Goal: Task Accomplishment & Management: Use online tool/utility

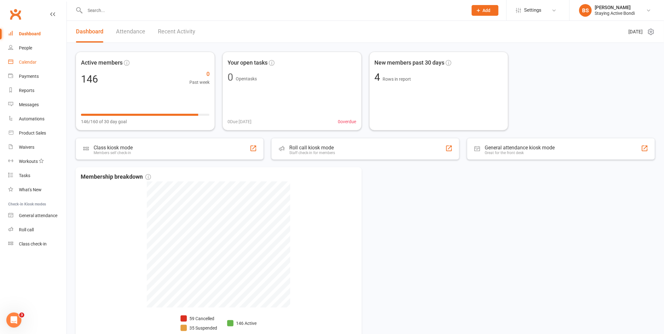
click at [37, 59] on link "Calendar" at bounding box center [37, 62] width 58 height 14
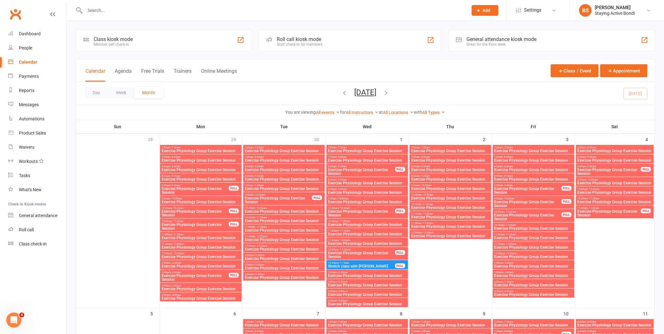
click at [309, 41] on div "Roll call kiosk mode" at bounding box center [300, 39] width 46 height 6
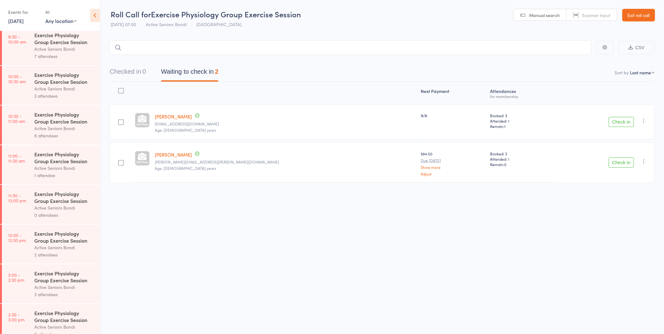
scroll to position [210, 0]
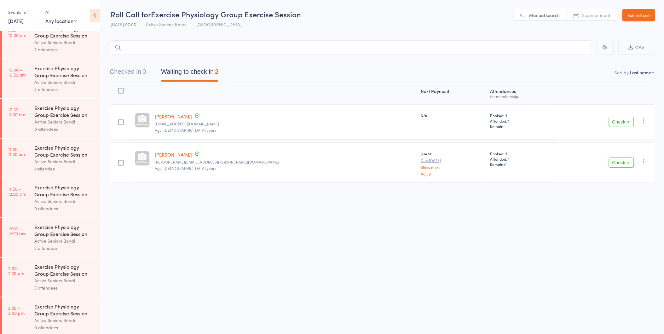
click at [609, 120] on button "Check in" at bounding box center [621, 122] width 25 height 10
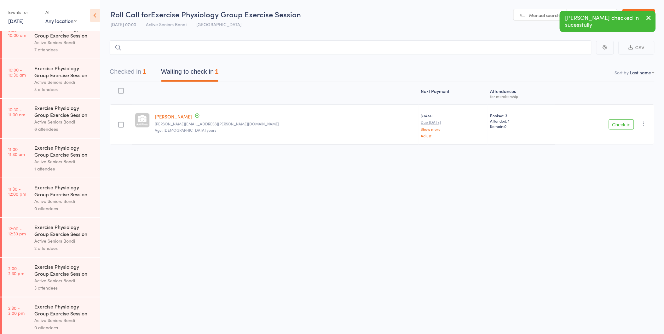
click at [622, 125] on button "Check in" at bounding box center [621, 124] width 25 height 10
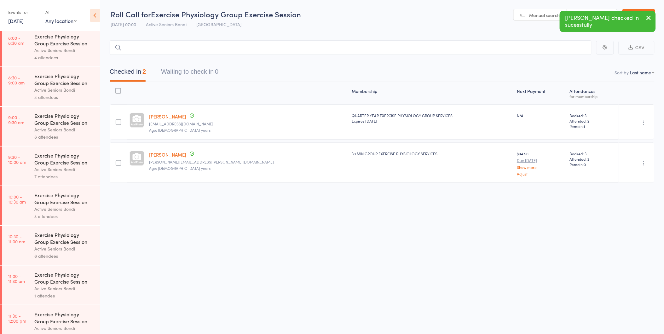
scroll to position [0, 0]
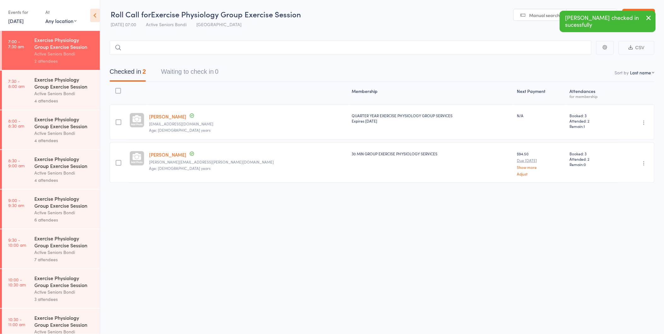
click at [61, 96] on div "Active Seniors Bondi" at bounding box center [64, 93] width 60 height 7
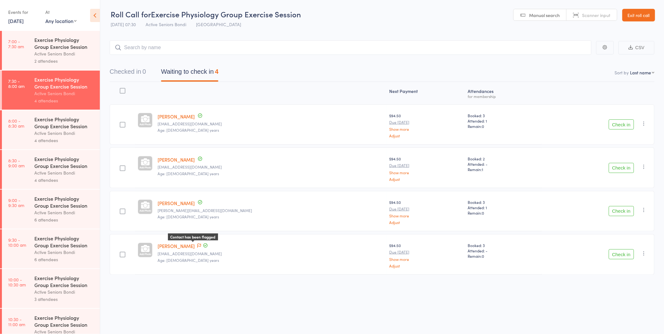
click at [199, 245] on icon at bounding box center [199, 246] width 4 height 4
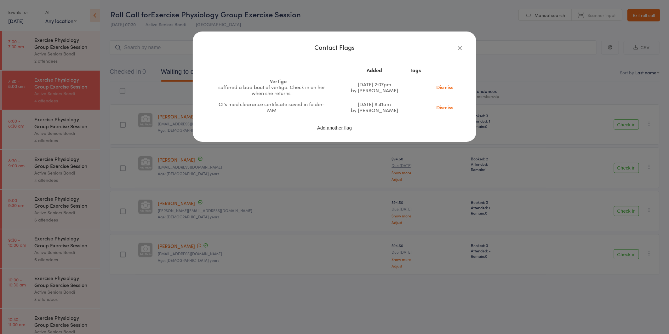
click at [460, 48] on icon "button" at bounding box center [460, 47] width 7 height 7
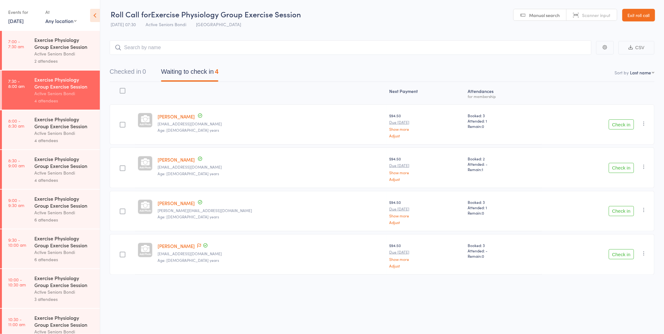
click at [55, 50] on div "Active Seniors Bondi" at bounding box center [64, 53] width 60 height 7
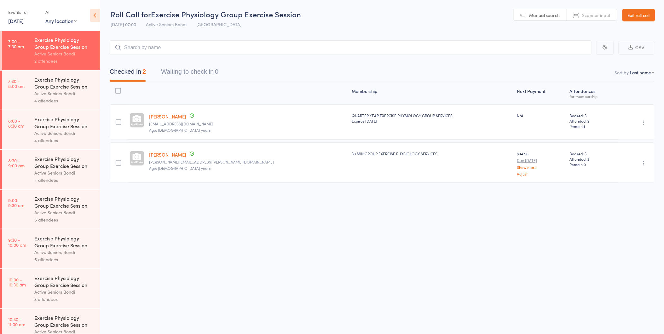
click at [165, 116] on link "Christine Carrington" at bounding box center [167, 116] width 37 height 7
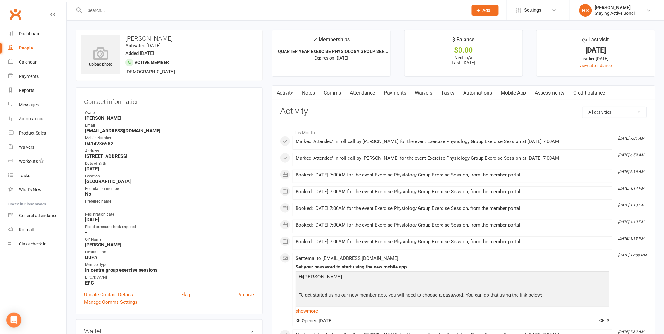
click at [232, 14] on input "text" at bounding box center [273, 10] width 380 height 9
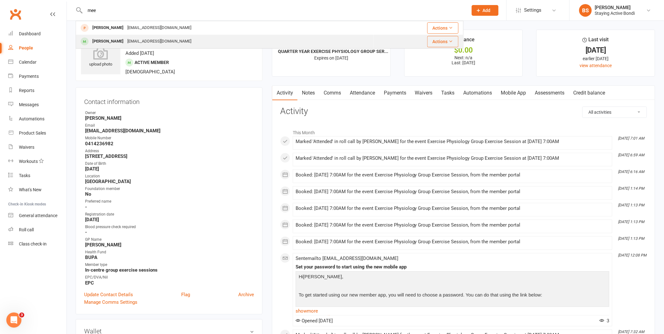
type input "mee"
click at [216, 42] on div "Esther Meehan pipandesther@gmail.com" at bounding box center [224, 41] width 297 height 13
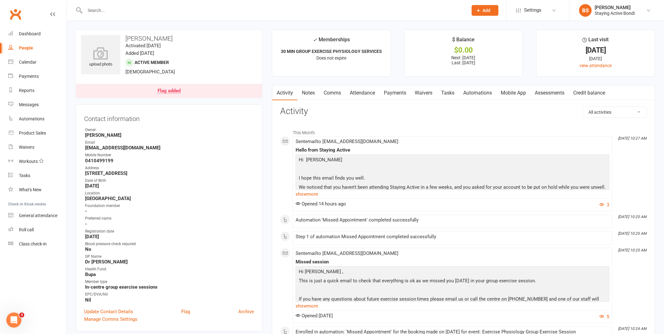
click at [405, 88] on link "Payments" at bounding box center [394, 93] width 31 height 14
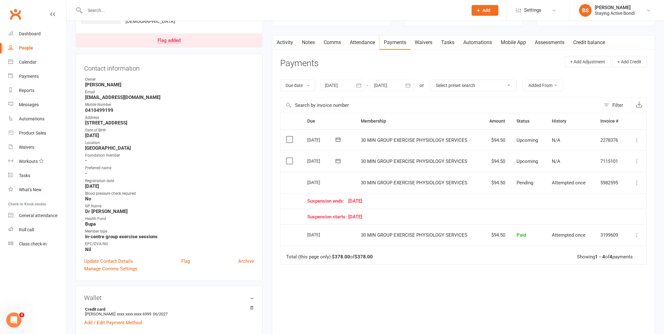
scroll to position [70, 0]
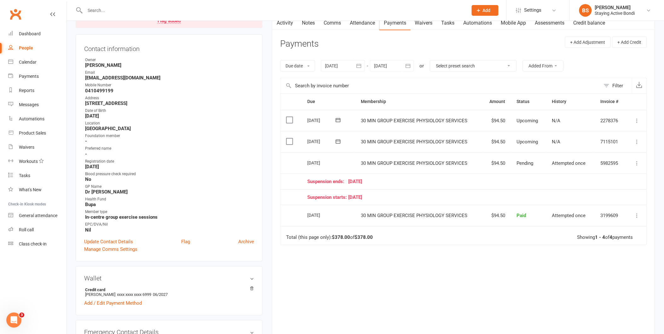
click at [638, 140] on icon at bounding box center [637, 142] width 6 height 6
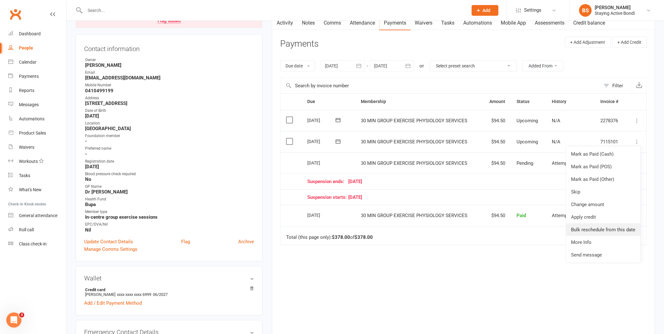
click at [619, 230] on link "Bulk reschedule from this date" at bounding box center [603, 229] width 74 height 13
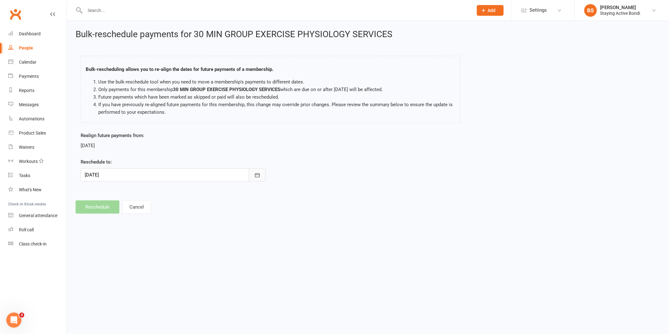
click at [258, 172] on icon "button" at bounding box center [257, 175] width 6 height 6
click at [118, 273] on span "03" at bounding box center [120, 274] width 5 height 5
type input "03 Nov 2025"
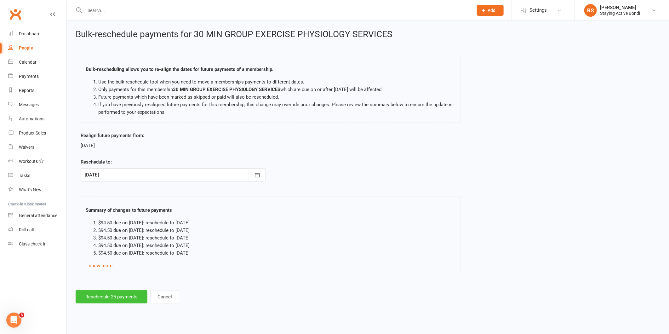
click at [119, 297] on button "Reschedule 25 payments" at bounding box center [112, 296] width 72 height 13
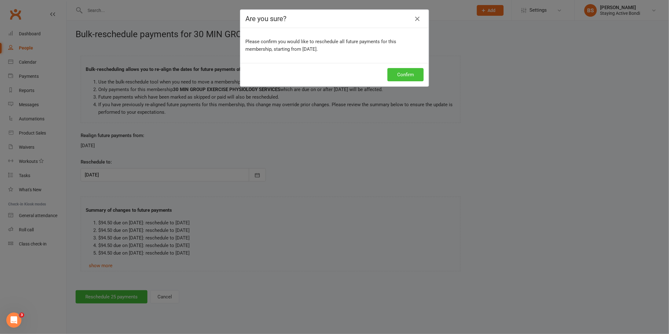
click at [405, 70] on button "Confirm" at bounding box center [406, 74] width 36 height 13
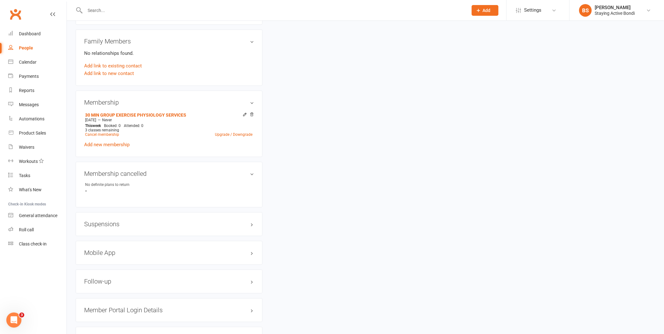
scroll to position [455, 0]
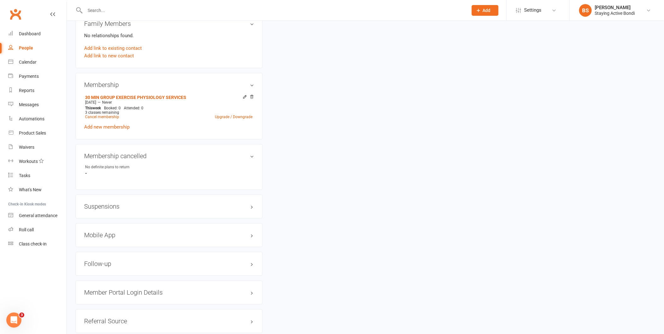
click at [112, 207] on h3 "Suspensions" at bounding box center [169, 206] width 170 height 7
click at [121, 228] on link "Add new suspension" at bounding box center [105, 231] width 43 height 6
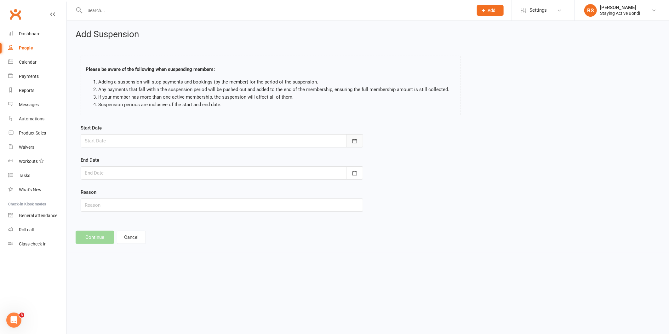
click at [349, 141] on button "button" at bounding box center [354, 140] width 17 height 13
click at [133, 204] on span "14" at bounding box center [133, 204] width 5 height 5
type input "14 Oct 2025"
click at [355, 171] on icon "button" at bounding box center [355, 173] width 6 height 6
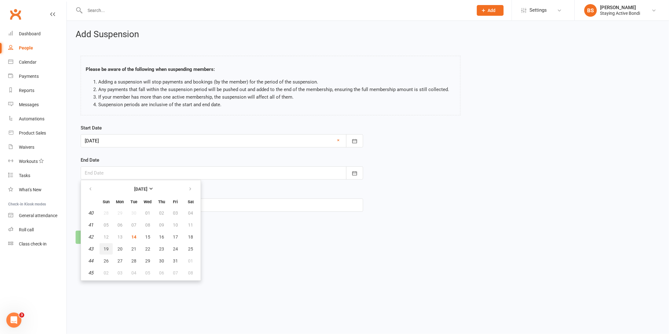
click at [108, 246] on button "19" at bounding box center [106, 248] width 13 height 11
type input "19 Oct 2025"
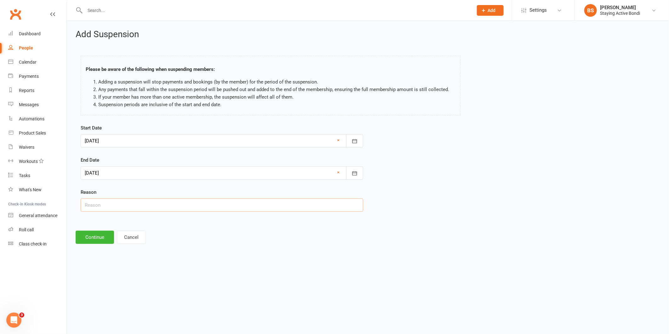
click at [130, 208] on input "text" at bounding box center [222, 205] width 283 height 13
type input "Husband Unwell"
click at [97, 240] on button "Continue" at bounding box center [95, 237] width 38 height 13
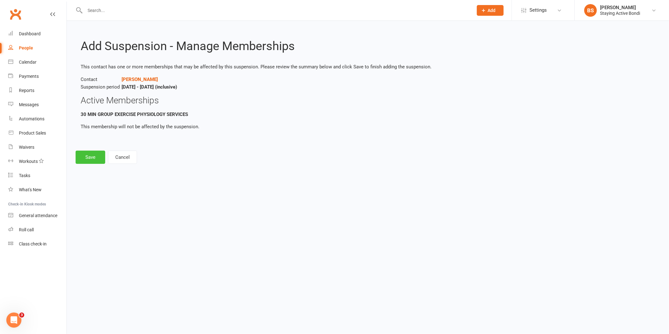
click at [91, 152] on button "Save" at bounding box center [91, 157] width 30 height 13
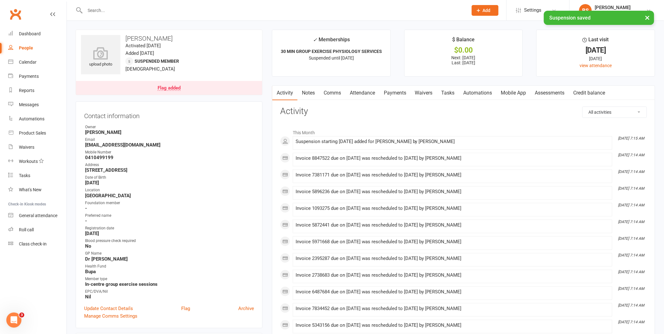
click at [389, 91] on link "Payments" at bounding box center [394, 93] width 31 height 14
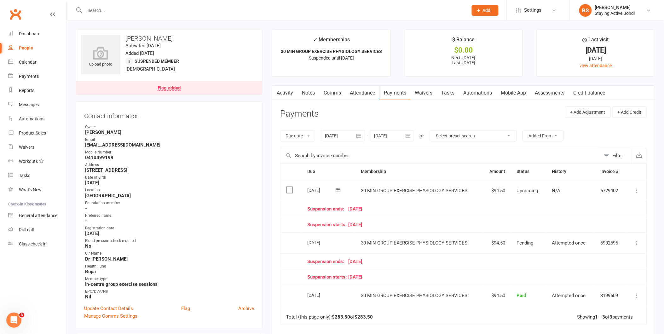
click at [288, 8] on input "text" at bounding box center [273, 10] width 380 height 9
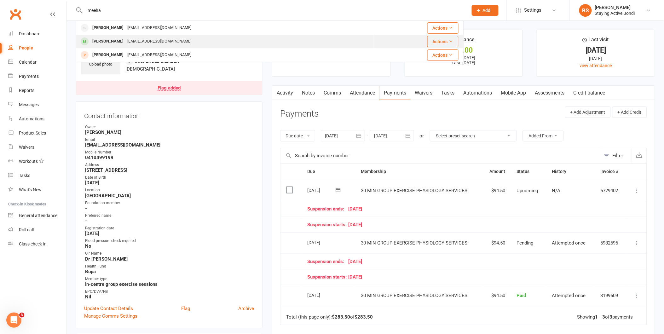
type input "meeha"
click at [176, 38] on div "Phillip Meehan pipandesther@gmail.com" at bounding box center [224, 41] width 297 height 13
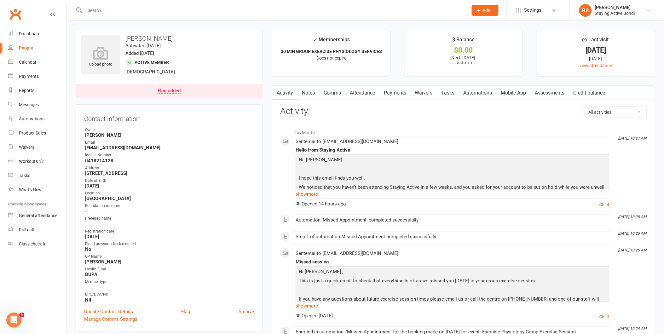
click at [389, 89] on link "Payments" at bounding box center [394, 93] width 31 height 14
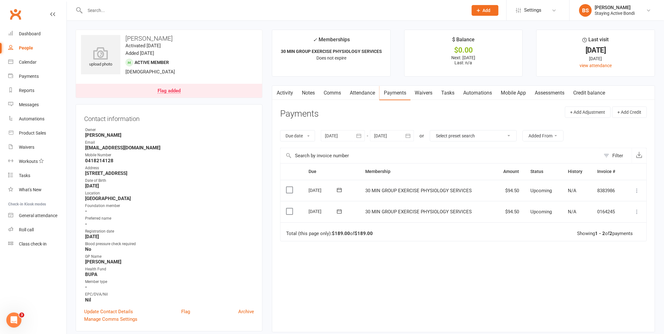
click at [636, 213] on icon at bounding box center [637, 212] width 6 height 6
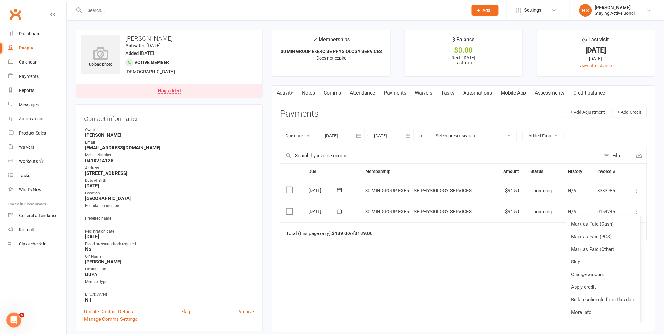
click at [441, 250] on div "Due Contact Membership Amount Status History Invoice # Select this 03 Nov 2025 …" at bounding box center [463, 242] width 367 height 159
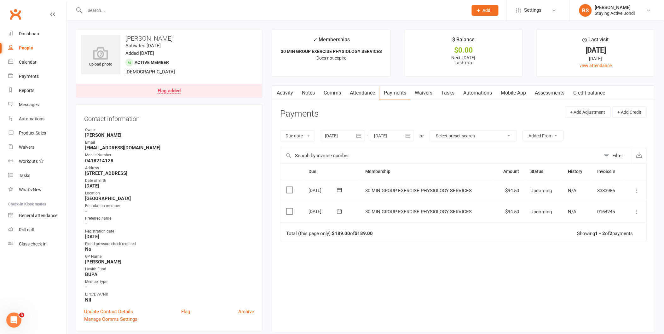
click at [332, 131] on div at bounding box center [343, 135] width 44 height 11
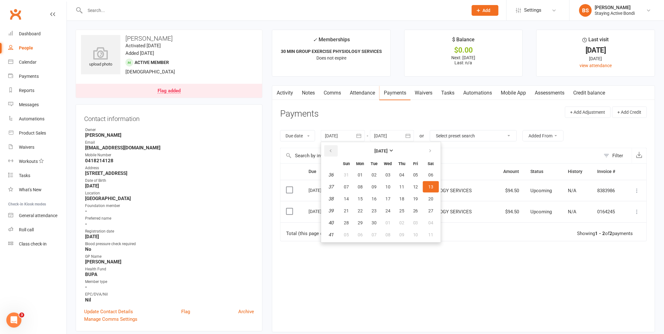
click at [327, 145] on button "button" at bounding box center [331, 150] width 14 height 11
click at [328, 147] on button "button" at bounding box center [331, 150] width 14 height 11
click at [376, 220] on span "29" at bounding box center [374, 222] width 5 height 5
type input "29 Jul 2025"
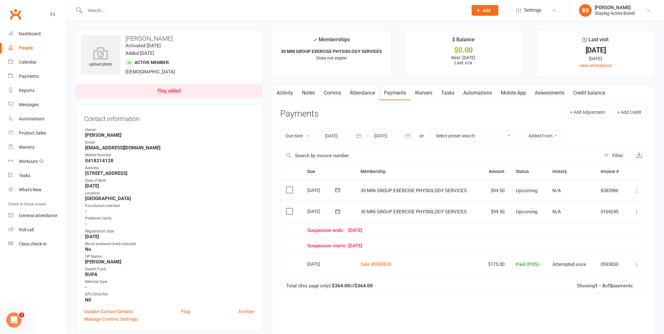
click at [637, 210] on icon at bounding box center [637, 212] width 6 height 6
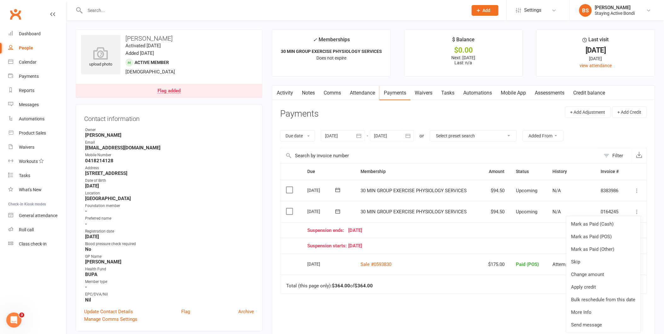
click at [354, 90] on link "Attendance" at bounding box center [362, 93] width 34 height 14
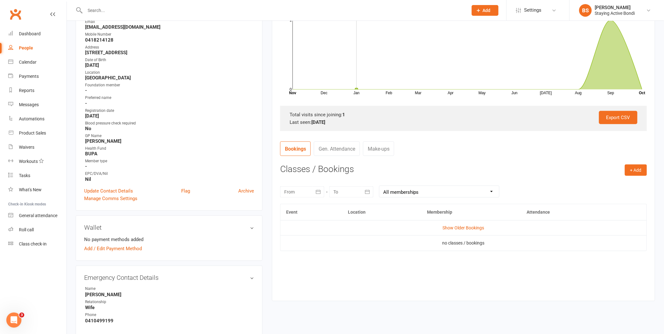
scroll to position [245, 0]
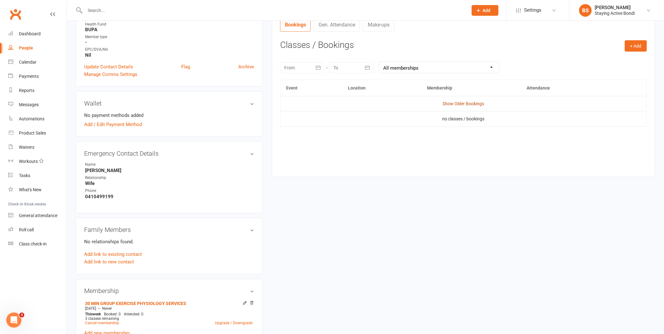
click at [473, 103] on link "Show Older Bookings" at bounding box center [464, 103] width 42 height 5
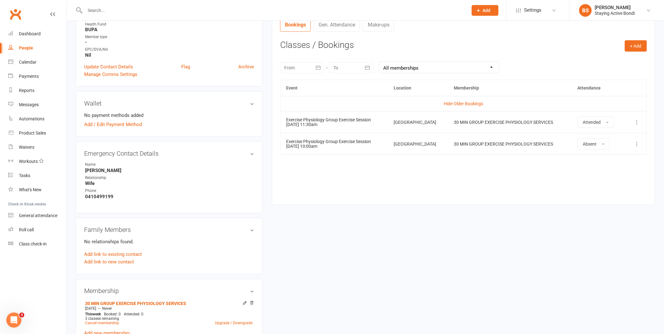
scroll to position [35, 0]
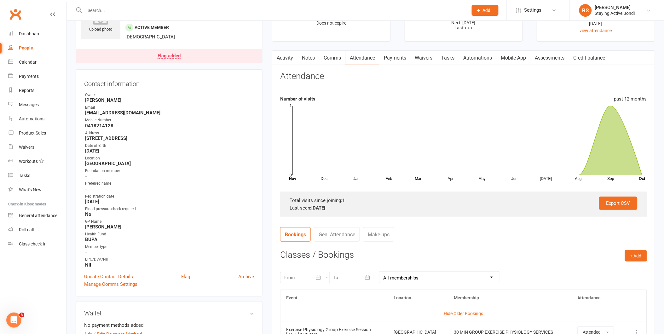
click at [407, 58] on link "Payments" at bounding box center [394, 58] width 31 height 14
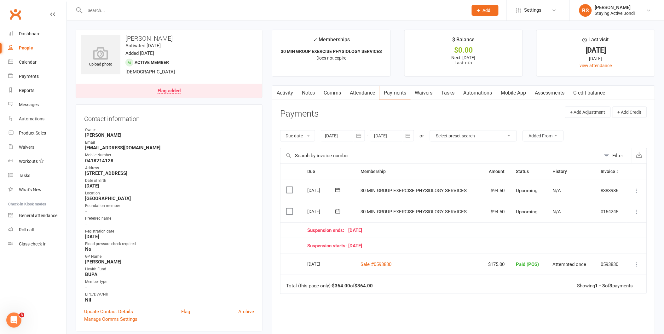
click at [309, 93] on link "Notes" at bounding box center [308, 93] width 22 height 14
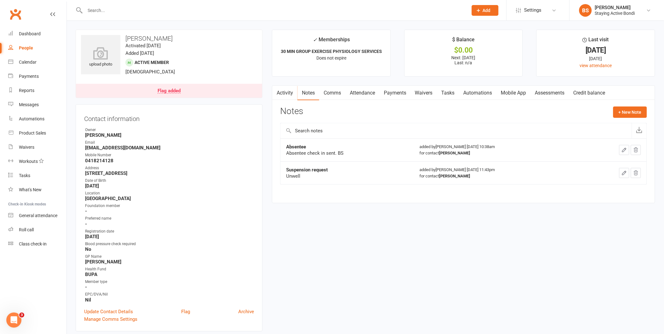
click at [396, 92] on link "Payments" at bounding box center [394, 93] width 31 height 14
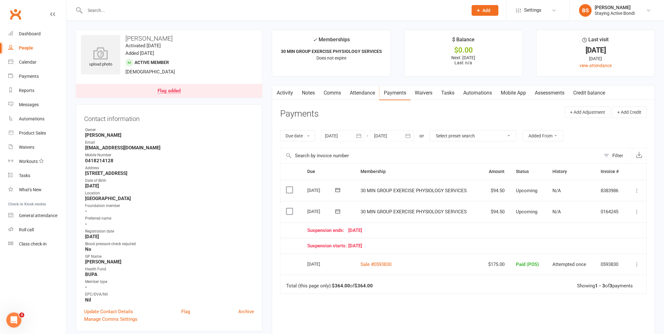
click at [467, 228] on div "Suspension ends: 04 October 25" at bounding box center [464, 230] width 314 height 5
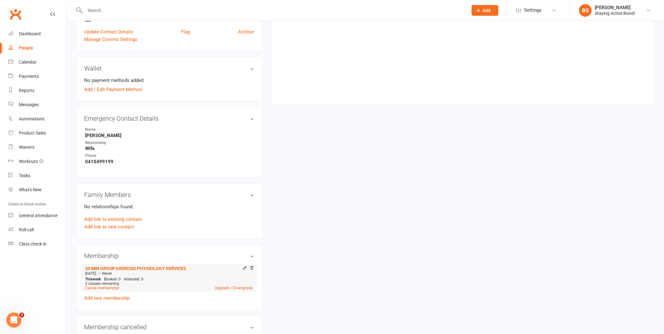
scroll to position [385, 0]
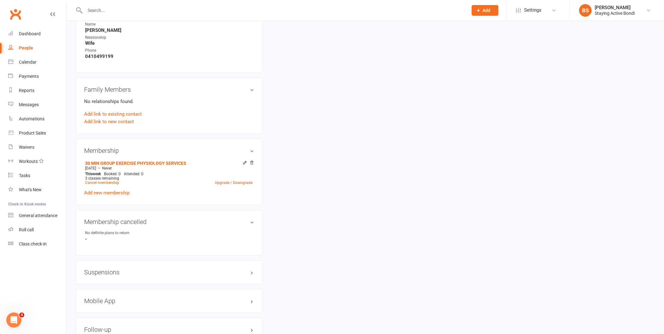
click at [115, 274] on h3 "Suspensions" at bounding box center [169, 272] width 170 height 7
click at [120, 294] on link "Add new suspension" at bounding box center [105, 297] width 43 height 6
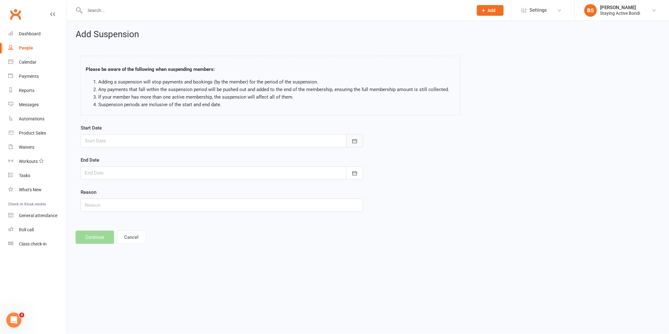
click at [355, 140] on icon "button" at bounding box center [355, 141] width 5 height 4
click at [136, 202] on button "14" at bounding box center [133, 204] width 13 height 11
type input "14 Oct 2025"
click at [159, 178] on div at bounding box center [222, 172] width 283 height 13
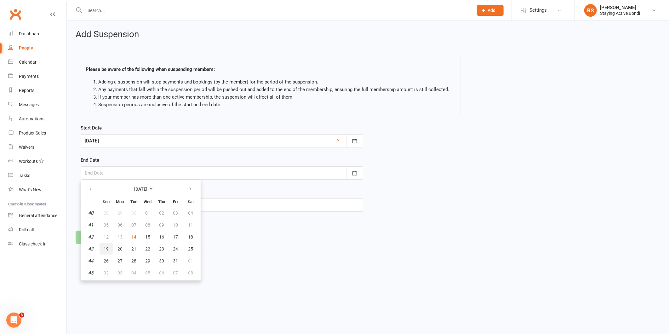
click at [109, 246] on button "19" at bounding box center [106, 248] width 13 height 11
type input "19 Oct 2025"
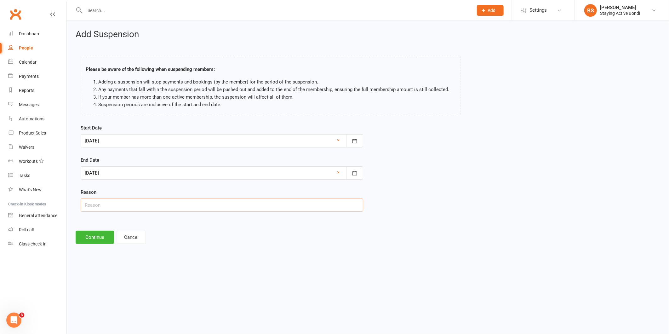
click at [127, 205] on input "text" at bounding box center [222, 205] width 283 height 13
type input "unwell - cancer fatigue"
click at [103, 235] on button "Continue" at bounding box center [95, 237] width 38 height 13
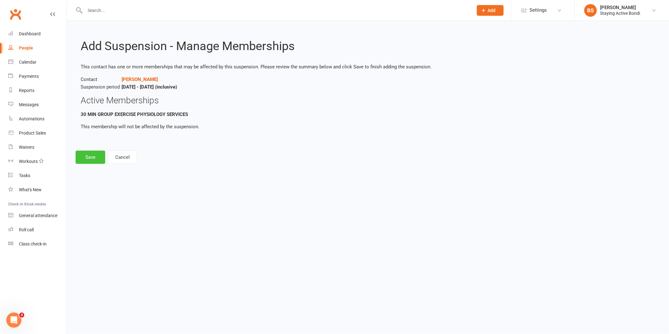
click at [92, 152] on button "Save" at bounding box center [91, 157] width 30 height 13
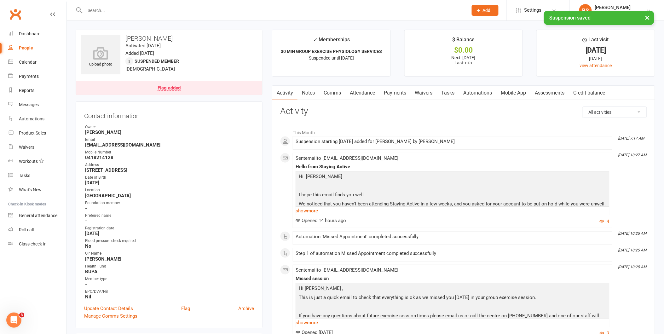
click at [227, 8] on input "text" at bounding box center [273, 10] width 380 height 9
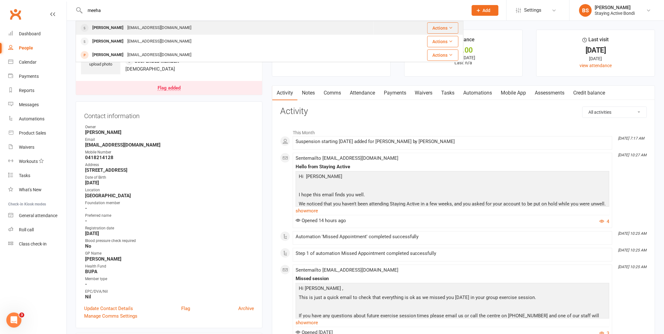
type input "meeha"
click at [175, 31] on div "Esther Meehan pipandesther@gmail.com" at bounding box center [224, 27] width 297 height 13
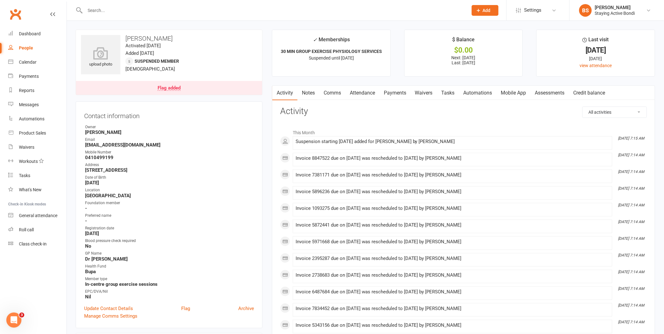
click at [374, 93] on link "Attendance" at bounding box center [362, 93] width 34 height 14
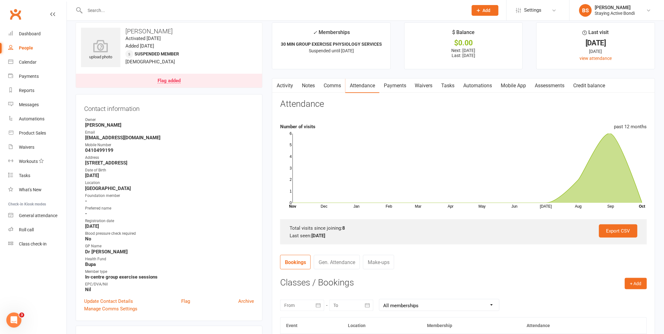
scroll to position [175, 0]
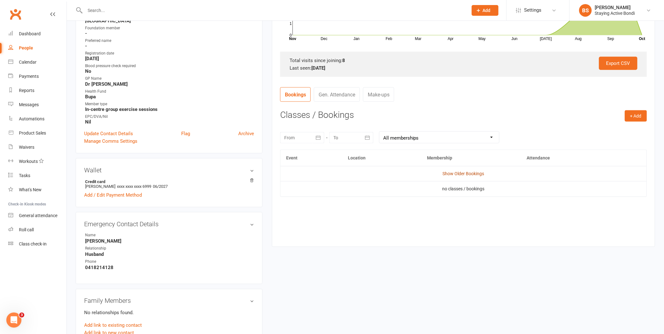
click at [452, 174] on link "Show Older Bookings" at bounding box center [464, 173] width 42 height 5
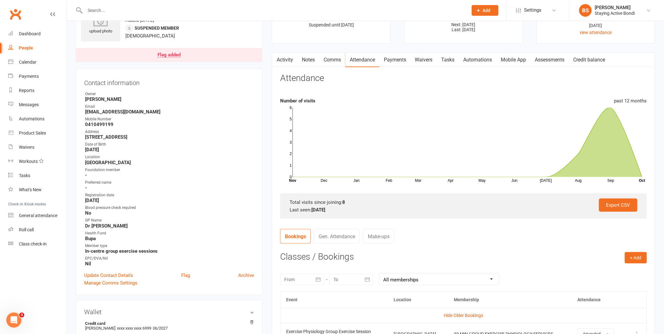
scroll to position [0, 0]
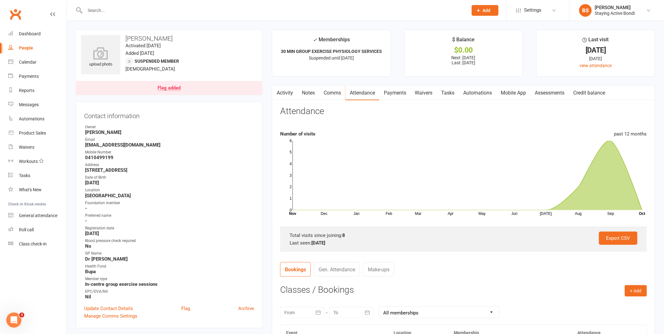
click at [400, 92] on link "Payments" at bounding box center [394, 93] width 31 height 14
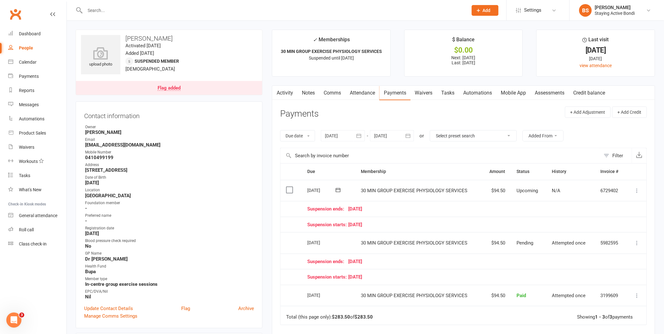
click at [314, 95] on link "Notes" at bounding box center [308, 93] width 22 height 14
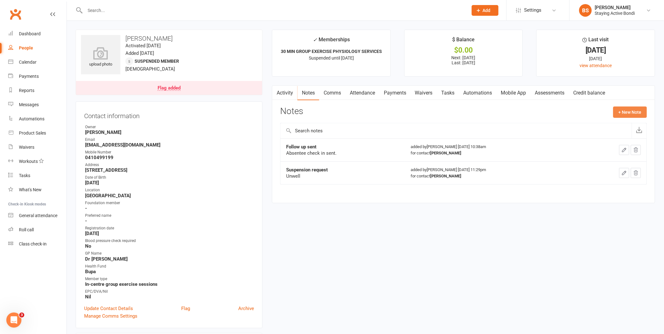
click at [617, 110] on button "+ New Note" at bounding box center [630, 112] width 34 height 11
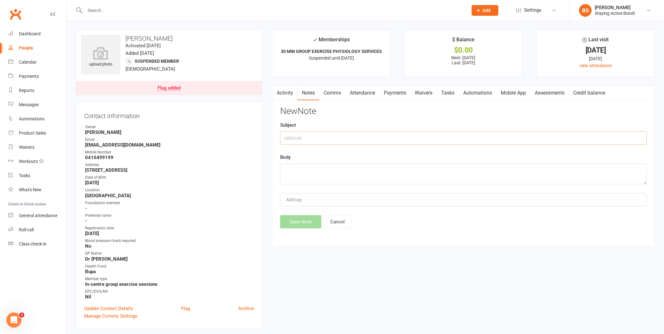
click at [504, 131] on input "text" at bounding box center [463, 137] width 367 height 13
type input "Husband unwell"
type textarea "put acc on hold for the week, Phillip is unwell (cancer fatigue). BS"
click at [300, 223] on button "Save Note" at bounding box center [300, 221] width 41 height 13
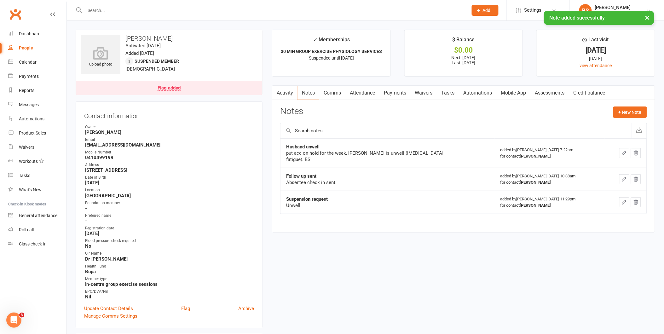
click at [297, 8] on input "text" at bounding box center [273, 10] width 380 height 9
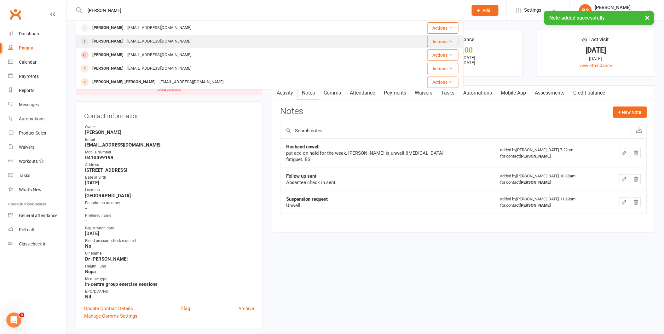
type input "meehan"
click at [136, 38] on div "pipandesther@gmail.com" at bounding box center [159, 41] width 68 height 9
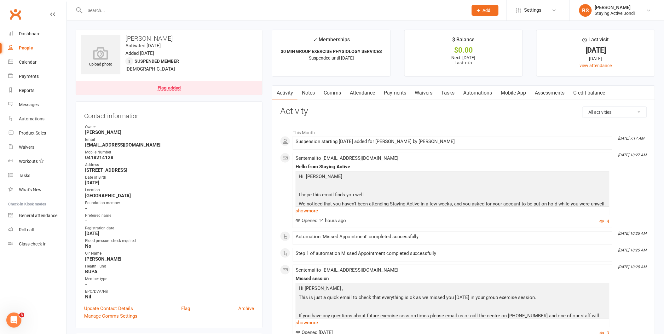
click at [306, 91] on link "Notes" at bounding box center [308, 93] width 22 height 14
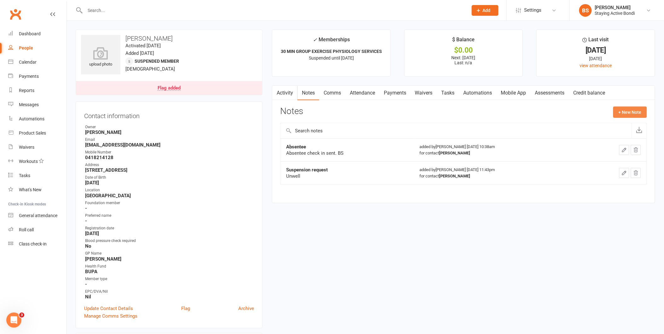
click at [618, 109] on button "+ New Note" at bounding box center [630, 112] width 34 height 11
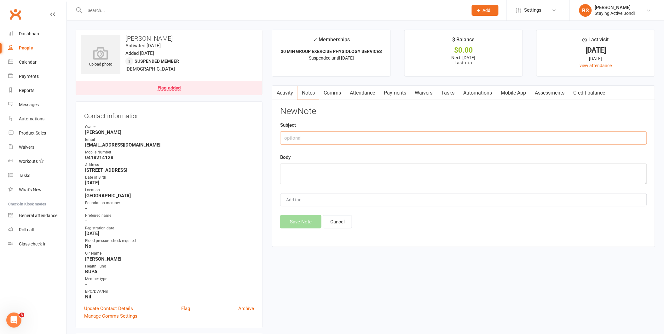
click at [446, 137] on input "text" at bounding box center [463, 137] width 367 height 13
type input "Unwell"
type textarea "acc on hold for the week due to him being unwell - cancer related. BS"
click at [303, 218] on button "Save Note" at bounding box center [300, 221] width 41 height 13
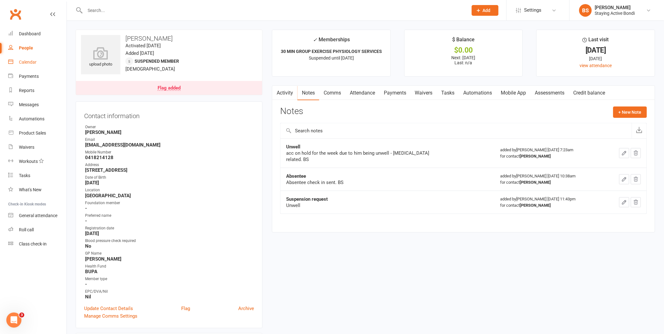
click at [34, 61] on div "Calendar" at bounding box center [28, 62] width 18 height 5
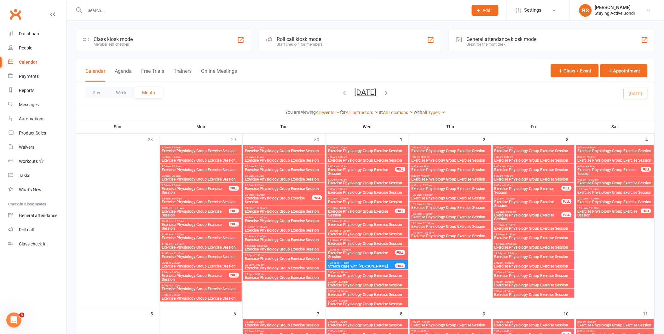
click at [317, 39] on div "Roll call kiosk mode" at bounding box center [300, 39] width 46 height 6
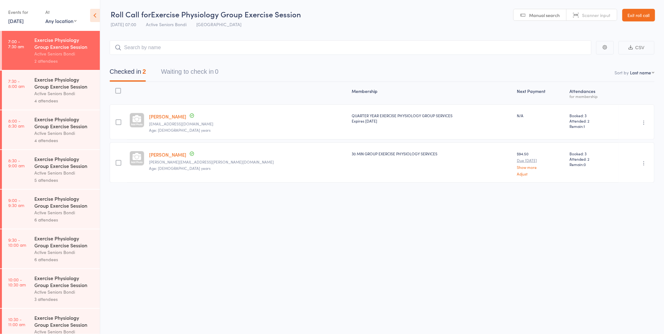
click at [65, 91] on div "Active Seniors Bondi" at bounding box center [64, 93] width 60 height 7
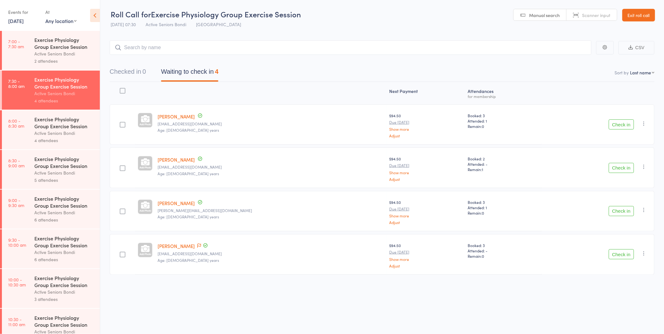
click at [83, 51] on div "Active Seniors Bondi" at bounding box center [64, 53] width 60 height 7
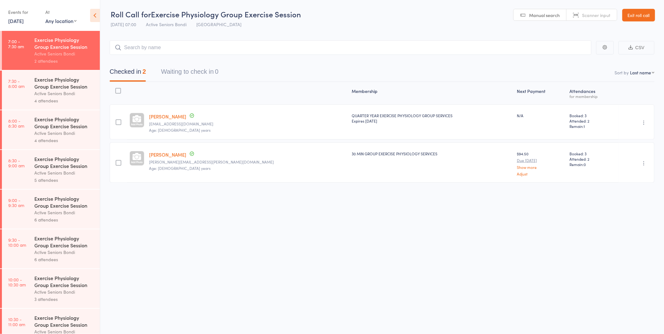
click at [64, 81] on div "Exercise Physiology Group Exercise Session" at bounding box center [64, 83] width 60 height 14
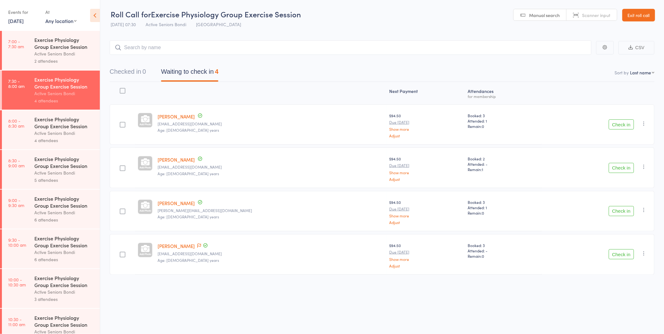
click at [629, 168] on button "Check in" at bounding box center [621, 168] width 25 height 10
click at [625, 126] on button "Check in" at bounding box center [621, 124] width 25 height 10
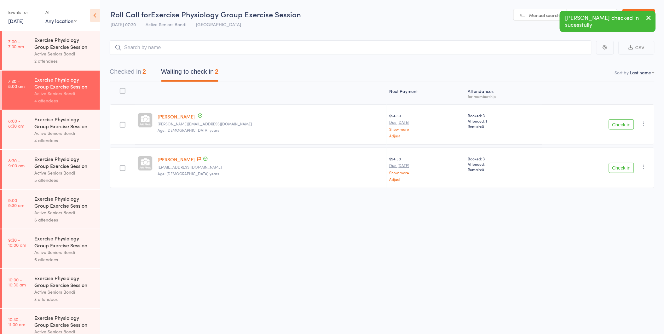
click at [620, 126] on button "Check in" at bounding box center [621, 124] width 25 height 10
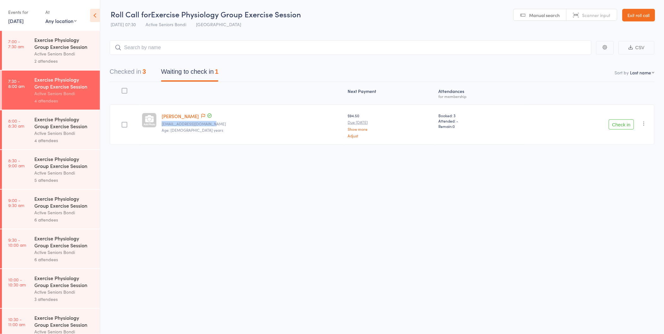
click at [314, 109] on div "Sharyn Moore sharynmoore404@gmail.com Age: 76 years" at bounding box center [252, 124] width 186 height 40
click at [628, 122] on button "Check in" at bounding box center [621, 124] width 25 height 10
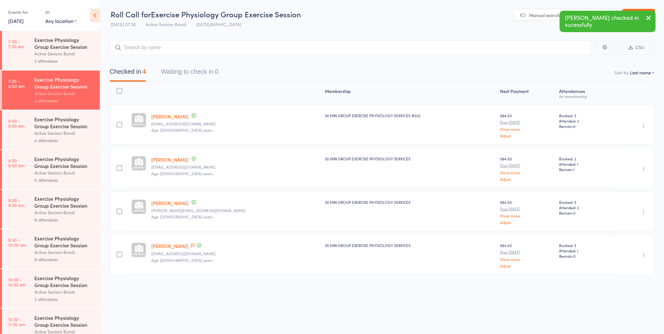
click at [160, 245] on link "Sharyn Moore" at bounding box center [169, 246] width 37 height 7
click at [170, 247] on link "Sharyn Moore" at bounding box center [169, 246] width 37 height 7
click at [638, 18] on link "Exit roll call" at bounding box center [638, 15] width 33 height 13
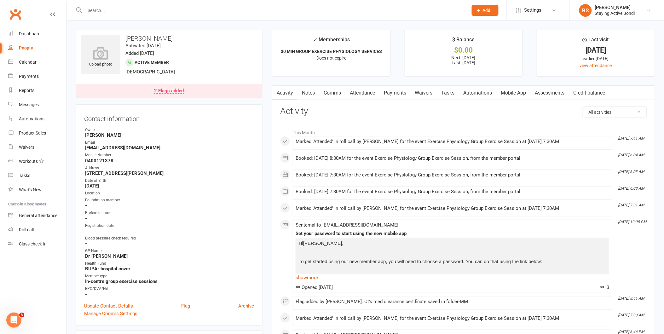
click at [313, 93] on link "Notes" at bounding box center [308, 93] width 22 height 14
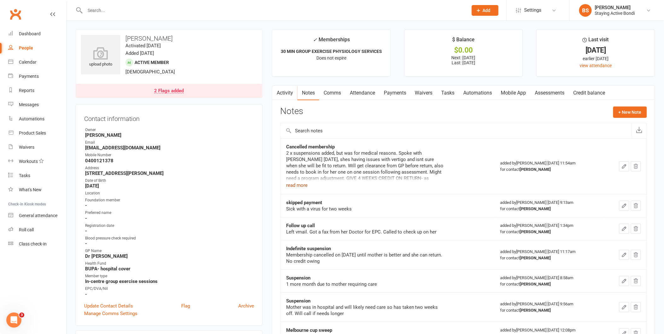
click at [303, 184] on button "read more" at bounding box center [296, 186] width 21 height 8
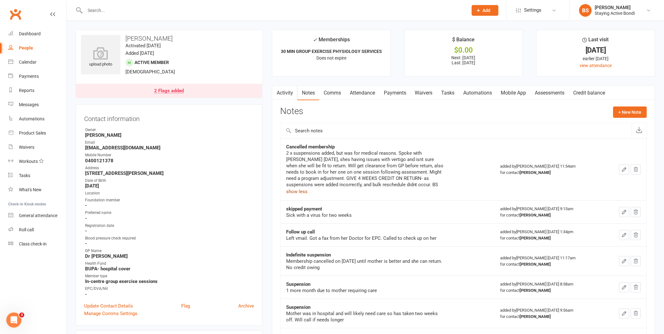
click at [401, 92] on link "Payments" at bounding box center [394, 93] width 31 height 14
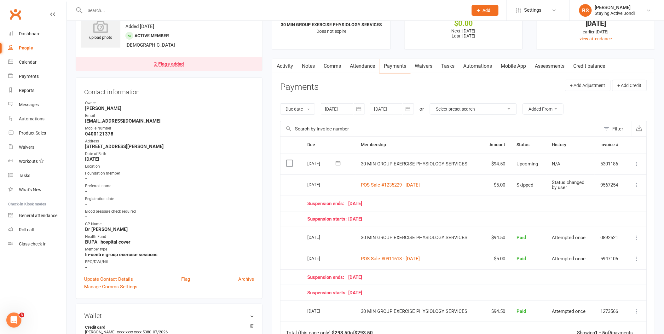
scroll to position [35, 0]
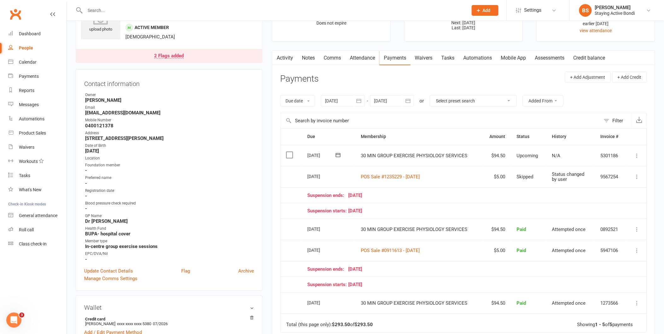
click at [378, 84] on header "Payments + Add Adjustment + Add Credit" at bounding box center [463, 80] width 367 height 17
click at [361, 54] on link "Attendance" at bounding box center [362, 58] width 34 height 14
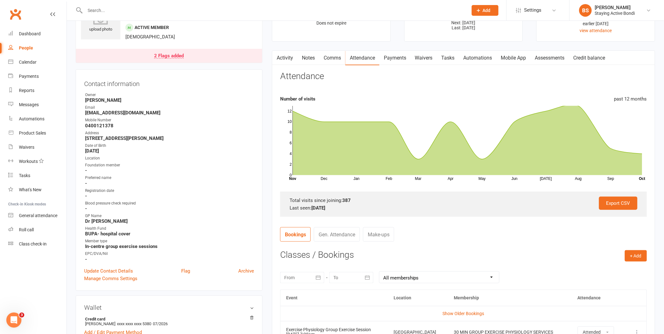
click at [518, 53] on link "Mobile App" at bounding box center [514, 58] width 34 height 14
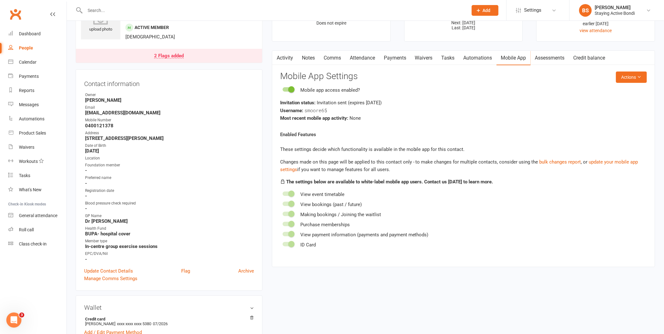
click at [367, 56] on link "Attendance" at bounding box center [362, 58] width 34 height 14
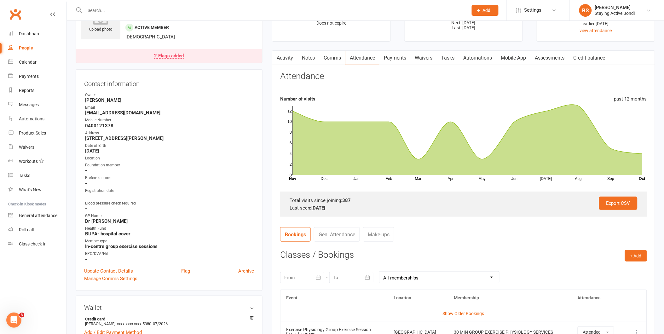
scroll to position [140, 0]
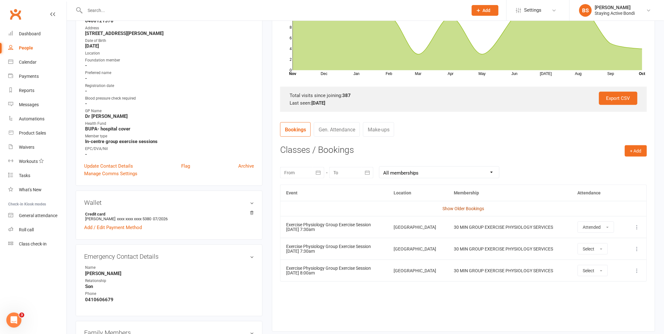
click at [461, 206] on link "Show Older Bookings" at bounding box center [464, 208] width 42 height 5
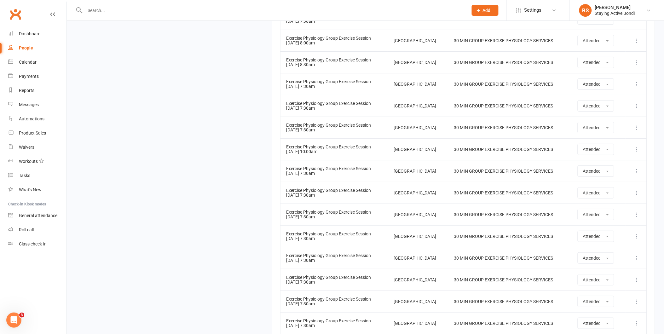
scroll to position [9016, 0]
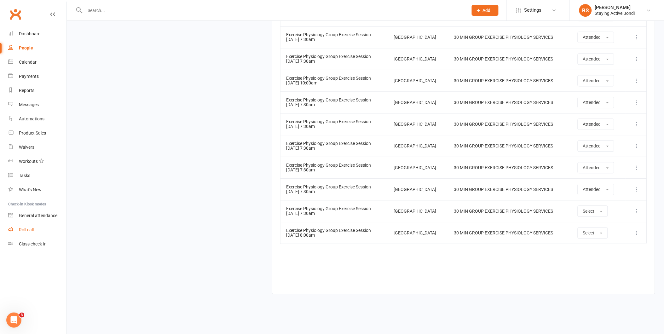
click at [51, 228] on link "Roll call" at bounding box center [37, 230] width 58 height 14
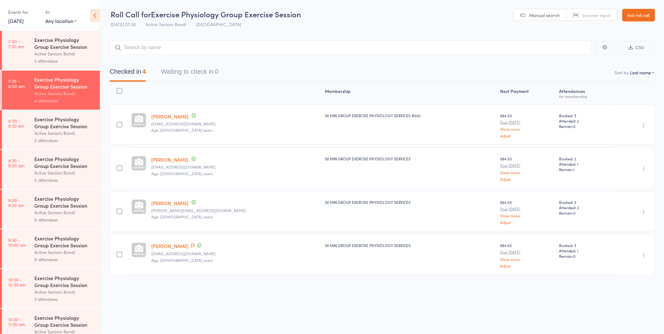
click at [61, 135] on div "Active Seniors Bondi" at bounding box center [64, 133] width 60 height 7
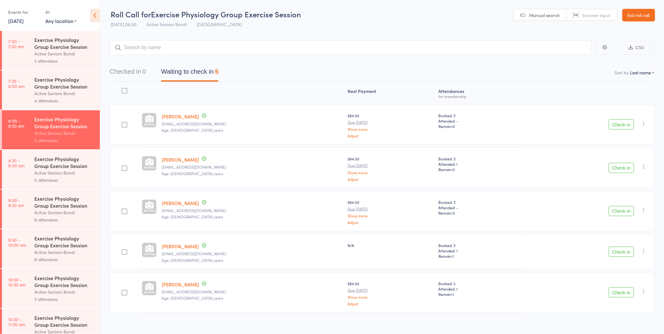
click at [623, 127] on button "Check in" at bounding box center [621, 124] width 25 height 10
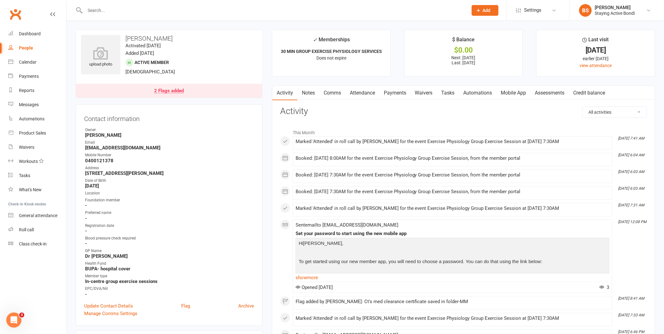
click at [403, 95] on link "Payments" at bounding box center [394, 93] width 31 height 14
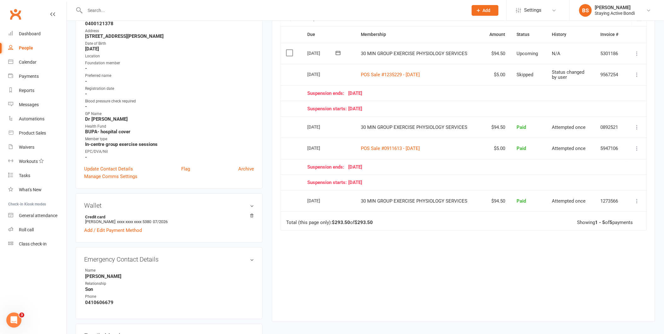
scroll to position [140, 0]
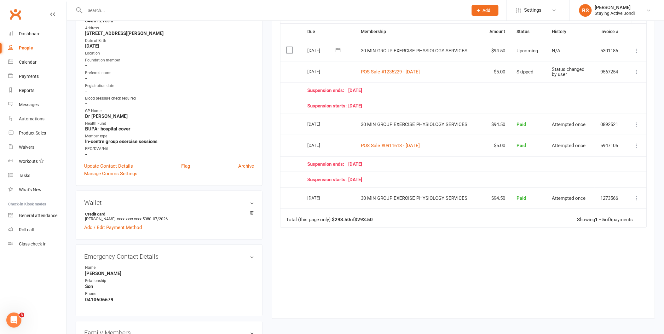
click at [636, 147] on icon at bounding box center [637, 145] width 6 height 6
click at [607, 161] on link "Refund" at bounding box center [609, 158] width 63 height 13
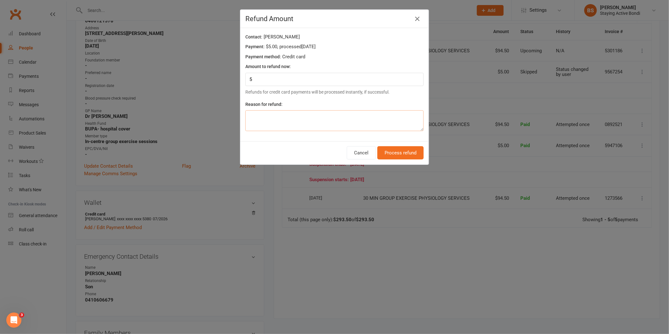
drag, startPoint x: 300, startPoint y: 120, endPoint x: 303, endPoint y: 119, distance: 3.2
click at [300, 120] on textarea at bounding box center [334, 120] width 178 height 21
type textarea "W"
click at [362, 155] on button "Cancel" at bounding box center [361, 152] width 29 height 13
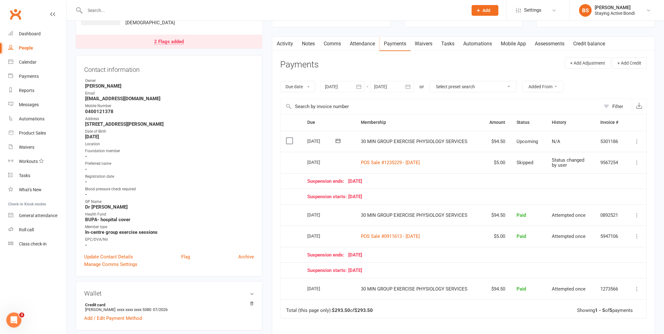
scroll to position [35, 0]
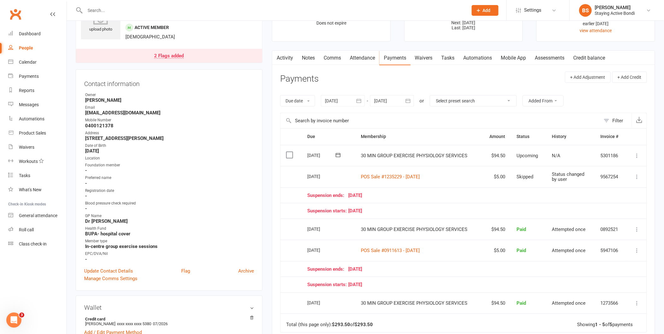
click at [637, 156] on icon at bounding box center [637, 156] width 6 height 6
click at [612, 218] on link "Change amount" at bounding box center [603, 218] width 74 height 13
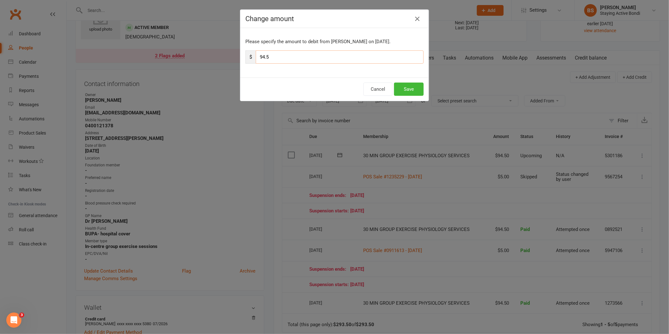
drag, startPoint x: 281, startPoint y: 54, endPoint x: 243, endPoint y: 51, distance: 38.5
click at [245, 51] on div "$ 94.5" at bounding box center [334, 56] width 178 height 13
type input "89.5"
click at [413, 92] on button "Save" at bounding box center [409, 89] width 30 height 13
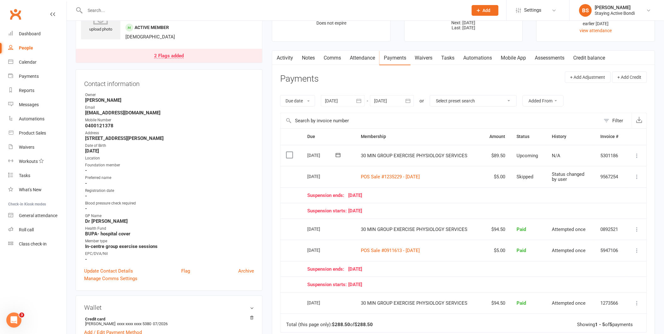
click at [307, 54] on link "Notes" at bounding box center [308, 58] width 22 height 14
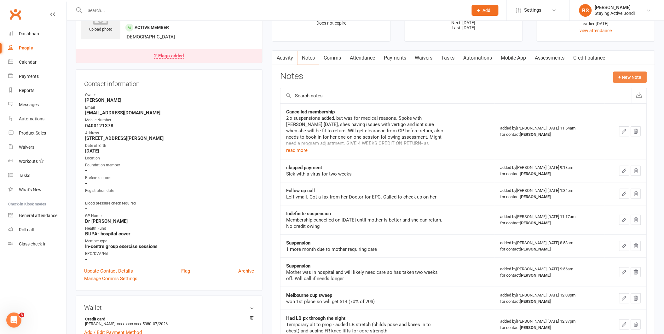
click at [635, 75] on button "+ New Note" at bounding box center [630, 77] width 34 height 11
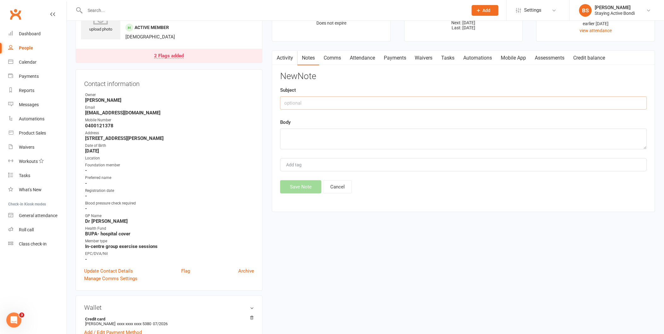
click at [477, 109] on input "text" at bounding box center [463, 102] width 367 height 13
type input "Adjusted next debit"
click at [332, 135] on textarea "adjusted next debit to 89.50" at bounding box center [463, 139] width 367 height 21
click at [344, 133] on textarea "adjusted next debit to $89.50" at bounding box center [463, 139] width 367 height 21
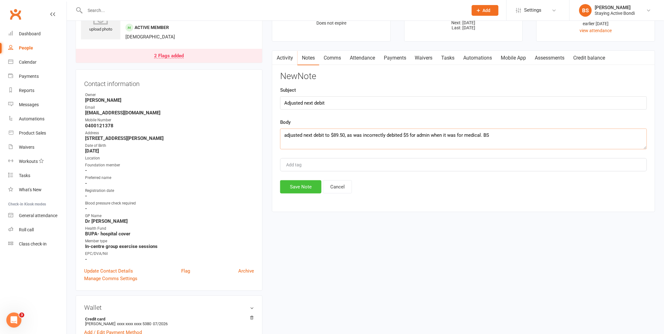
type textarea "adjusted next debit to $89.50, as was incorrectly debited $5 for admin when it …"
drag, startPoint x: 297, startPoint y: 185, endPoint x: 314, endPoint y: 180, distance: 18.0
click at [297, 185] on button "Save Note" at bounding box center [300, 186] width 41 height 13
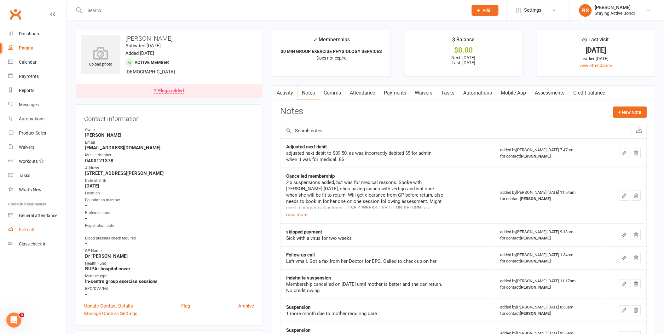
click at [23, 225] on link "Roll call" at bounding box center [37, 230] width 58 height 14
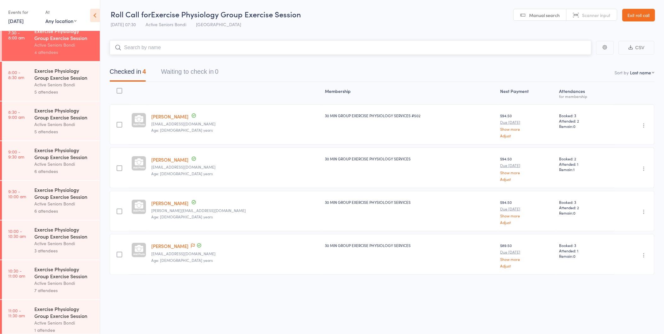
scroll to position [70, 0]
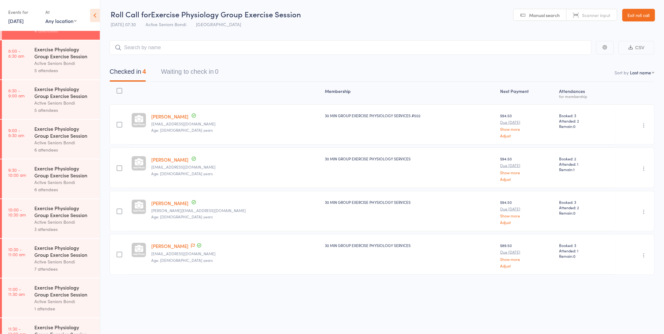
click at [76, 249] on div "Exercise Physiology Group Exercise Session" at bounding box center [64, 251] width 60 height 14
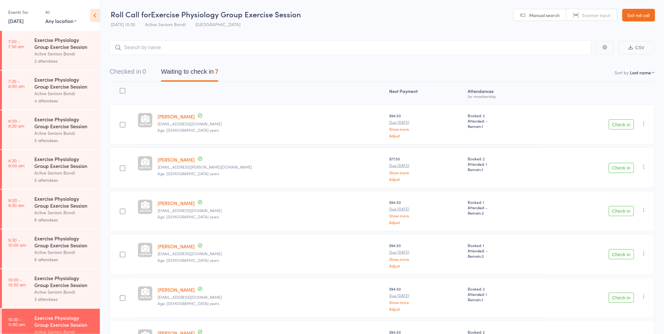
click at [624, 16] on link "Exit roll call" at bounding box center [638, 15] width 33 height 13
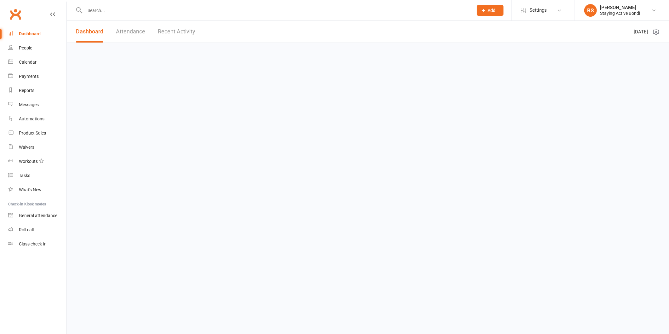
click at [638, 14] on div "Staying Active Bondi" at bounding box center [620, 13] width 40 height 6
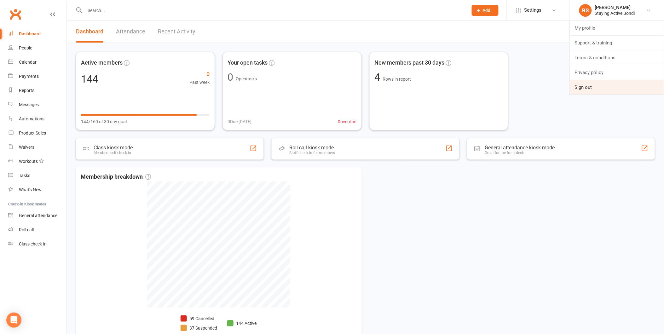
click at [608, 86] on link "Sign out" at bounding box center [617, 87] width 94 height 14
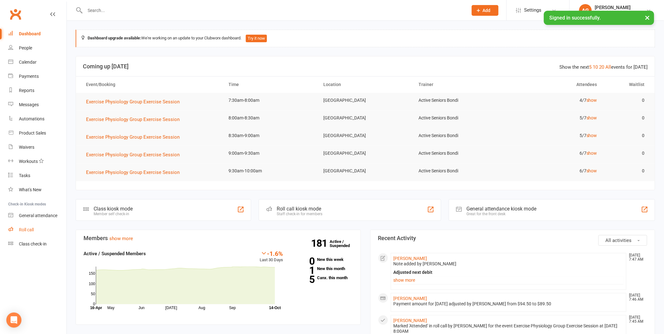
click at [26, 232] on link "Roll call" at bounding box center [37, 230] width 58 height 14
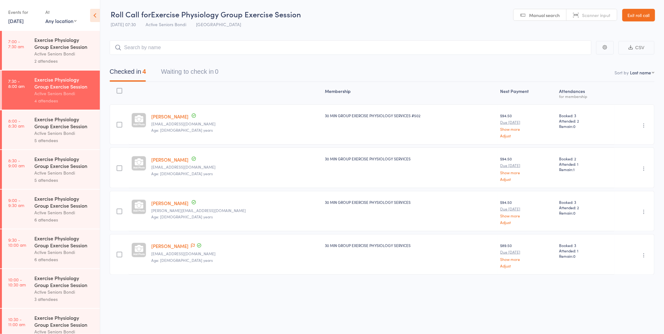
click at [78, 119] on div "Exercise Physiology Group Exercise Session" at bounding box center [64, 123] width 60 height 14
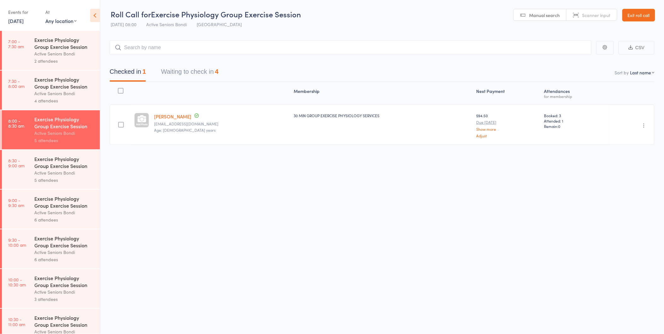
click at [178, 70] on button "Waiting to check in 4" at bounding box center [189, 73] width 57 height 17
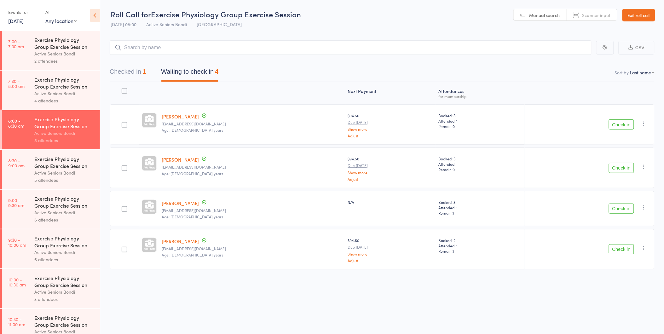
click at [631, 168] on button "Check in" at bounding box center [621, 168] width 25 height 10
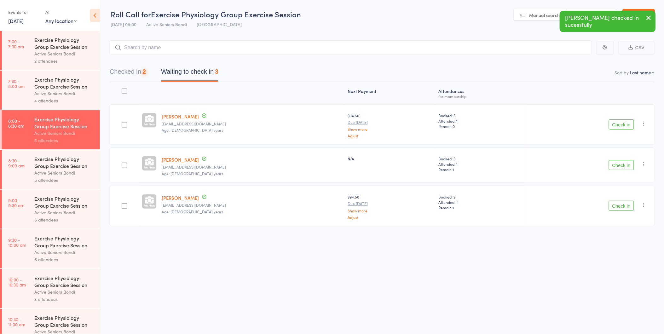
click at [630, 169] on button "Check in" at bounding box center [621, 165] width 25 height 10
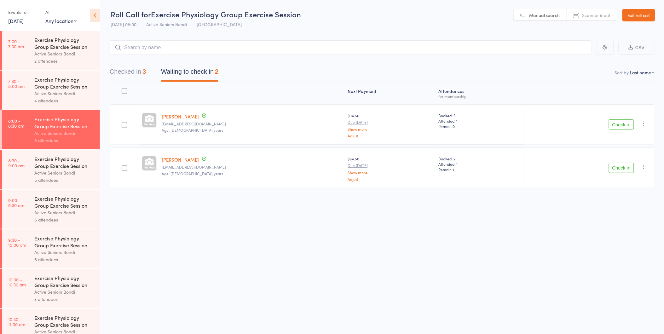
click at [644, 11] on link "Exit roll call" at bounding box center [638, 15] width 33 height 13
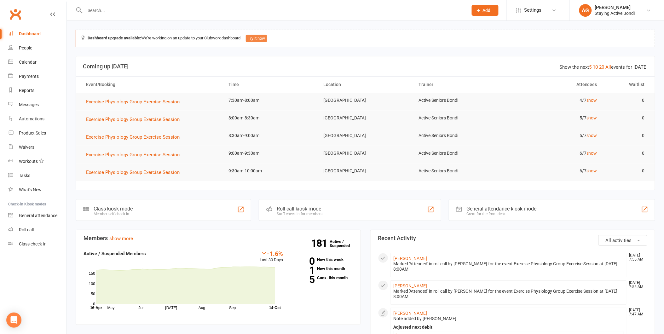
click at [265, 37] on button "Try it now" at bounding box center [256, 39] width 21 height 8
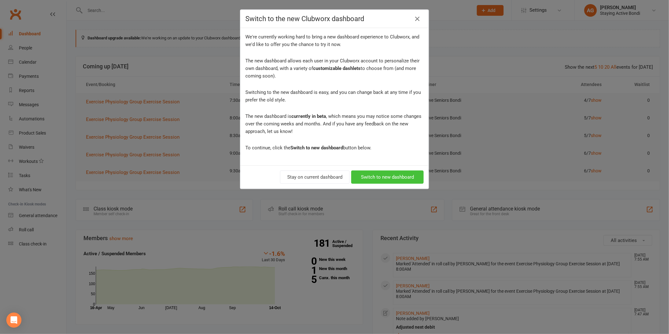
click at [383, 178] on button "Switch to new dashboard" at bounding box center [387, 176] width 72 height 13
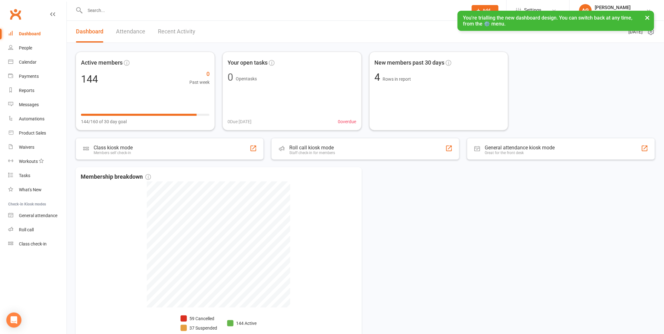
click at [649, 20] on button "×" at bounding box center [647, 18] width 11 height 14
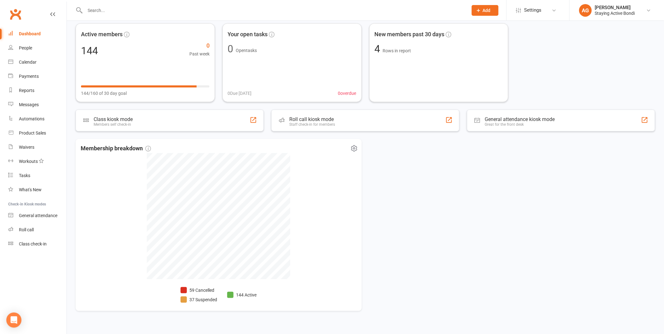
scroll to position [38, 0]
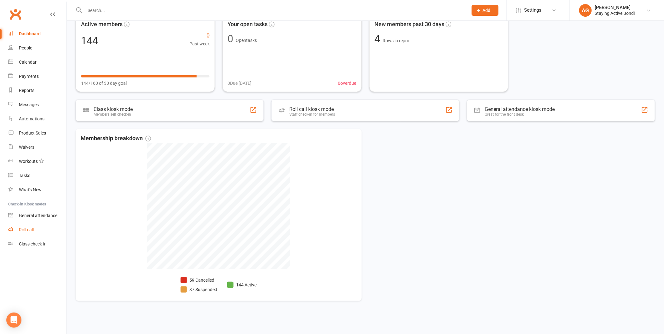
click at [25, 230] on div "Roll call" at bounding box center [26, 229] width 15 height 5
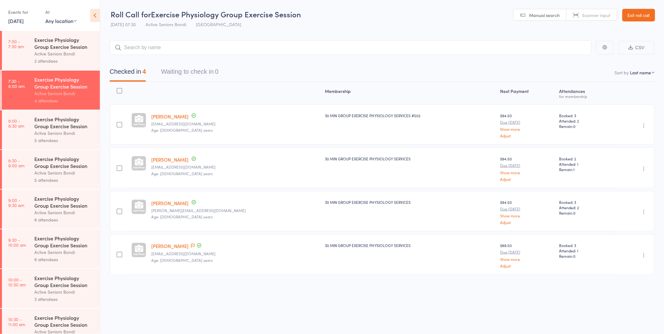
click at [57, 128] on div "Exercise Physiology Group Exercise Session" at bounding box center [64, 123] width 60 height 14
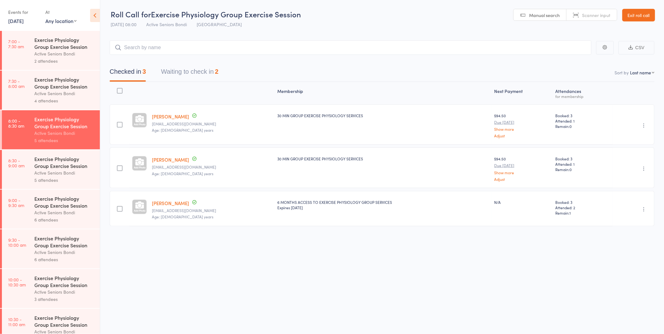
click at [212, 76] on button "Waiting to check in 2" at bounding box center [189, 73] width 57 height 17
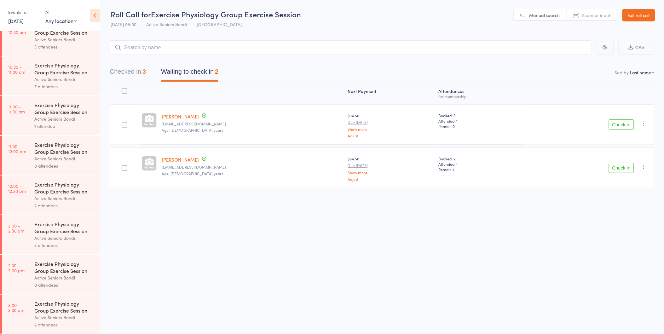
scroll to position [254, 0]
click at [48, 116] on div "Active Seniors Bondi" at bounding box center [64, 118] width 60 height 7
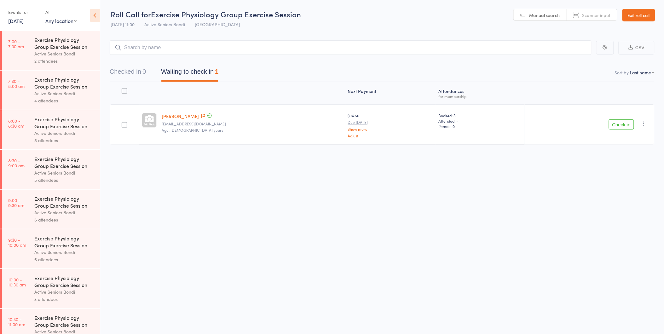
click at [200, 117] on div at bounding box center [206, 116] width 13 height 7
click at [201, 117] on icon at bounding box center [203, 116] width 4 height 4
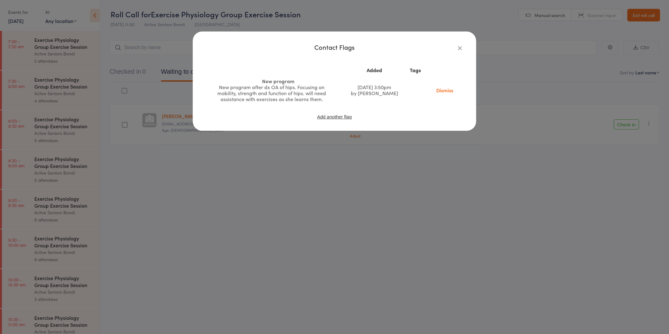
click at [172, 176] on div "Contact Flags Added Tags New program New program after dx OA of hips. Focusing …" at bounding box center [334, 167] width 669 height 334
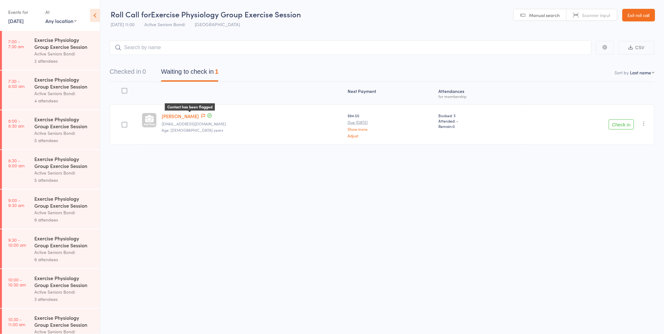
click at [201, 114] on icon at bounding box center [203, 116] width 4 height 4
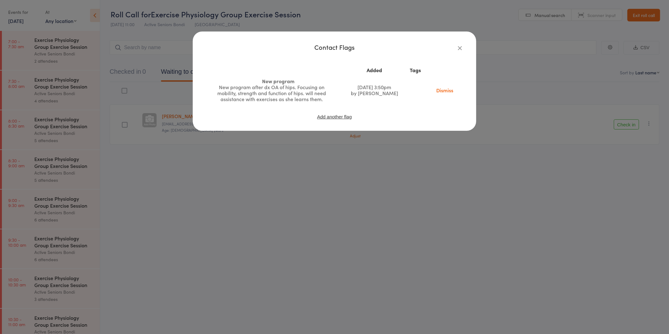
drag, startPoint x: 435, startPoint y: 92, endPoint x: 361, endPoint y: 32, distance: 96.1
click at [435, 92] on link "Dismiss" at bounding box center [445, 90] width 26 height 7
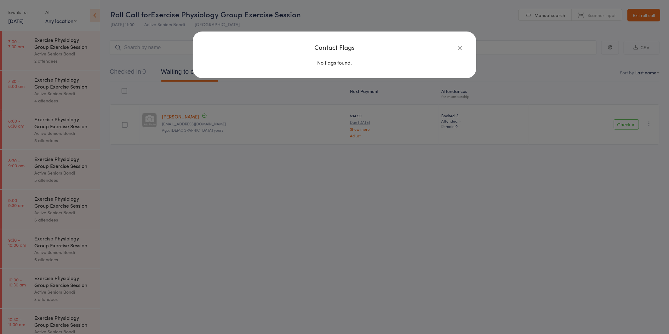
click at [299, 134] on div "Contact Flags No flags found." at bounding box center [334, 167] width 669 height 334
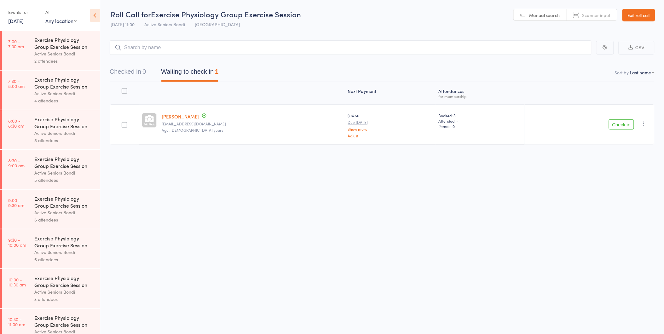
click at [653, 12] on link "Exit roll call" at bounding box center [638, 15] width 33 height 13
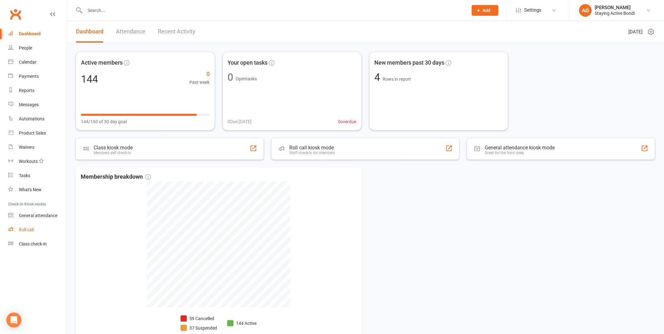
click at [23, 230] on div "Roll call" at bounding box center [26, 229] width 15 height 5
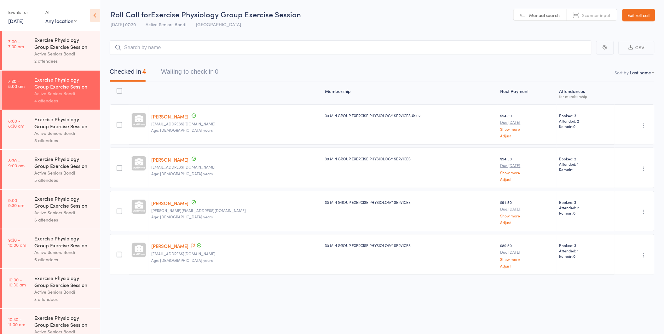
click at [74, 135] on div "Active Seniors Bondi" at bounding box center [64, 133] width 60 height 7
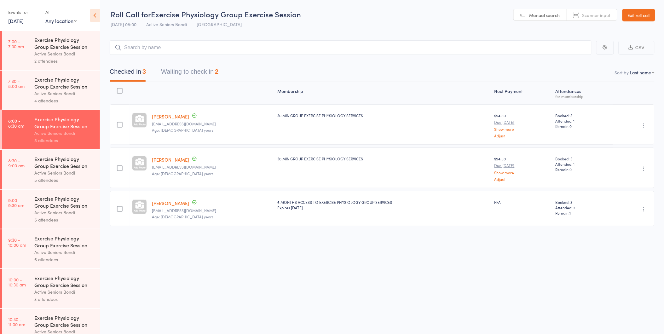
click at [199, 75] on button "Waiting to check in 2" at bounding box center [189, 73] width 57 height 17
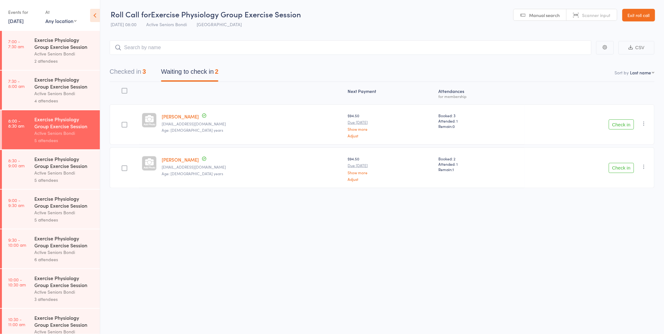
click at [623, 129] on button "Check in" at bounding box center [621, 124] width 25 height 10
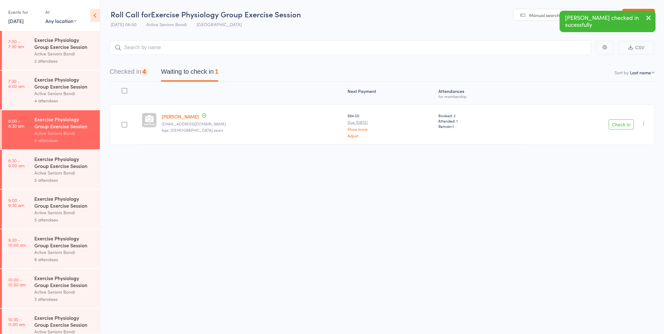
click at [623, 129] on button "Check in" at bounding box center [621, 124] width 25 height 10
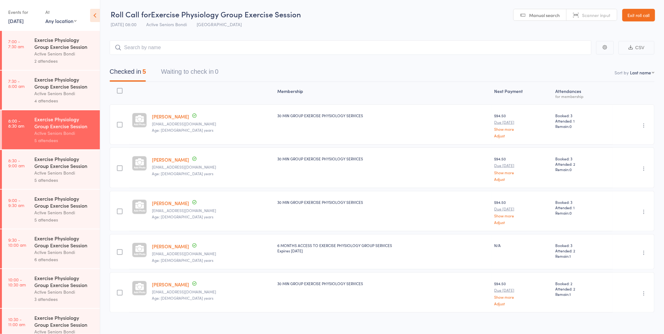
click at [89, 209] on div "Exercise Physiology Group Exercise Session Active Seniors Bondi 5 attendees" at bounding box center [67, 209] width 66 height 39
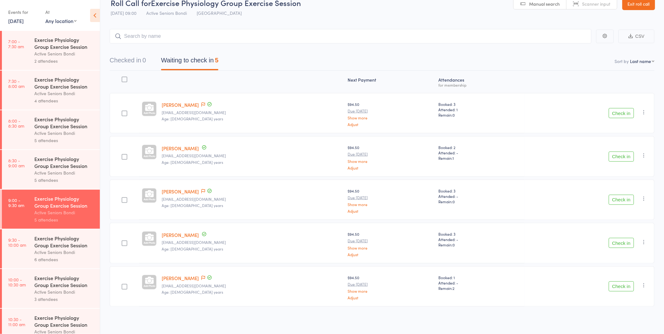
click at [640, 8] on link "Exit roll call" at bounding box center [638, 3] width 33 height 13
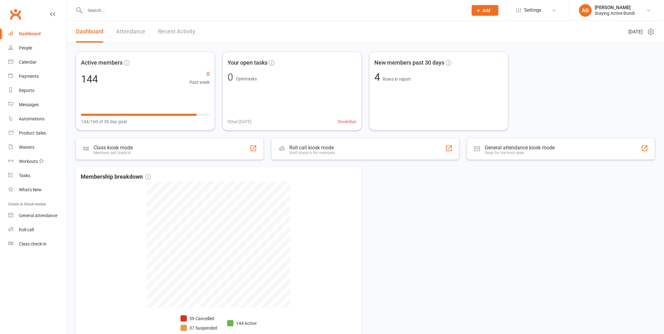
click at [94, 11] on input "text" at bounding box center [273, 10] width 380 height 9
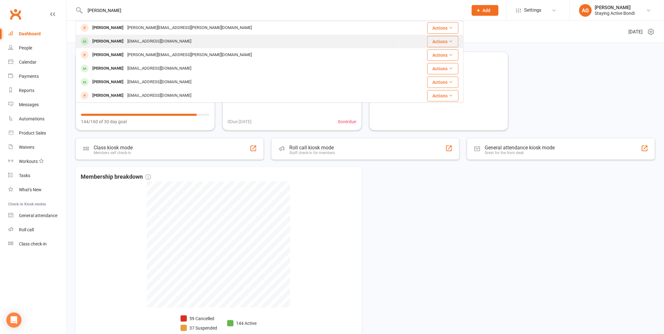
type input "anita"
click at [153, 36] on div "Anita Piller anitapiller21@gmail.com" at bounding box center [237, 41] width 322 height 13
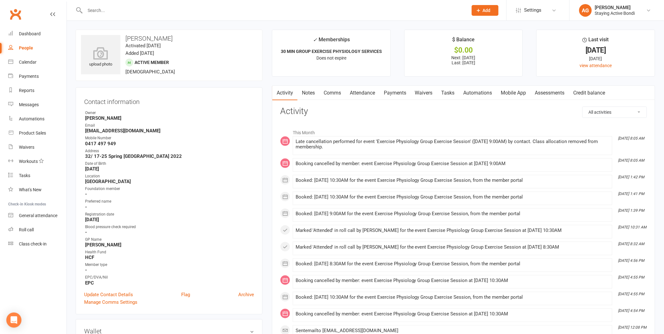
drag, startPoint x: 527, startPoint y: 167, endPoint x: 294, endPoint y: 140, distance: 235.1
click at [532, 166] on div "Booking cancelled by member: event Exercise Physiology Group Exercise Session a…" at bounding box center [453, 163] width 314 height 5
click at [372, 92] on link "Attendance" at bounding box center [362, 93] width 34 height 14
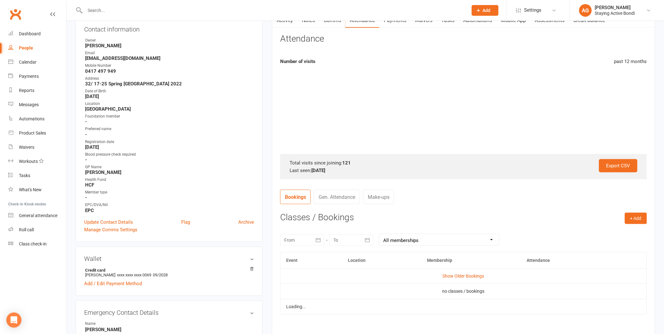
scroll to position [210, 0]
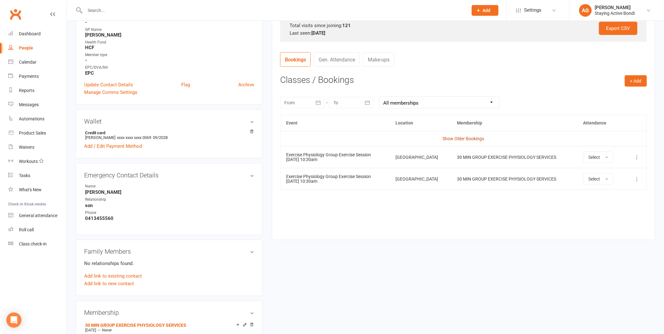
click at [482, 138] on link "Show Older Bookings" at bounding box center [464, 138] width 42 height 5
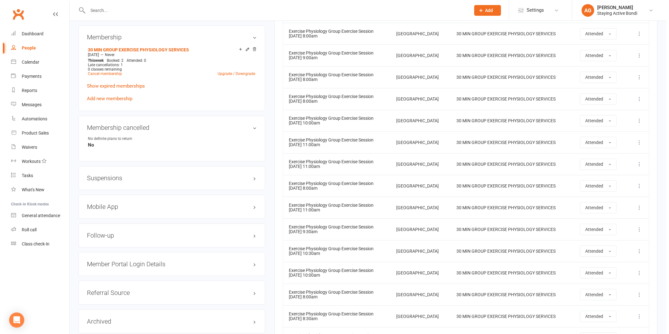
scroll to position [455, 0]
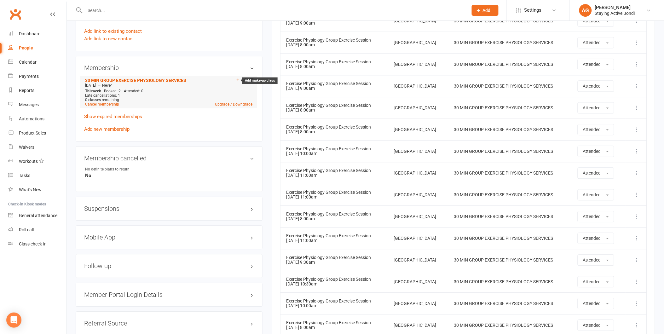
click at [236, 79] on icon at bounding box center [238, 80] width 4 height 4
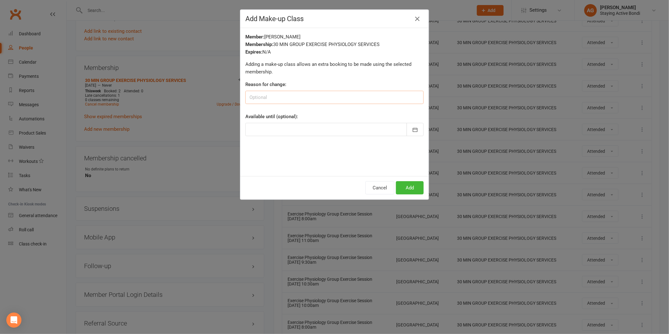
click at [248, 94] on input at bounding box center [334, 97] width 178 height 13
click at [269, 124] on div at bounding box center [334, 129] width 178 height 13
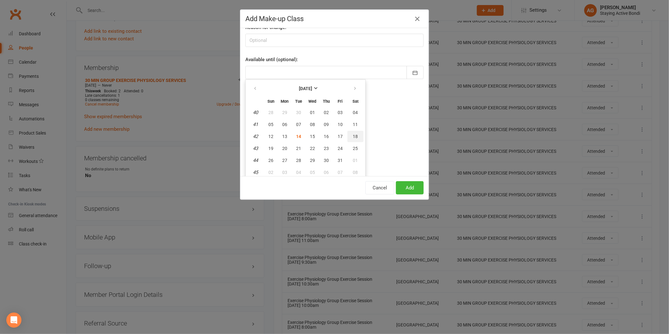
click at [353, 137] on button "18" at bounding box center [356, 136] width 16 height 11
type input "18 Oct 2025"
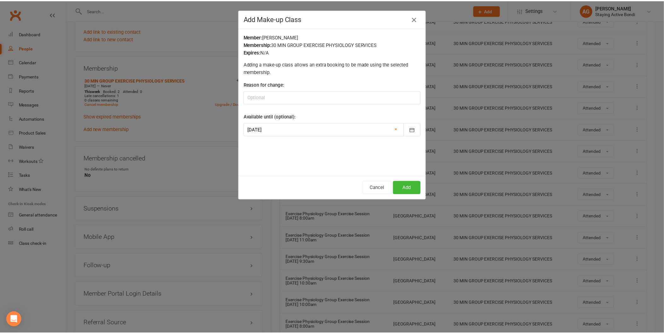
scroll to position [0, 0]
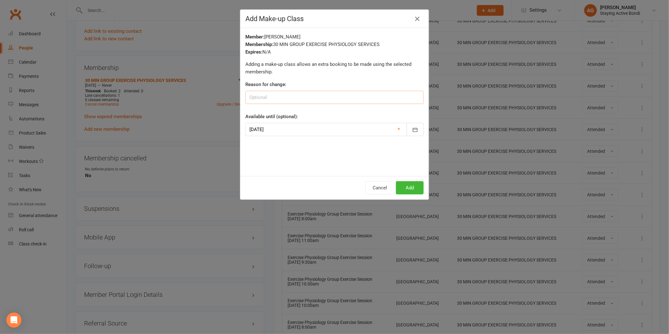
click at [285, 97] on input at bounding box center [334, 97] width 178 height 13
type input "Unwell- did a late cancellation"
click at [403, 186] on button "Add" at bounding box center [410, 187] width 28 height 13
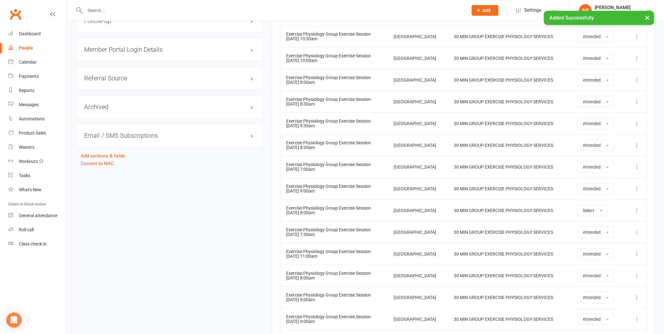
scroll to position [3008, 0]
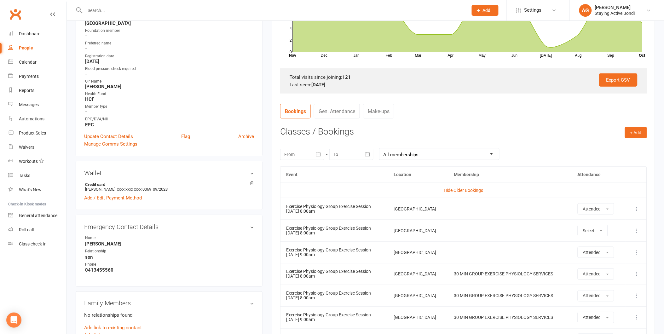
scroll to position [0, 0]
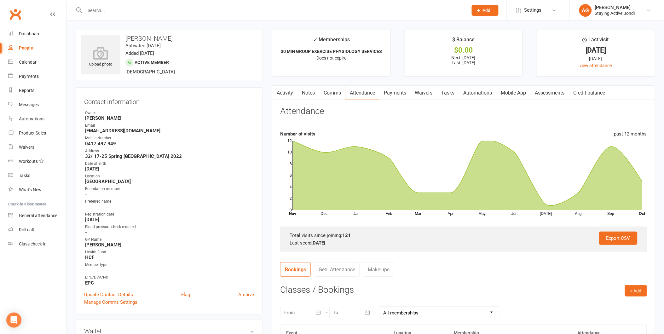
click at [285, 97] on link "Activity" at bounding box center [284, 93] width 25 height 14
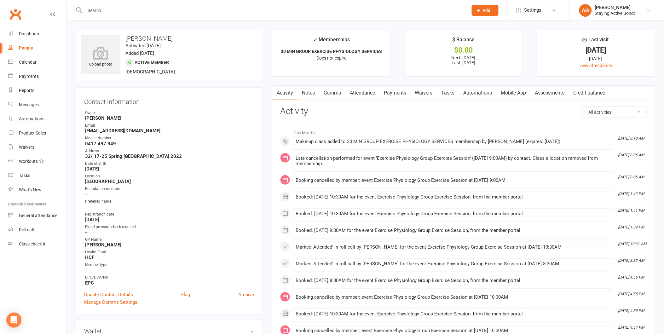
drag, startPoint x: 297, startPoint y: 142, endPoint x: 592, endPoint y: 139, distance: 294.6
click at [592, 139] on div "Make-up class added to 30 MIN GROUP EXERCISE PHYSIOLOGY SERVICES membership by …" at bounding box center [453, 141] width 314 height 5
click at [213, 200] on div "Preferred name" at bounding box center [169, 202] width 169 height 6
click at [26, 226] on link "Roll call" at bounding box center [37, 230] width 58 height 14
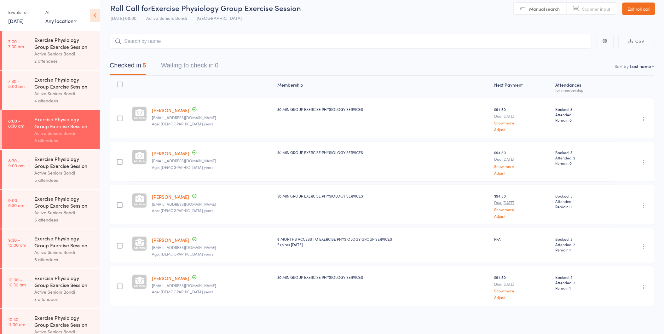
click at [645, 3] on link "Exit roll call" at bounding box center [638, 9] width 33 height 13
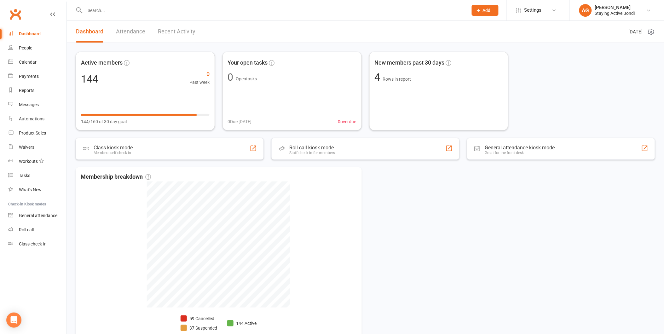
click at [121, 9] on input "text" at bounding box center [273, 10] width 380 height 9
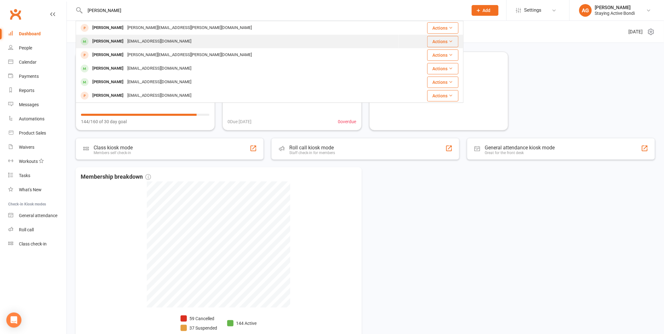
type input "anita"
click at [136, 43] on div "anitapiller21@gmail.com" at bounding box center [159, 41] width 68 height 9
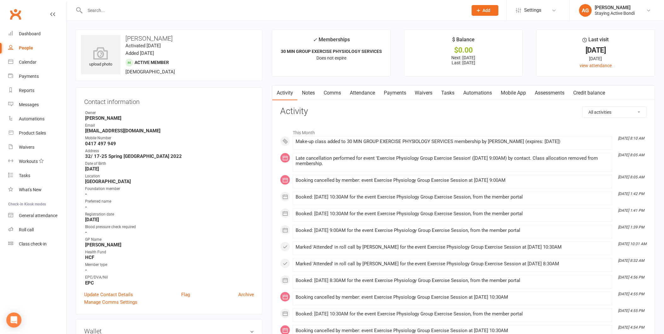
click at [314, 90] on link "Notes" at bounding box center [308, 93] width 22 height 14
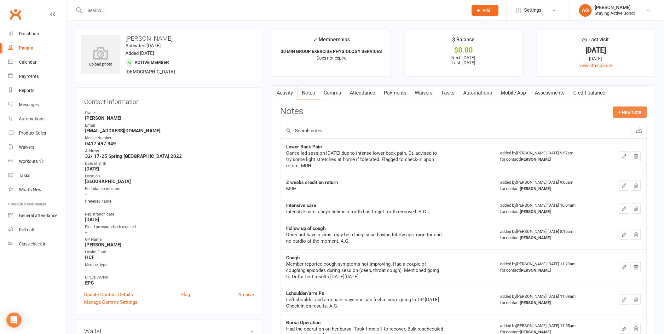
click at [637, 112] on button "+ New Note" at bounding box center [630, 112] width 34 height 11
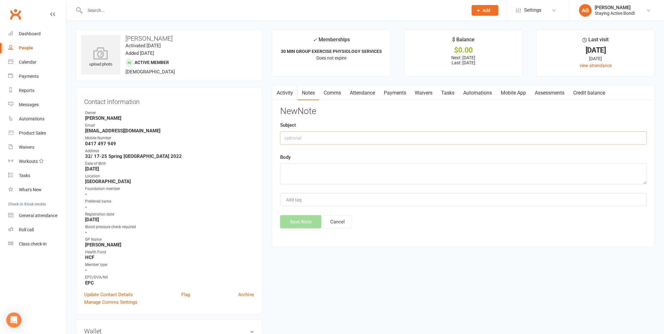
click at [358, 140] on input "text" at bounding box center [463, 137] width 367 height 13
type input "Unwell"
click at [339, 176] on textarea at bounding box center [463, 174] width 367 height 21
type textarea "Check in, on return- virus. A.G"
click at [310, 220] on button "Save Note" at bounding box center [300, 221] width 41 height 13
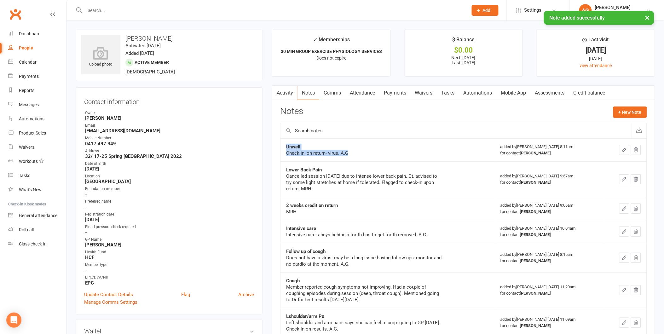
drag, startPoint x: 285, startPoint y: 144, endPoint x: 357, endPoint y: 152, distance: 71.6
click at [357, 152] on td "Unwell Check in, on return- virus. A.G" at bounding box center [387, 149] width 214 height 23
copy div "Unwell Check in, on return- virus. A.G"
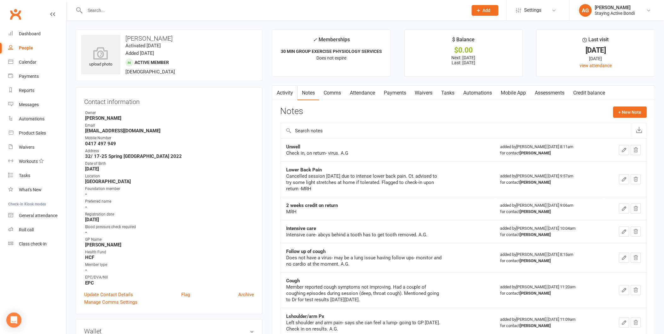
click at [192, 296] on div "Update Contact Details Flag Archive" at bounding box center [169, 295] width 170 height 8
click at [185, 293] on link "Flag" at bounding box center [185, 295] width 9 height 8
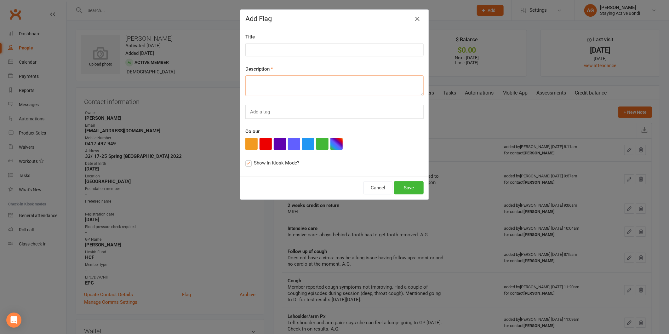
click at [268, 86] on textarea at bounding box center [334, 85] width 178 height 21
paste textarea "Unwell Check in, on return- virus. A.G"
drag, startPoint x: 264, startPoint y: 81, endPoint x: 238, endPoint y: 82, distance: 26.2
click at [240, 82] on div "Title Description Unwell Check in, on return- virus. A.G Add a tag Colour Show …" at bounding box center [334, 102] width 188 height 148
type textarea "Check in, on return- virus. A.G"
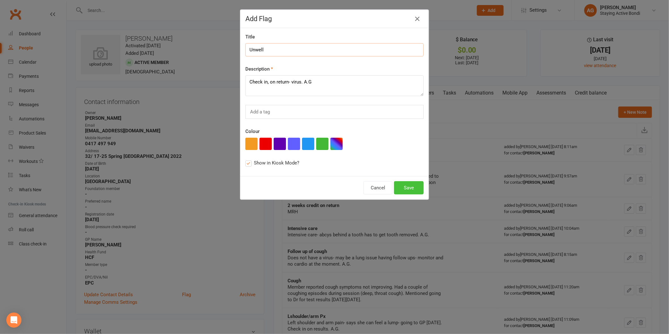
type input "Unwell"
click at [414, 191] on button "Save" at bounding box center [409, 187] width 30 height 13
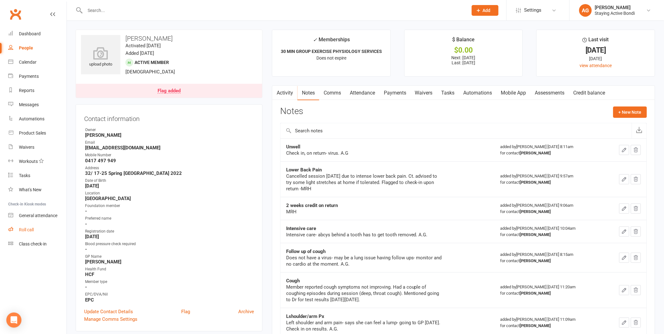
click at [26, 228] on div "Roll call" at bounding box center [26, 229] width 15 height 5
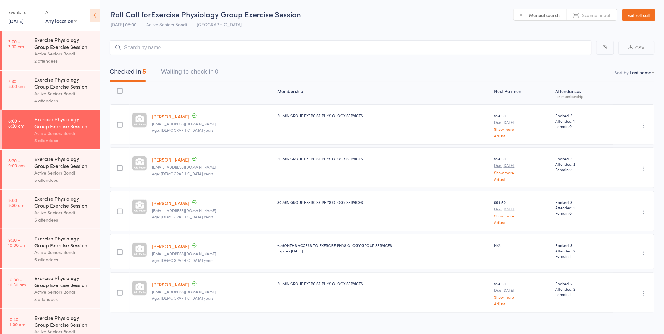
click at [55, 172] on div "Active Seniors Bondi" at bounding box center [64, 172] width 60 height 7
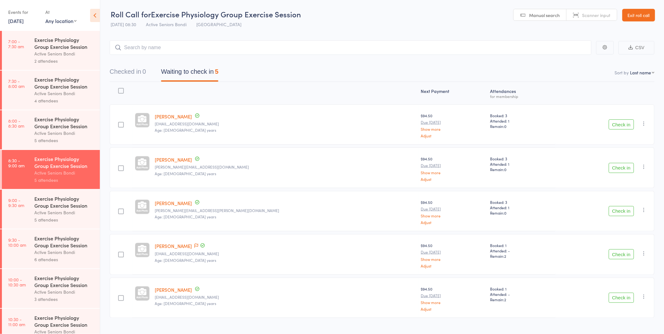
click at [612, 122] on button "Check in" at bounding box center [621, 124] width 25 height 10
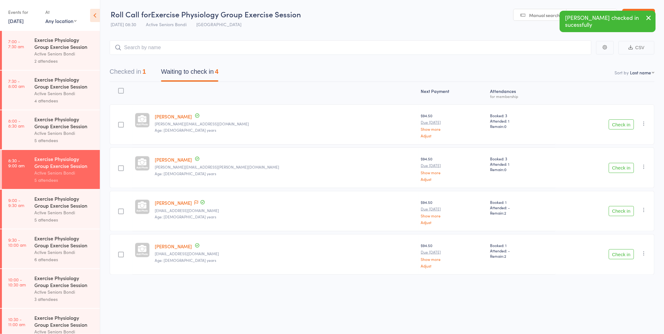
click at [629, 126] on button "Check in" at bounding box center [621, 124] width 25 height 10
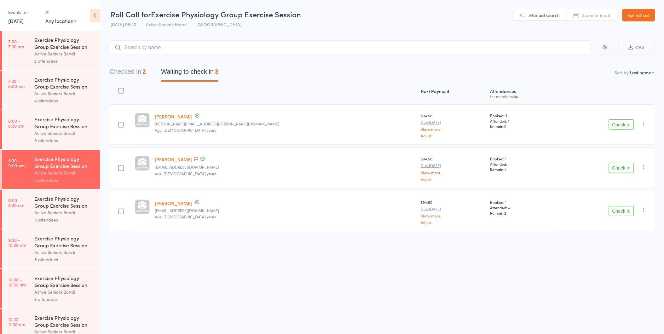
click at [142, 72] on button "Checked in 2" at bounding box center [128, 73] width 36 height 17
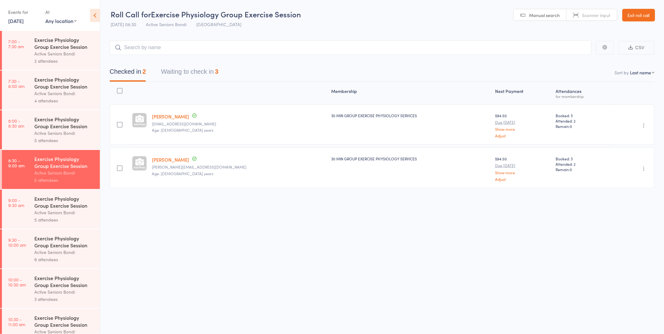
click at [177, 115] on link "[PERSON_NAME]" at bounding box center [170, 116] width 37 height 7
click at [197, 70] on button "Waiting to check in 3" at bounding box center [189, 73] width 57 height 17
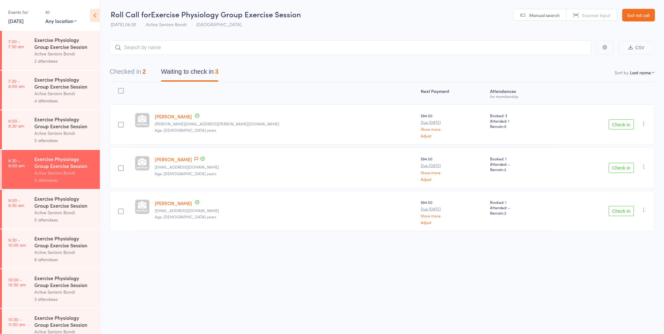
click at [615, 125] on button "Check in" at bounding box center [621, 124] width 25 height 10
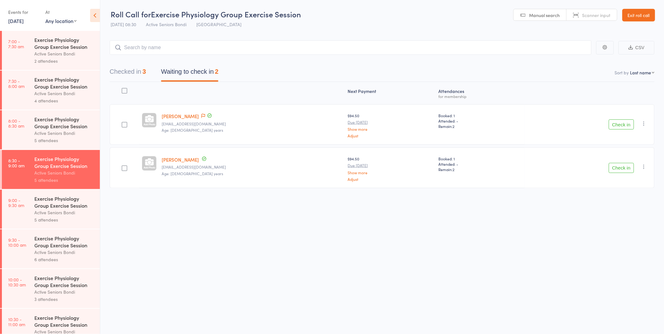
click at [118, 73] on button "Checked in 3" at bounding box center [128, 73] width 36 height 17
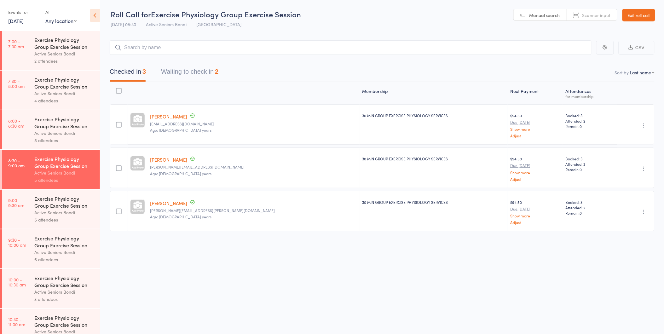
click at [178, 162] on link "[PERSON_NAME]" at bounding box center [168, 159] width 37 height 7
click at [175, 68] on button "Waiting to check in 2" at bounding box center [189, 73] width 57 height 17
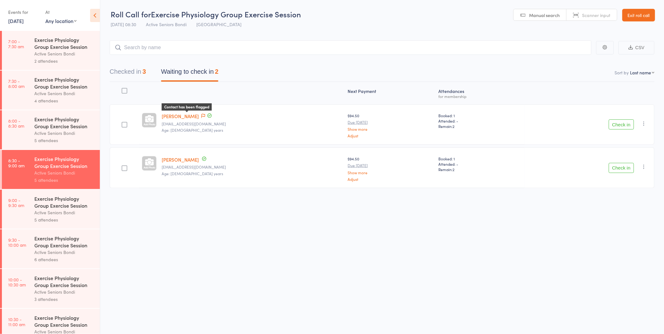
click at [201, 116] on icon at bounding box center [203, 116] width 4 height 4
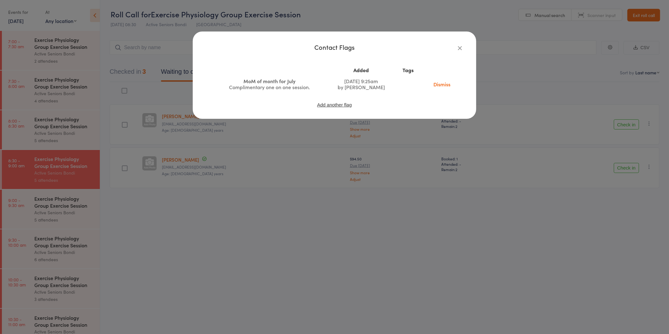
click at [459, 47] on icon "button" at bounding box center [460, 47] width 7 height 7
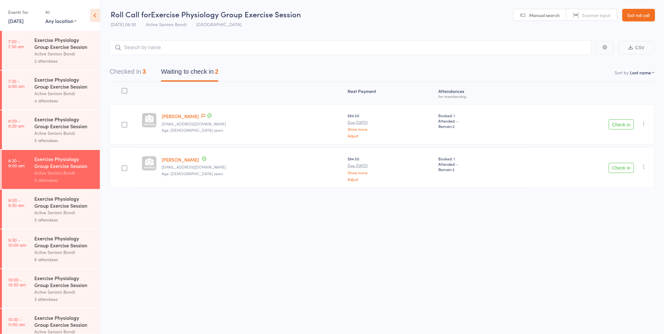
click at [531, 192] on div "Next Payment Atten­dances for membership [PERSON_NAME] [EMAIL_ADDRESS][DOMAIN_N…" at bounding box center [382, 149] width 545 height 134
click at [621, 122] on button "Check in" at bounding box center [621, 124] width 25 height 10
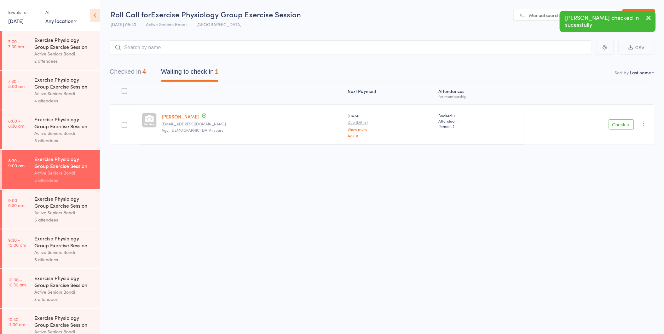
click at [616, 124] on button "Check in" at bounding box center [621, 124] width 25 height 10
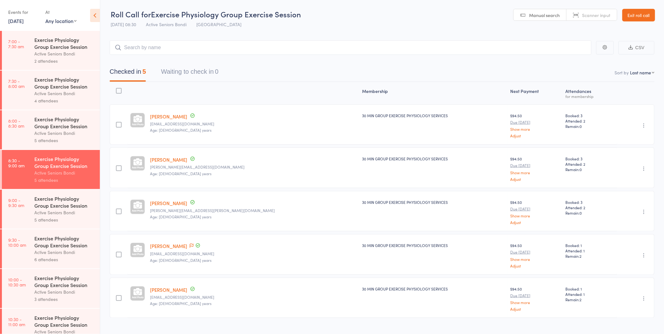
click at [636, 18] on link "Exit roll call" at bounding box center [638, 15] width 33 height 13
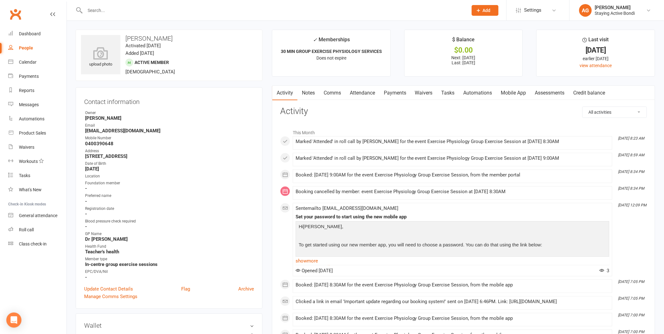
click at [398, 91] on link "Payments" at bounding box center [394, 93] width 31 height 14
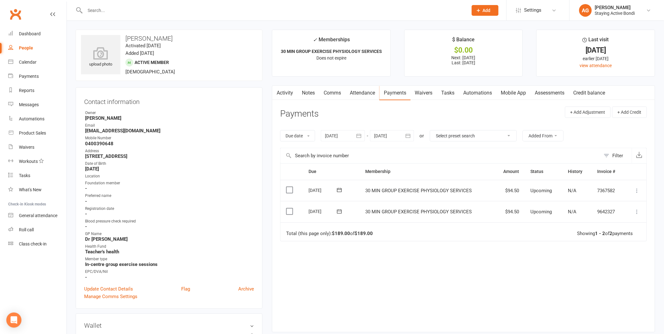
click at [346, 134] on div at bounding box center [343, 135] width 44 height 11
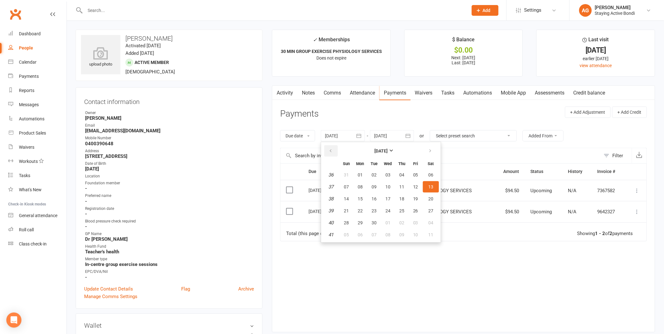
click at [334, 148] on button "button" at bounding box center [331, 150] width 14 height 11
click at [358, 173] on span "02" at bounding box center [360, 174] width 5 height 5
type input "[DATE]"
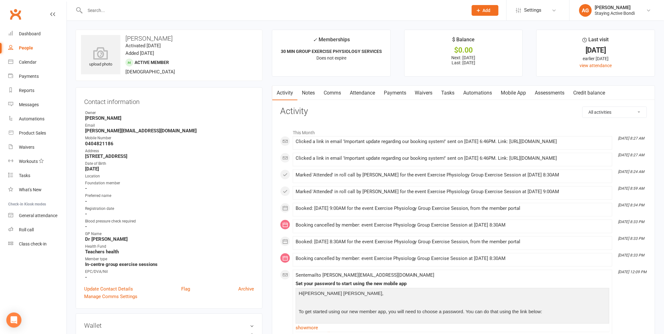
click at [511, 87] on link "Mobile App" at bounding box center [514, 93] width 34 height 14
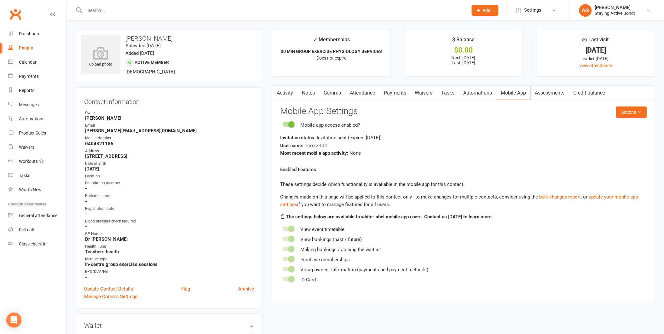
click at [331, 146] on div "Username: ccox2344" at bounding box center [463, 145] width 367 height 8
drag, startPoint x: 329, startPoint y: 144, endPoint x: 304, endPoint y: 148, distance: 25.0
click at [304, 148] on div "Username: ccox2344" at bounding box center [463, 145] width 367 height 8
click at [415, 166] on div "Enabled Features These settings decide which functionality is available in the …" at bounding box center [463, 225] width 367 height 118
click at [287, 92] on link "Activity" at bounding box center [284, 93] width 25 height 14
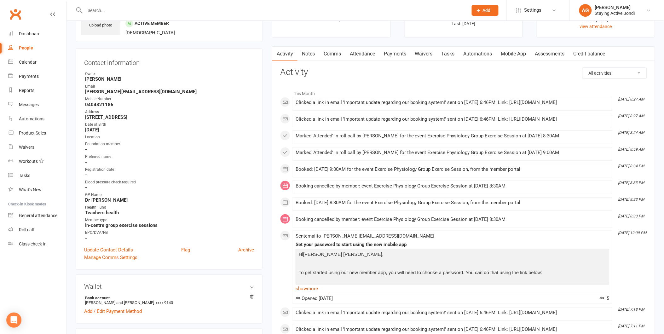
scroll to position [140, 0]
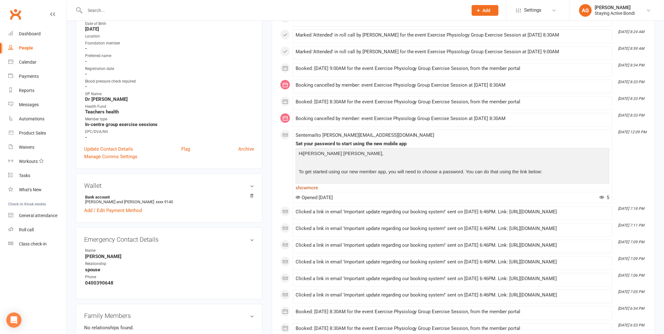
click at [310, 192] on link "show more" at bounding box center [453, 187] width 314 height 9
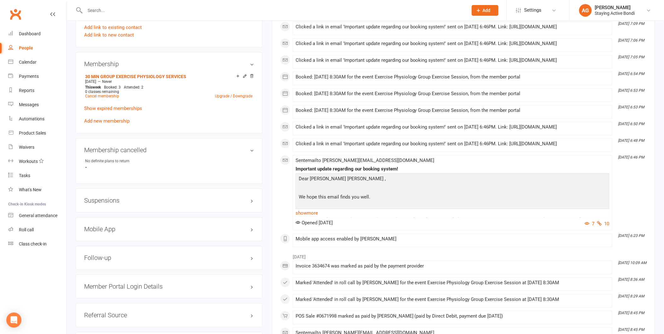
scroll to position [455, 0]
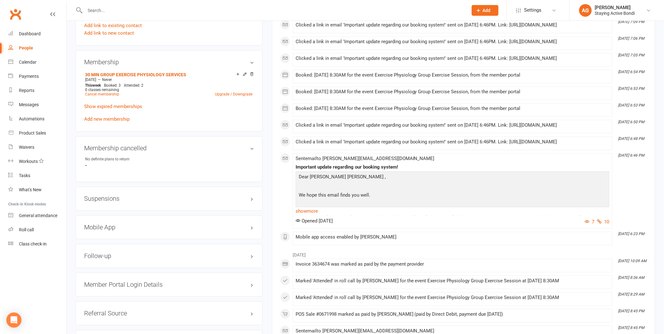
click at [313, 216] on link "show more" at bounding box center [453, 211] width 314 height 9
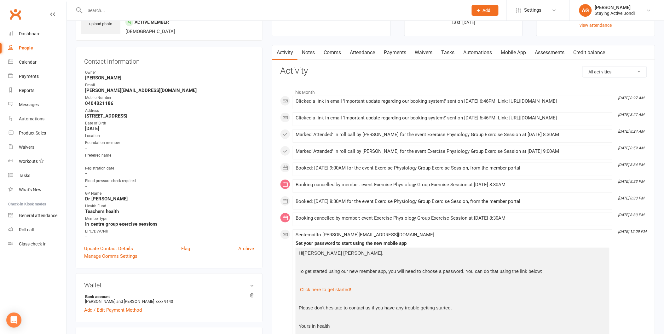
scroll to position [0, 0]
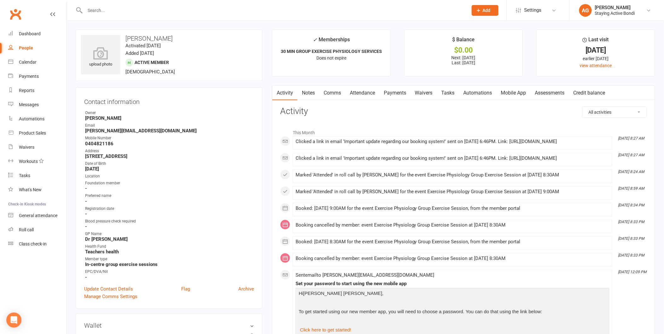
click at [525, 90] on link "Mobile App" at bounding box center [514, 93] width 34 height 14
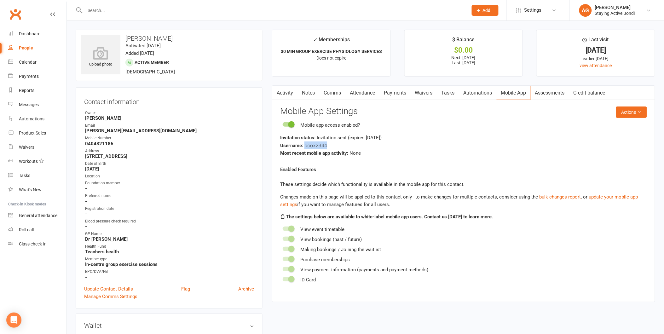
drag, startPoint x: 329, startPoint y: 144, endPoint x: 306, endPoint y: 146, distance: 23.4
click at [306, 146] on div "Username: ccox2344" at bounding box center [463, 145] width 367 height 8
click at [540, 244] on div "Enabled Features These settings decide which functionality is available in the …" at bounding box center [463, 225] width 367 height 118
drag, startPoint x: 330, startPoint y: 144, endPoint x: 326, endPoint y: 145, distance: 4.5
click at [326, 145] on div "Username: ccox2344" at bounding box center [463, 145] width 367 height 8
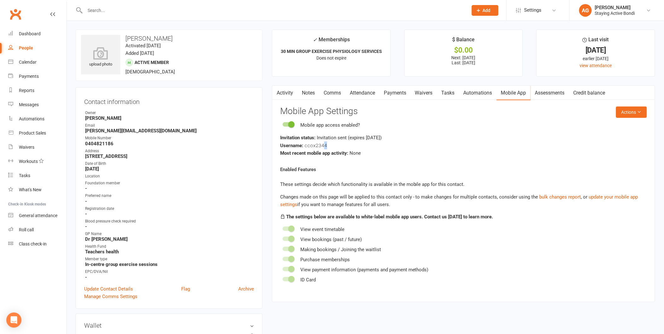
drag, startPoint x: 326, startPoint y: 145, endPoint x: 337, endPoint y: 146, distance: 11.7
click at [337, 146] on div "Username: ccox2344" at bounding box center [463, 145] width 367 height 8
drag, startPoint x: 331, startPoint y: 144, endPoint x: 303, endPoint y: 146, distance: 28.1
click at [303, 146] on div "Username: ccox2344" at bounding box center [463, 145] width 367 height 8
click at [428, 153] on div "Most recent mobile app activity: None" at bounding box center [463, 153] width 367 height 8
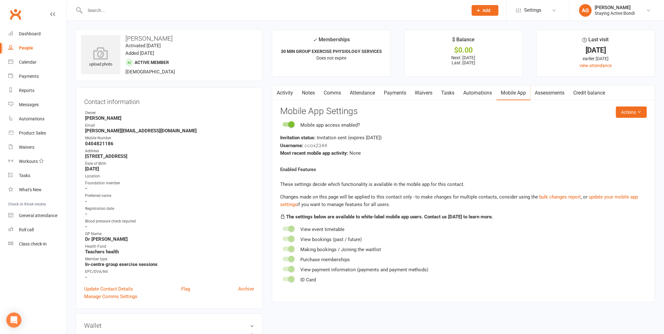
click at [454, 138] on div "Invitation status: Invitation sent (expires in 2 days )" at bounding box center [463, 138] width 367 height 8
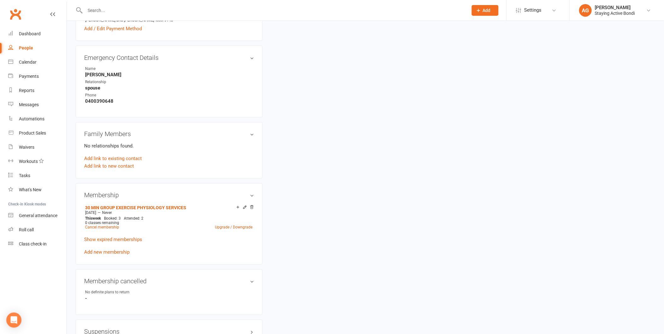
scroll to position [175, 0]
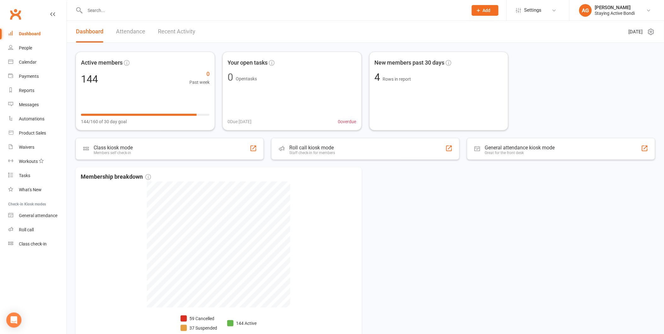
click at [137, 12] on input "text" at bounding box center [273, 10] width 380 height 9
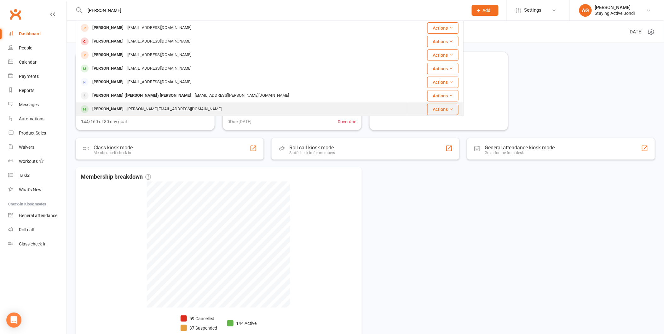
type input "[PERSON_NAME]"
click at [147, 108] on div "[PERSON_NAME][EMAIL_ADDRESS][DOMAIN_NAME]" at bounding box center [174, 109] width 98 height 9
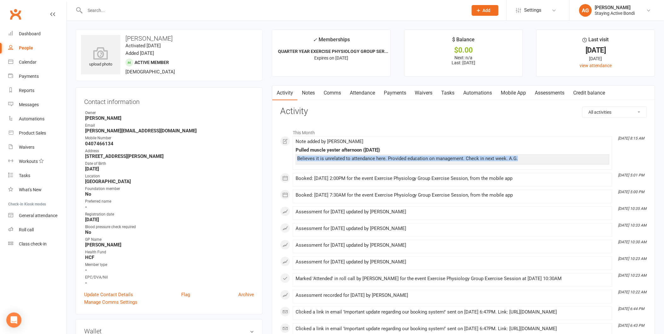
drag, startPoint x: 525, startPoint y: 159, endPoint x: 290, endPoint y: 158, distance: 234.8
drag, startPoint x: 290, startPoint y: 158, endPoint x: 534, endPoint y: 168, distance: 244.4
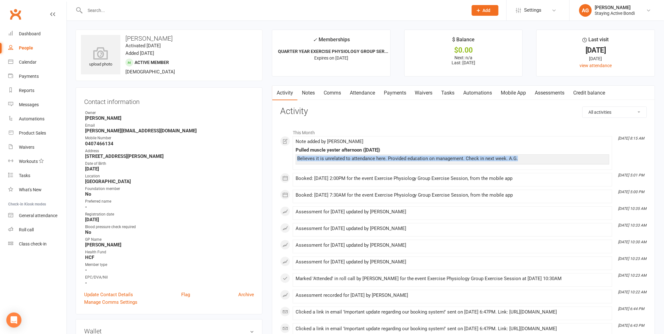
drag, startPoint x: 534, startPoint y: 168, endPoint x: 528, endPoint y: 161, distance: 9.5
click at [528, 161] on div "Believes it is unrelated to attendance here. Provided education on management. …" at bounding box center [452, 158] width 311 height 5
drag, startPoint x: 516, startPoint y: 159, endPoint x: 279, endPoint y: 141, distance: 237.4
drag, startPoint x: 279, startPoint y: 141, endPoint x: 276, endPoint y: 123, distance: 18.2
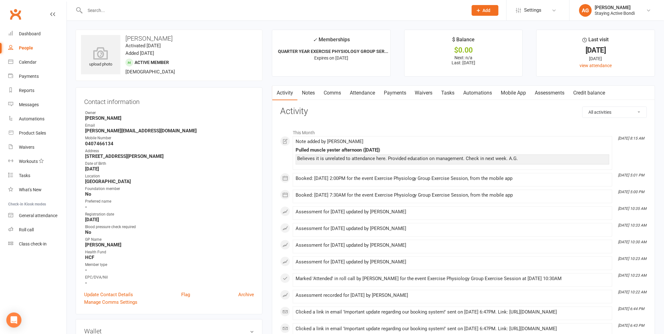
click at [30, 228] on div "Roll call" at bounding box center [26, 229] width 15 height 5
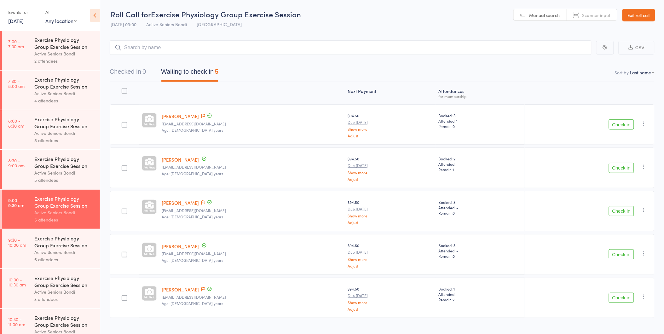
click at [642, 126] on icon "button" at bounding box center [644, 123] width 6 height 6
click at [644, 176] on li "Remove" at bounding box center [622, 178] width 52 height 9
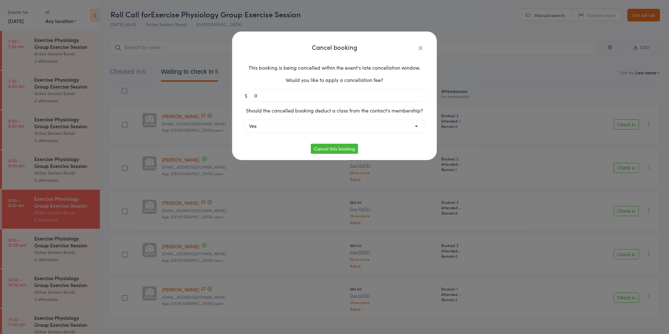
click at [358, 121] on select "Yes No" at bounding box center [334, 126] width 179 height 13
select select "1"
click at [245, 120] on select "Yes No" at bounding box center [334, 126] width 179 height 13
click at [343, 145] on button "Cancel this booking" at bounding box center [335, 149] width 48 height 10
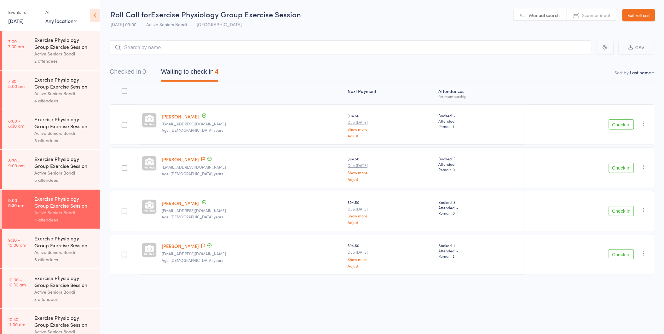
click at [626, 120] on button "Check in" at bounding box center [621, 124] width 25 height 10
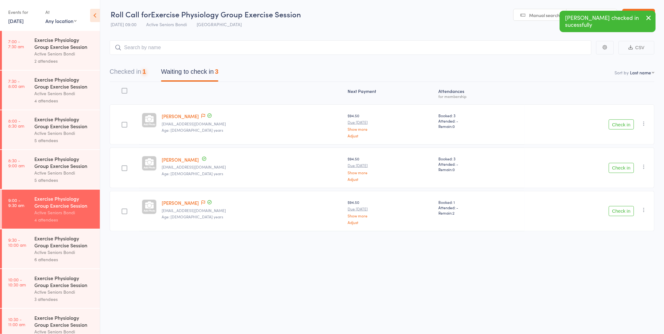
click at [625, 122] on button "Check in" at bounding box center [621, 124] width 25 height 10
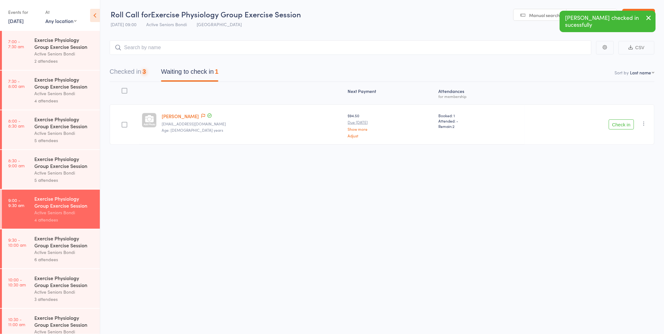
click at [625, 122] on button "Check in" at bounding box center [621, 124] width 25 height 10
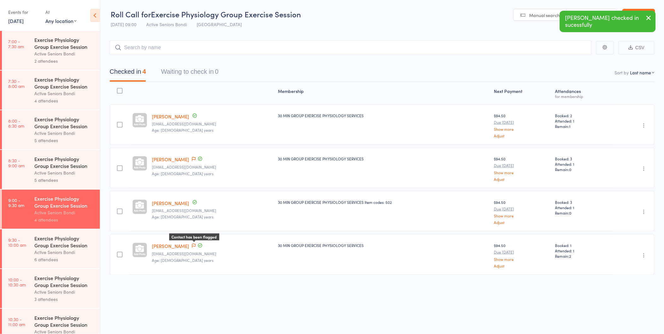
click at [193, 245] on icon at bounding box center [194, 246] width 4 height 4
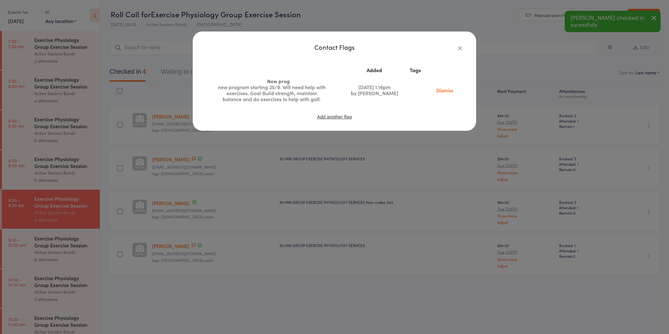
click at [459, 48] on icon "button" at bounding box center [460, 47] width 7 height 7
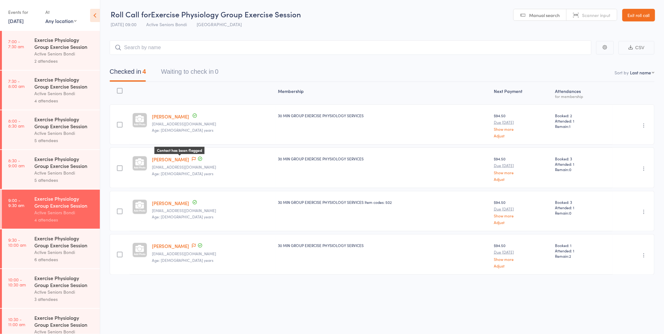
click at [192, 160] on icon at bounding box center [194, 159] width 4 height 4
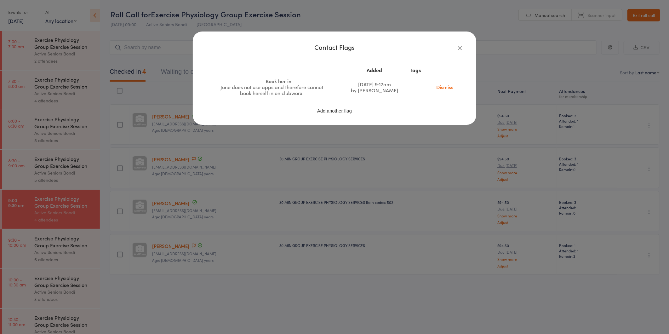
click at [462, 48] on icon "button" at bounding box center [460, 47] width 7 height 7
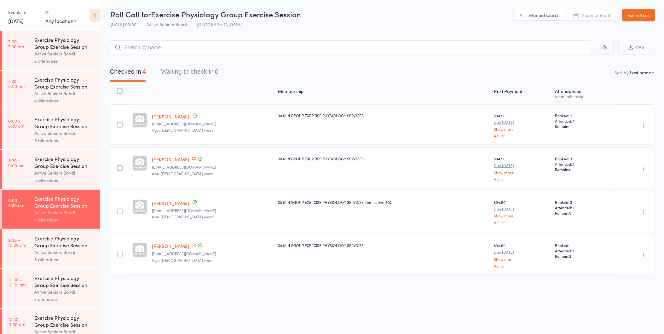
scroll to position [0, 0]
click at [65, 257] on div "6 attendees" at bounding box center [64, 259] width 60 height 7
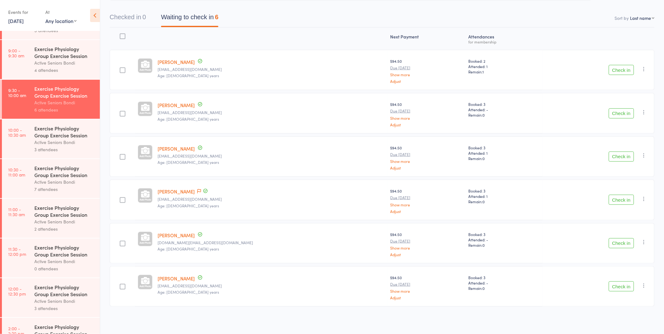
scroll to position [149, 0]
click at [615, 112] on button "Check in" at bounding box center [621, 113] width 25 height 10
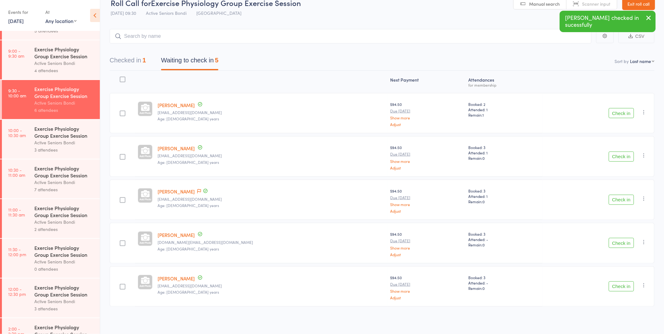
click at [616, 154] on button "Check in" at bounding box center [621, 157] width 25 height 10
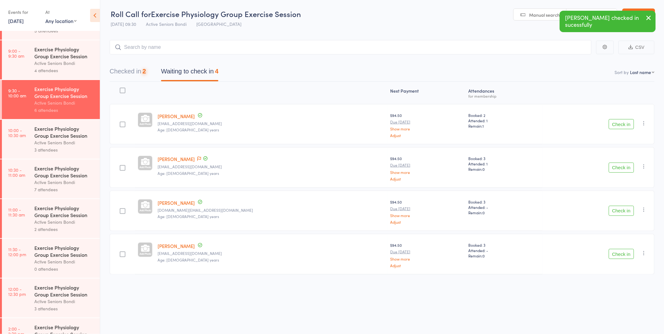
scroll to position [0, 0]
click at [621, 166] on button "Check in" at bounding box center [621, 168] width 25 height 10
click at [123, 68] on button "Checked in 3" at bounding box center [128, 73] width 36 height 17
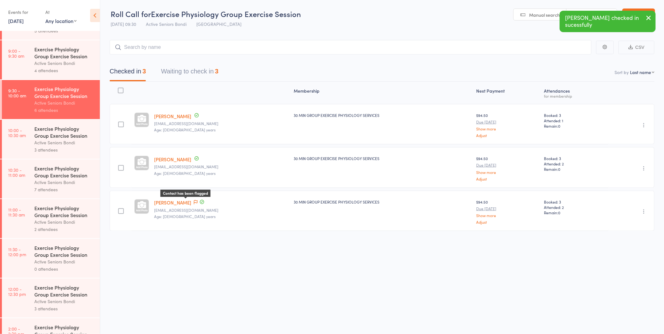
click at [194, 201] on icon at bounding box center [196, 202] width 4 height 4
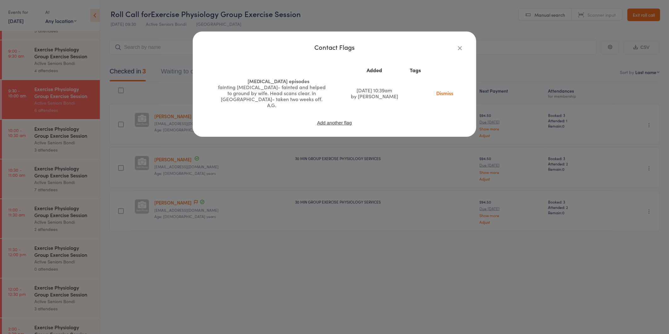
click at [460, 46] on icon "button" at bounding box center [460, 47] width 7 height 7
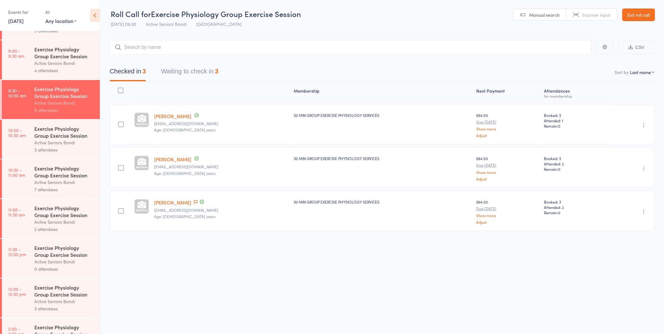
click at [180, 71] on button "Waiting to check in 3" at bounding box center [189, 73] width 57 height 17
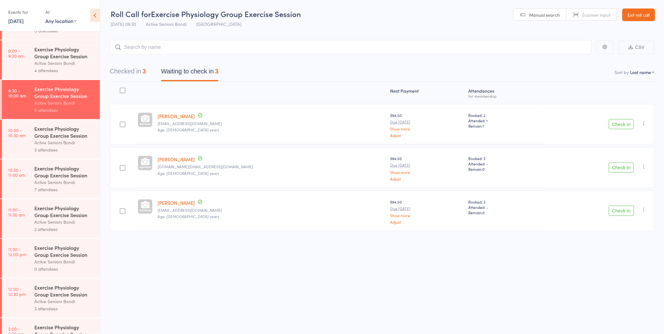
click at [625, 169] on button "Check in" at bounding box center [621, 168] width 25 height 10
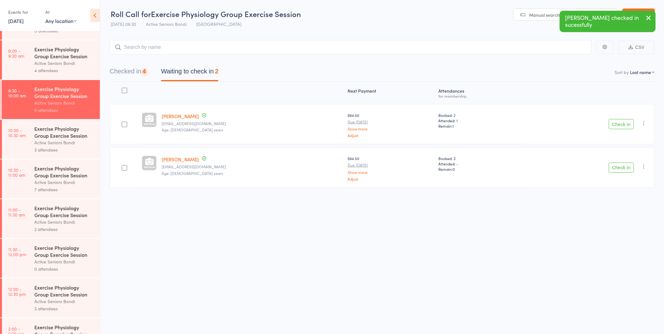
click at [625, 168] on button "Check in" at bounding box center [621, 168] width 25 height 10
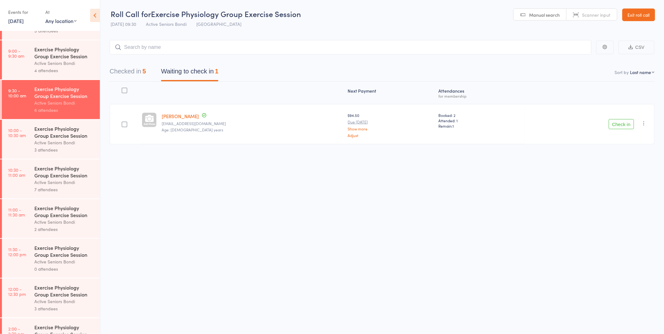
click at [24, 21] on link "[DATE]" at bounding box center [15, 20] width 15 height 7
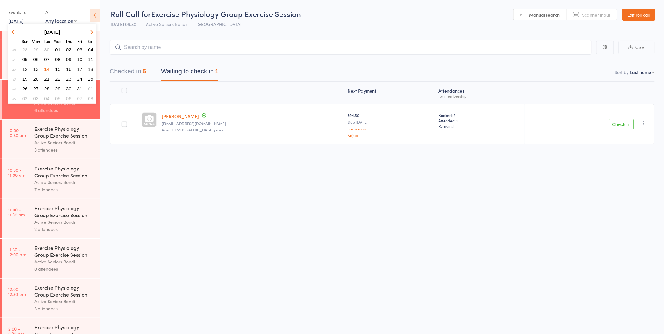
click at [79, 68] on span "17" at bounding box center [79, 68] width 5 height 5
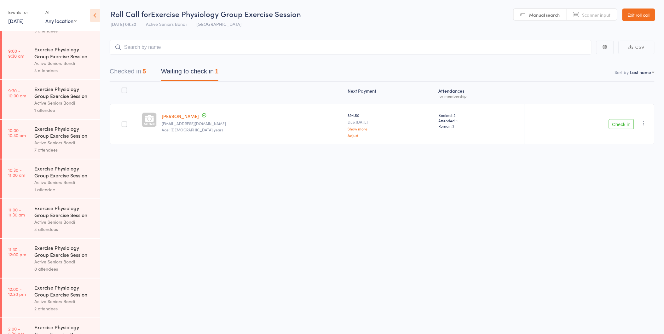
scroll to position [79, 0]
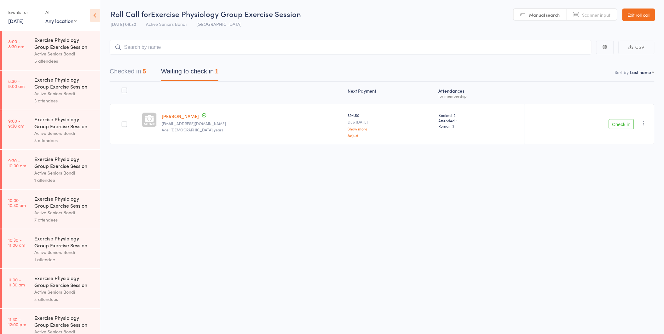
click at [45, 131] on div "Active Seniors Bondi" at bounding box center [64, 133] width 60 height 7
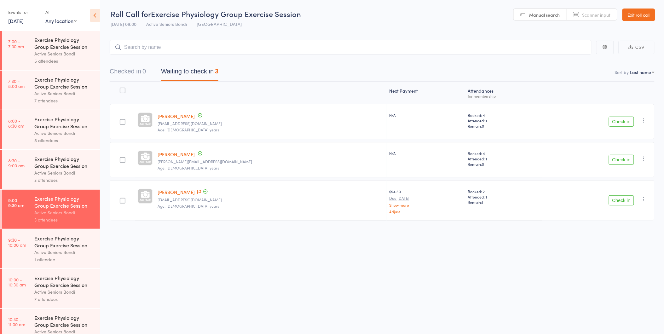
click at [24, 23] on link "17 Oct, 2025" at bounding box center [15, 20] width 15 height 7
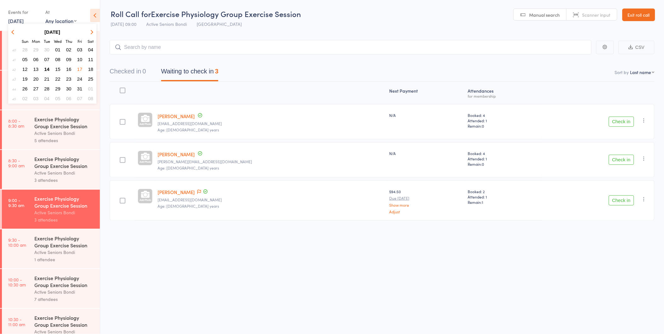
click at [68, 68] on span "16" at bounding box center [68, 68] width 5 height 5
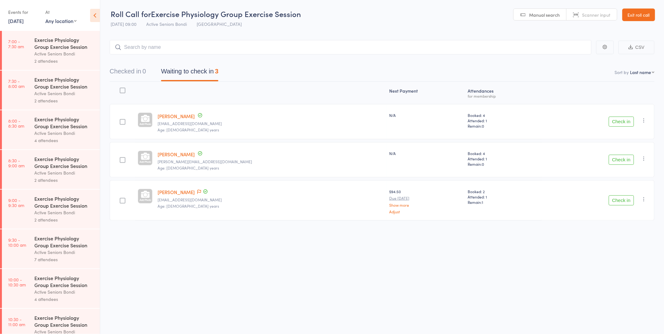
click at [18, 23] on link "16 Oct, 2025" at bounding box center [15, 20] width 15 height 7
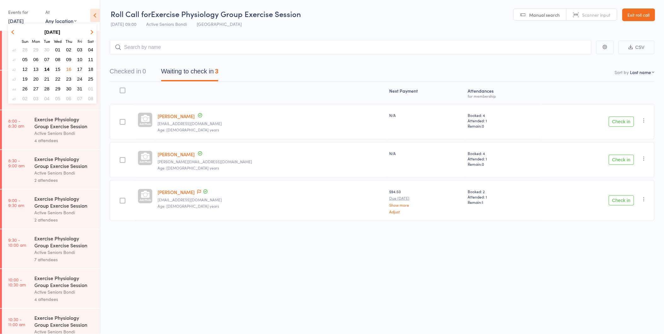
click at [67, 66] on span "16" at bounding box center [68, 68] width 5 height 5
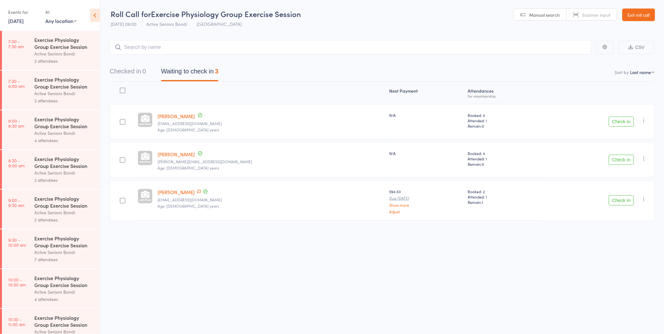
click at [56, 198] on div "Exercise Physiology Group Exercise Session" at bounding box center [64, 202] width 60 height 14
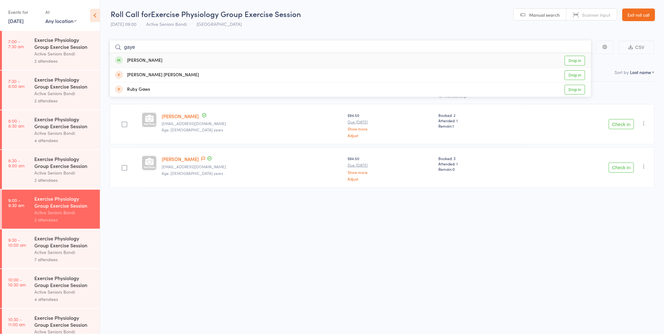
type input "gaye"
click at [572, 59] on link "Drop in" at bounding box center [575, 61] width 20 height 10
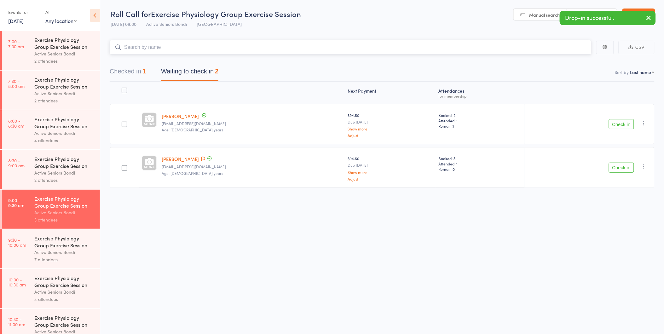
click at [145, 73] on div "1" at bounding box center [143, 71] width 3 height 7
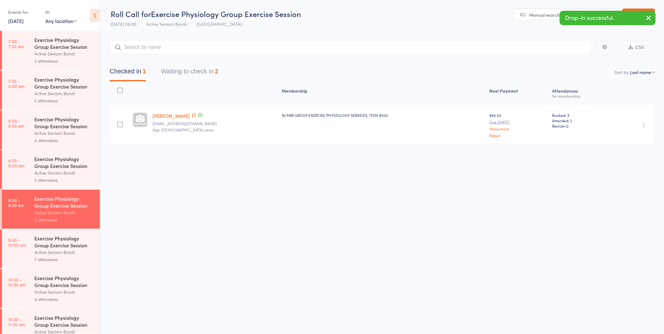
click at [644, 125] on icon "button" at bounding box center [644, 125] width 6 height 6
click at [640, 139] on li "Undo check-in" at bounding box center [622, 138] width 52 height 8
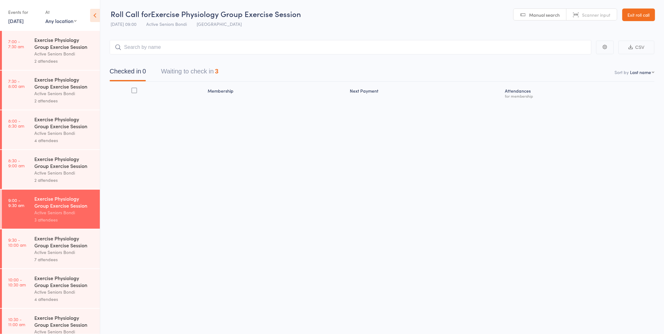
click at [651, 5] on header "Roll Call for Exercise Physiology Group Exercise Session 16 Oct 09:00 Active Se…" at bounding box center [382, 15] width 564 height 31
click at [648, 15] on link "Exit roll call" at bounding box center [638, 15] width 33 height 13
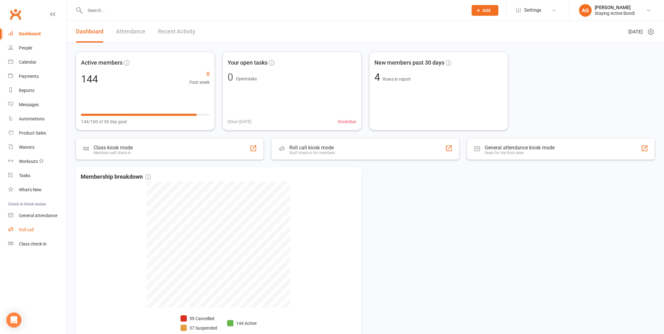
click at [26, 232] on link "Roll call" at bounding box center [37, 230] width 58 height 14
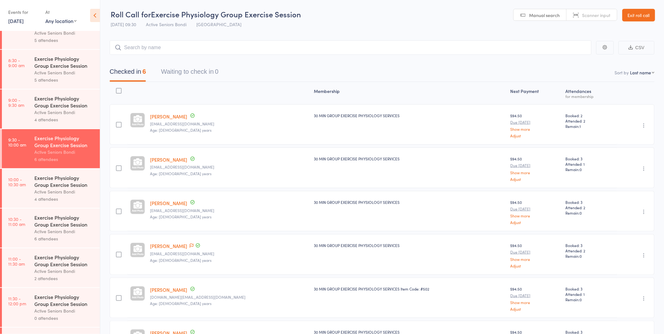
scroll to position [175, 0]
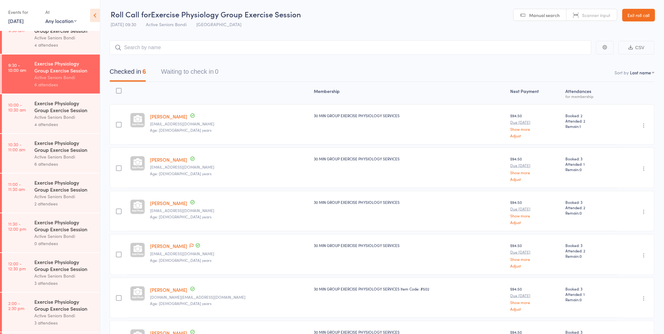
click at [60, 99] on div "Exercise Physiology Group Exercise Session Active Seniors Bondi 4 attendees" at bounding box center [67, 113] width 66 height 39
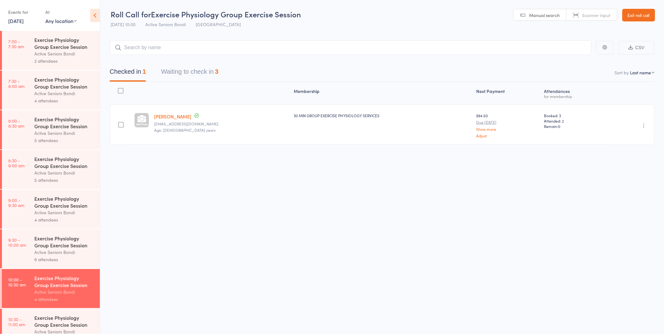
click at [171, 84] on div "Membership Next Payment Atten­dances for membership [PERSON_NAME] [EMAIL_ADDRES…" at bounding box center [382, 115] width 545 height 66
click at [176, 83] on div "Membership Next Payment Atten­dances for membership [PERSON_NAME] [EMAIL_ADDRES…" at bounding box center [382, 115] width 545 height 66
click at [181, 76] on button "Waiting to check in 3" at bounding box center [189, 73] width 57 height 17
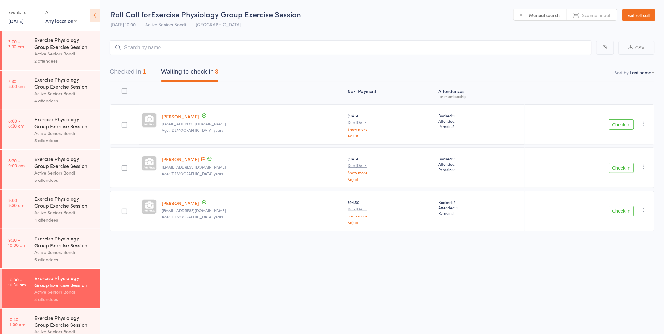
click at [616, 124] on button "Check in" at bounding box center [621, 124] width 25 height 10
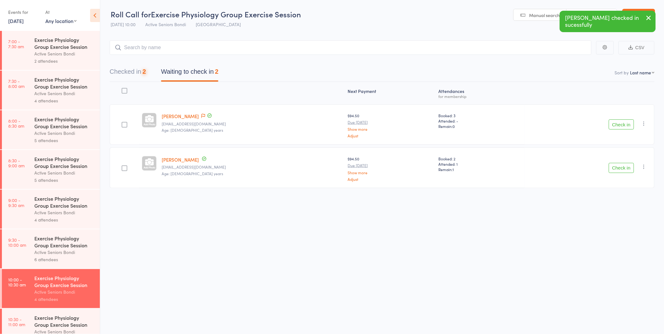
click at [616, 124] on button "Check in" at bounding box center [621, 124] width 25 height 10
click at [130, 76] on button "Checked in 3" at bounding box center [128, 73] width 36 height 17
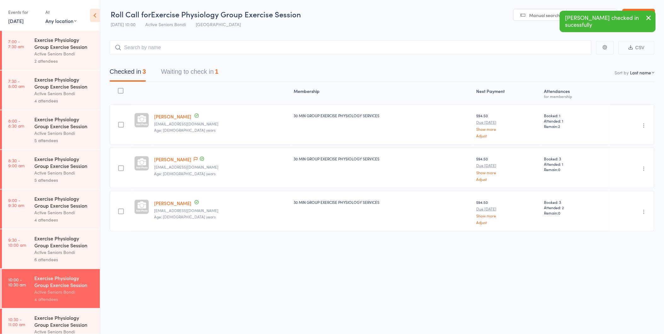
click at [645, 213] on icon "button" at bounding box center [644, 212] width 6 height 6
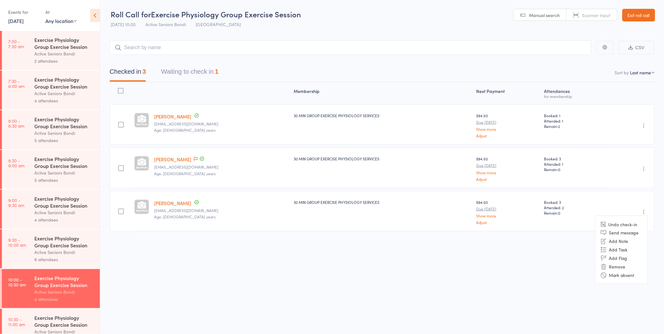
click at [636, 224] on li "Undo check-in" at bounding box center [622, 224] width 52 height 8
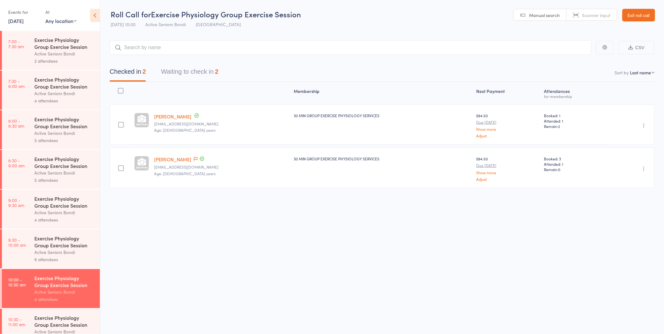
click at [196, 70] on button "Waiting to check in 2" at bounding box center [189, 73] width 57 height 17
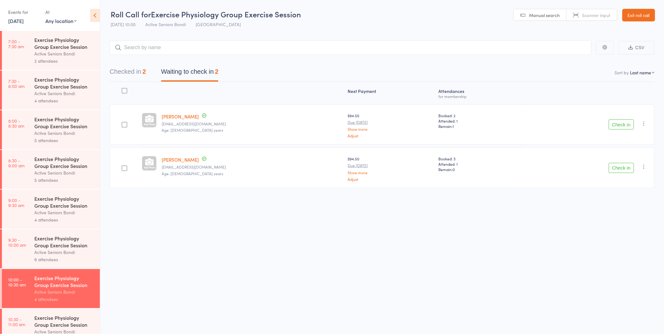
click at [618, 120] on button "Check in" at bounding box center [621, 124] width 25 height 10
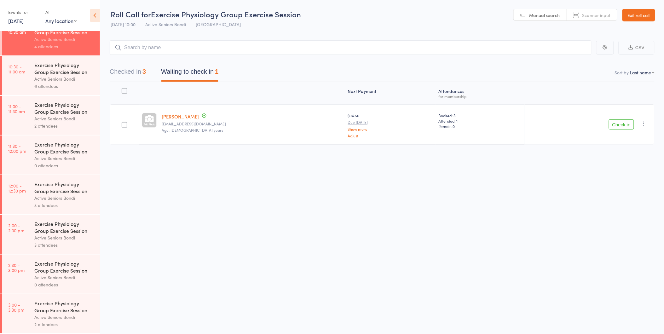
scroll to position [254, 0]
click at [625, 123] on button "Check in" at bounding box center [621, 124] width 25 height 10
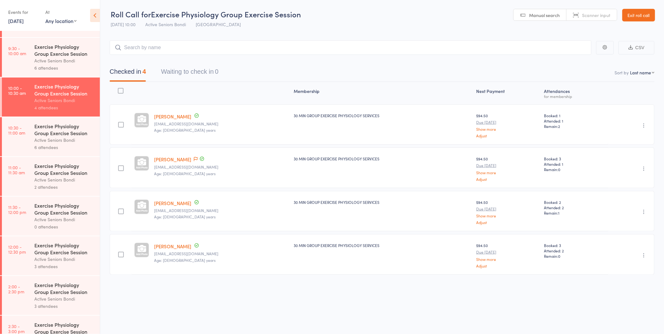
scroll to position [184, 0]
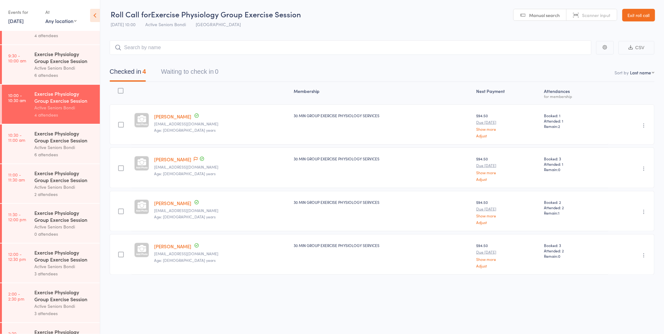
click at [65, 156] on div "6 attendees" at bounding box center [64, 154] width 60 height 7
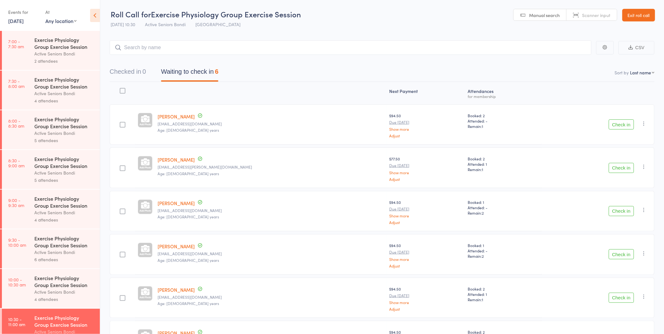
click at [644, 123] on icon "button" at bounding box center [644, 123] width 6 height 6
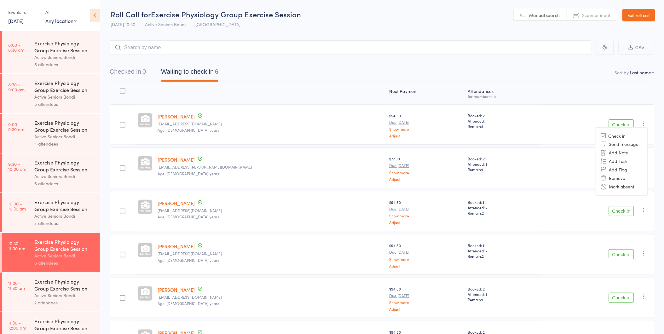
scroll to position [105, 0]
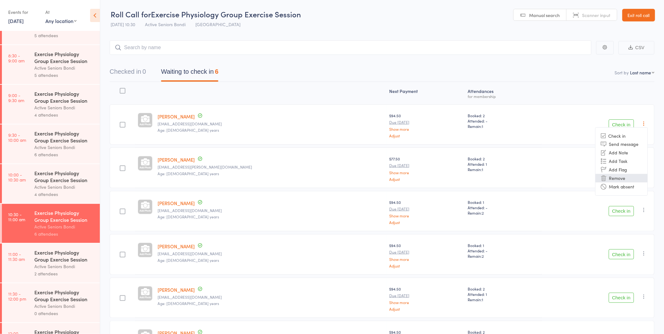
click at [622, 178] on li "Remove" at bounding box center [622, 178] width 52 height 9
click at [63, 261] on div "Exercise Physiology Group Exercise Session" at bounding box center [64, 256] width 60 height 14
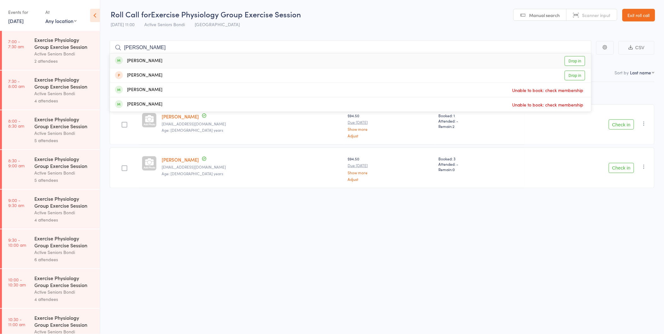
type input "[PERSON_NAME]"
click at [182, 59] on div "[PERSON_NAME] Drop in" at bounding box center [350, 61] width 481 height 14
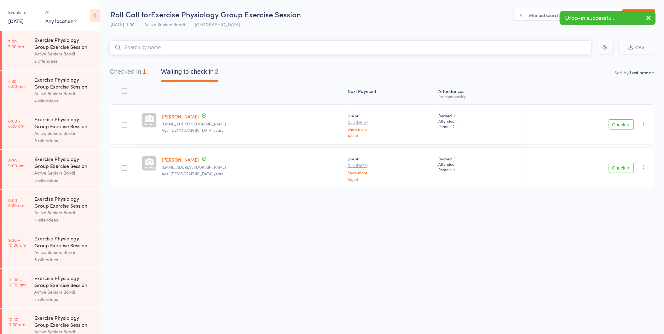
click at [146, 73] on div "1" at bounding box center [143, 71] width 3 height 7
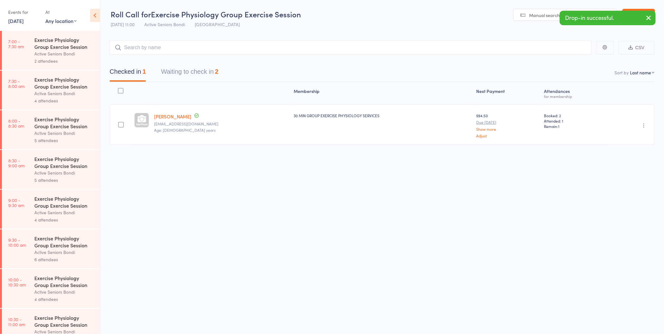
click at [641, 127] on icon "button" at bounding box center [644, 125] width 6 height 6
click at [637, 136] on li "Undo check-in" at bounding box center [622, 138] width 52 height 8
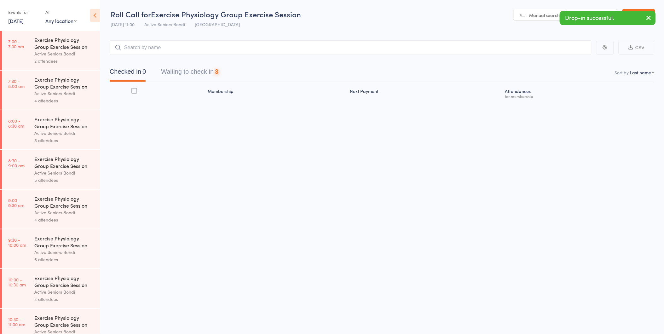
drag, startPoint x: 350, startPoint y: 191, endPoint x: 293, endPoint y: 154, distance: 67.6
click at [350, 191] on div "Roll Call for Exercise Physiology Group Exercise Session [DATE] 11:00 Active Se…" at bounding box center [332, 167] width 664 height 334
click at [199, 70] on button "Waiting to check in 3" at bounding box center [189, 73] width 57 height 17
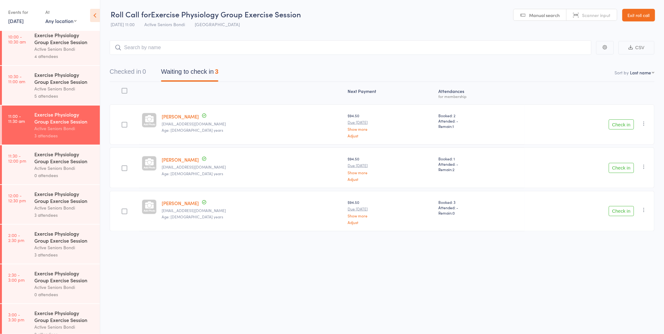
scroll to position [254, 0]
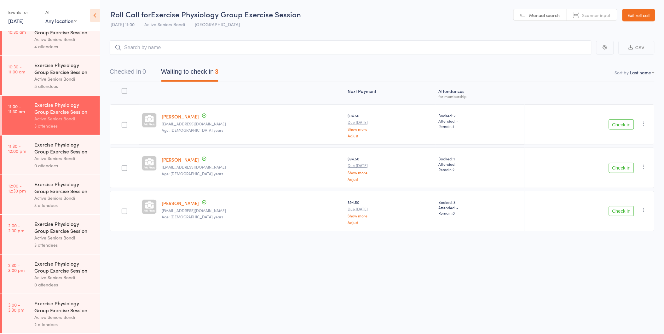
click at [42, 62] on div "Exercise Physiology Group Exercise Session" at bounding box center [64, 68] width 60 height 14
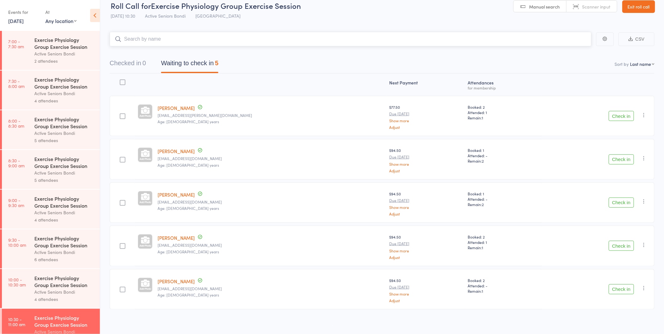
scroll to position [11, 0]
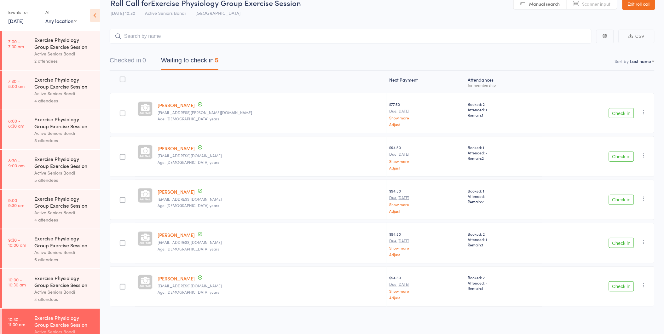
click at [624, 110] on button "Check in" at bounding box center [621, 113] width 25 height 10
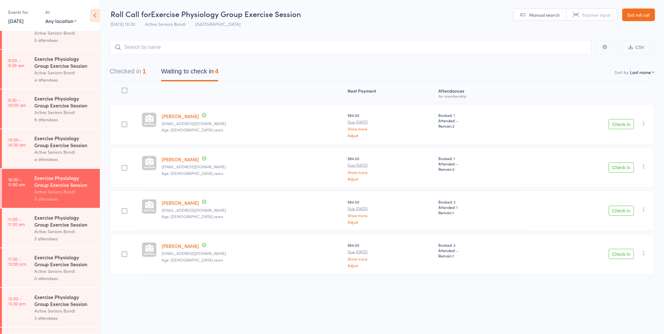
scroll to position [175, 0]
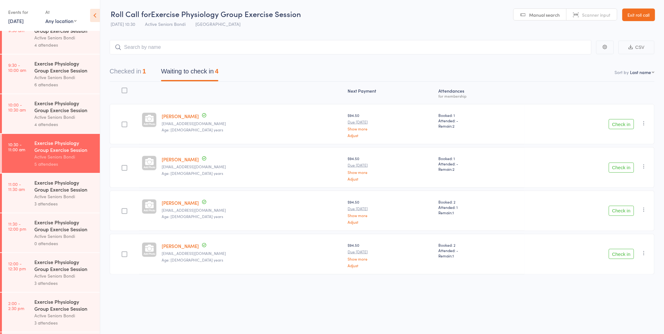
click at [627, 128] on button "Check in" at bounding box center [621, 124] width 25 height 10
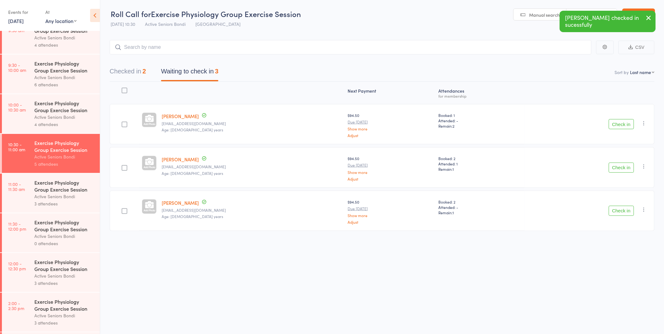
click at [624, 125] on button "Check in" at bounding box center [621, 124] width 25 height 10
click at [626, 122] on button "Check in" at bounding box center [621, 124] width 25 height 10
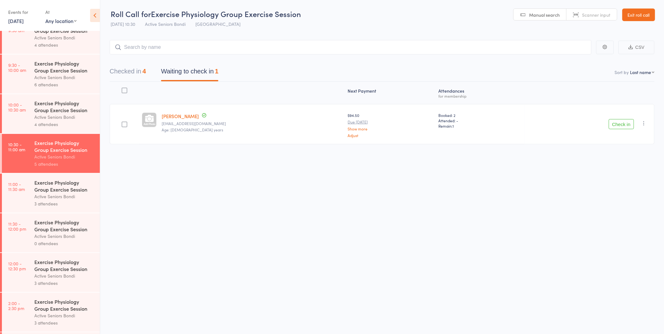
click at [188, 212] on div "Roll Call for Exercise Physiology Group Exercise Session [DATE] 10:30 Active Se…" at bounding box center [332, 167] width 664 height 334
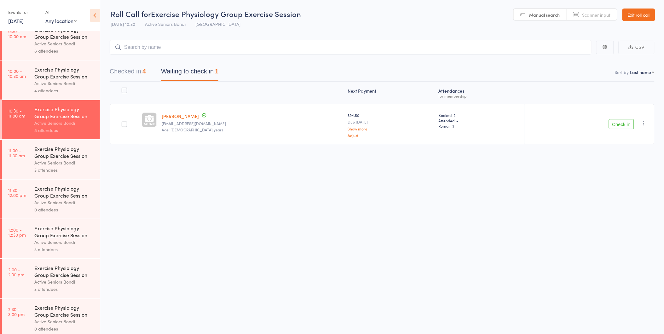
scroll to position [245, 0]
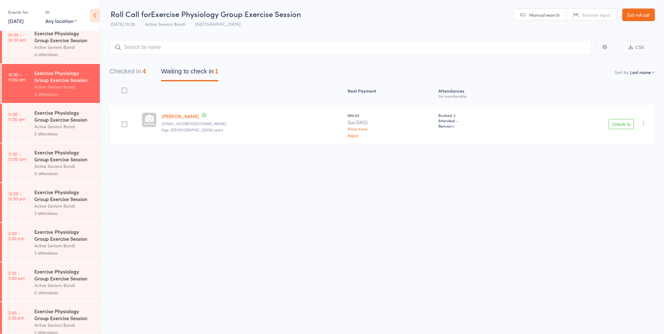
click at [620, 128] on button "Check in" at bounding box center [621, 124] width 25 height 10
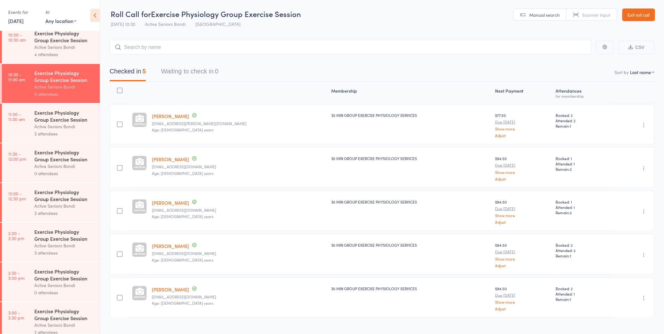
click at [50, 131] on div "3 attendees" at bounding box center [64, 133] width 60 height 7
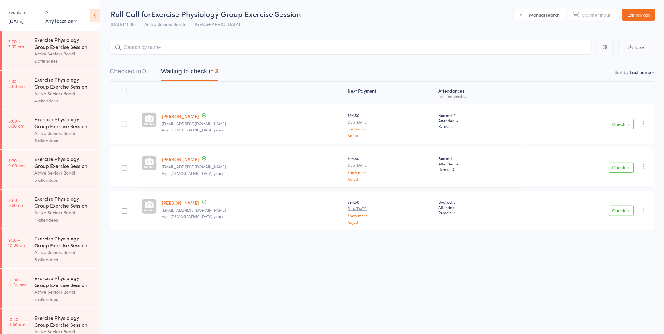
click at [622, 124] on button "Check in" at bounding box center [621, 124] width 25 height 10
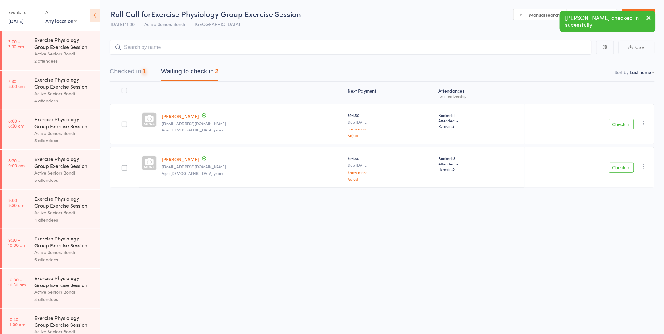
click at [622, 124] on button "Check in" at bounding box center [621, 124] width 25 height 10
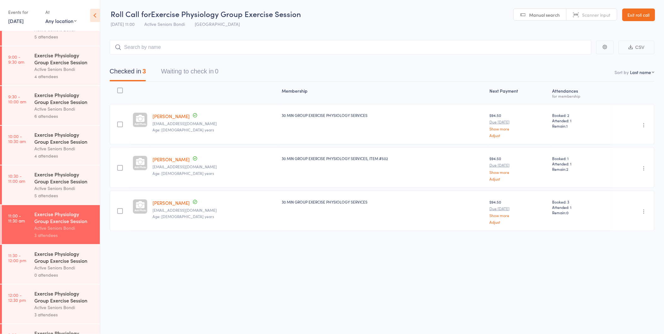
scroll to position [245, 0]
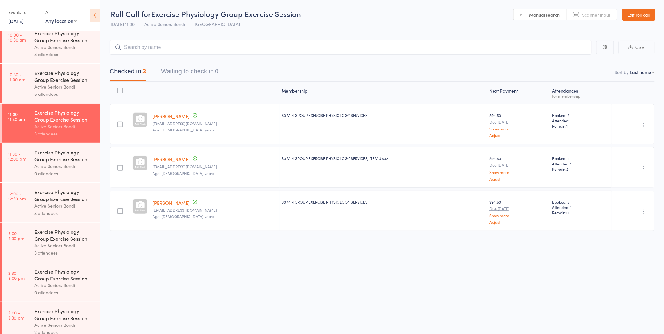
click at [37, 158] on div "Exercise Physiology Group Exercise Session" at bounding box center [64, 156] width 60 height 14
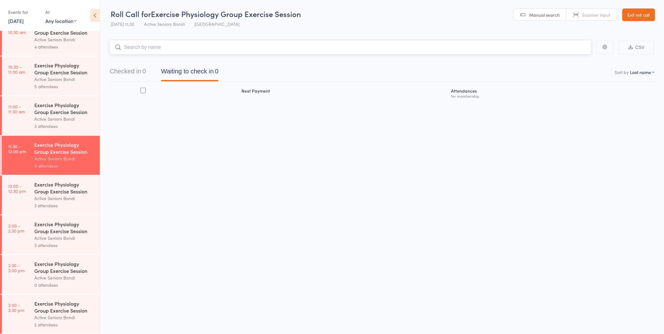
scroll to position [254, 0]
click at [628, 14] on link "Exit roll call" at bounding box center [638, 15] width 33 height 13
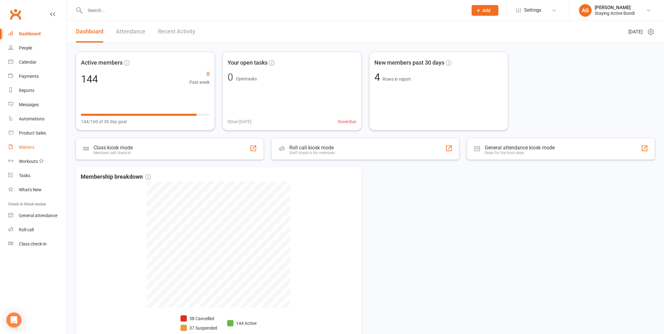
drag, startPoint x: 0, startPoint y: 0, endPoint x: 27, endPoint y: 151, distance: 153.0
click at [27, 151] on link "Waivers" at bounding box center [37, 147] width 58 height 14
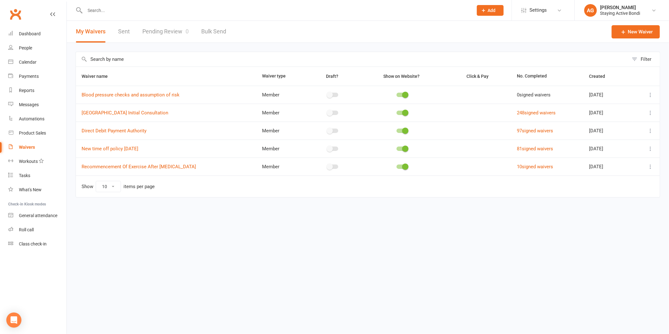
click at [183, 32] on link "Pending Review 0" at bounding box center [165, 32] width 46 height 22
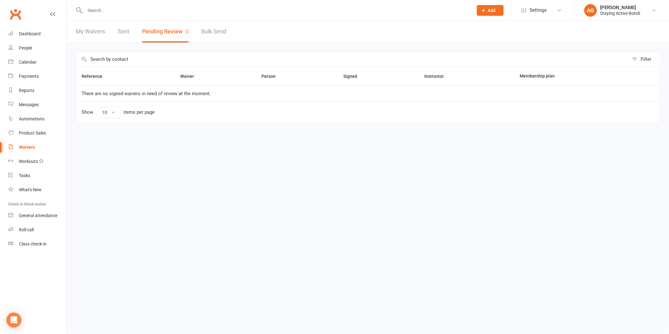
click at [172, 2] on div at bounding box center [272, 10] width 393 height 20
click at [184, 20] on div at bounding box center [272, 10] width 393 height 20
click at [181, 11] on input "text" at bounding box center [276, 10] width 386 height 9
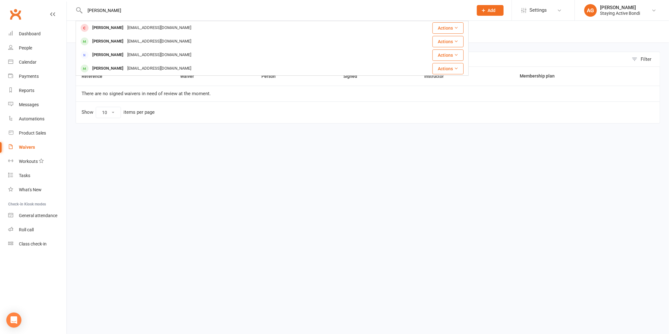
type input "[PERSON_NAME]"
drag, startPoint x: 152, startPoint y: 5, endPoint x: 120, endPoint y: 11, distance: 32.3
click at [120, 11] on div "jill Jill Sailer jilldon@tpg.com.au Actions Jill Jones jillpatriciajones@gmail.…" at bounding box center [272, 10] width 393 height 20
click at [188, 150] on html "jill Jill Sailer jilldon@tpg.com.au Actions Jill Jones jillpatriciajones@gmail.…" at bounding box center [334, 75] width 669 height 150
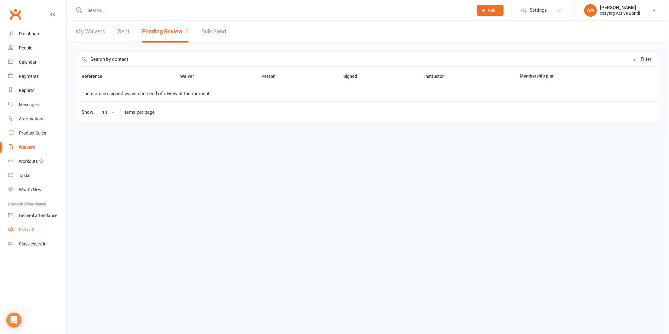
click at [50, 228] on link "Roll call" at bounding box center [37, 230] width 58 height 14
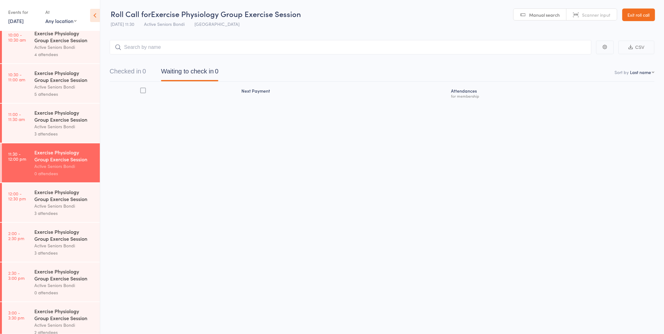
scroll to position [254, 0]
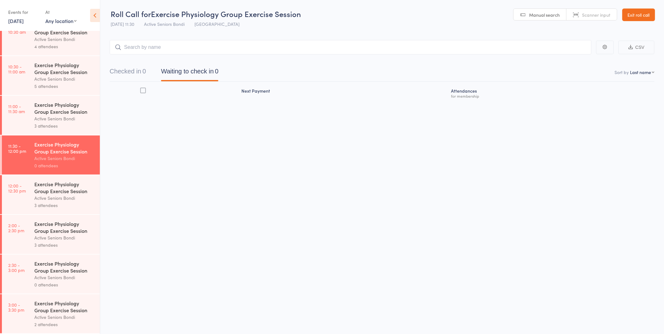
click at [60, 201] on div "Active Seniors Bondi" at bounding box center [64, 197] width 60 height 7
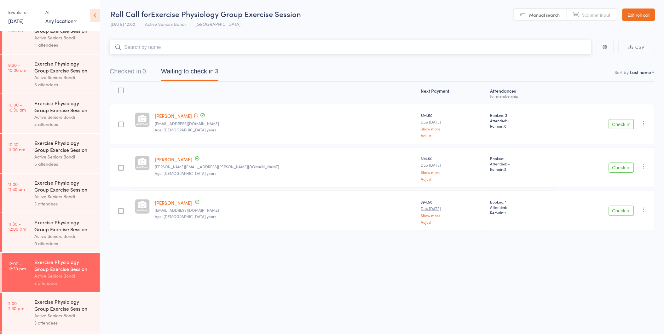
scroll to position [254, 0]
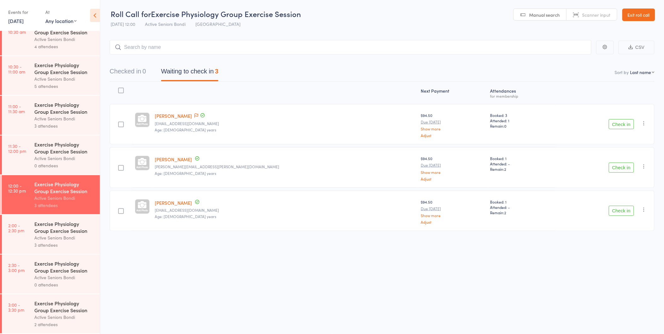
click at [59, 234] on div "Active Seniors Bondi" at bounding box center [64, 237] width 60 height 7
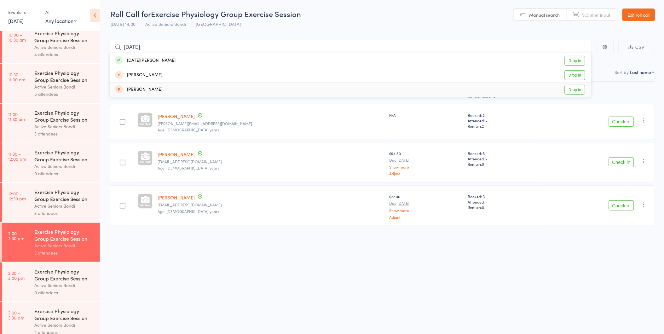
scroll to position [254, 0]
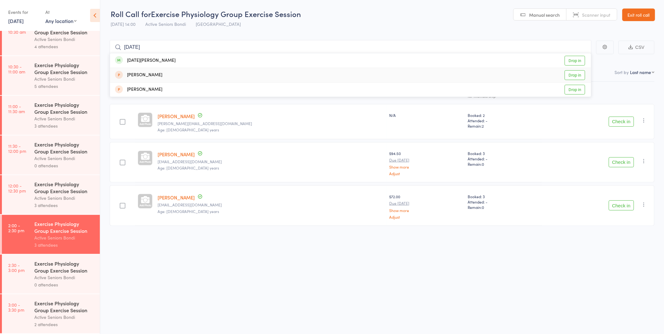
type input "[DATE]"
click at [104, 215] on main "raja Raja Sperling Drop in Sonja Raiz Drop in Valli Rao Drop in CSV Checked in …" at bounding box center [382, 142] width 564 height 223
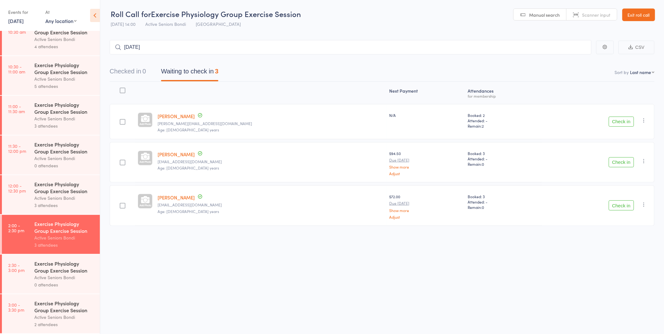
click at [83, 208] on div "3 attendees" at bounding box center [64, 205] width 60 height 7
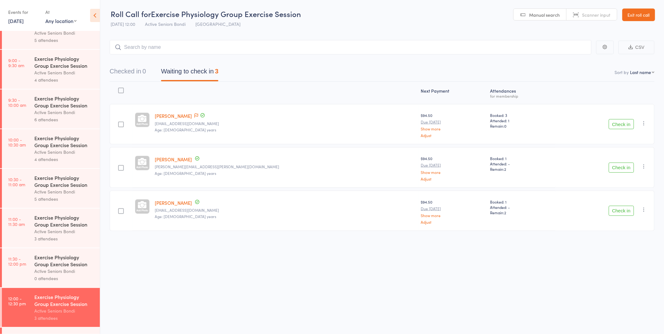
scroll to position [254, 0]
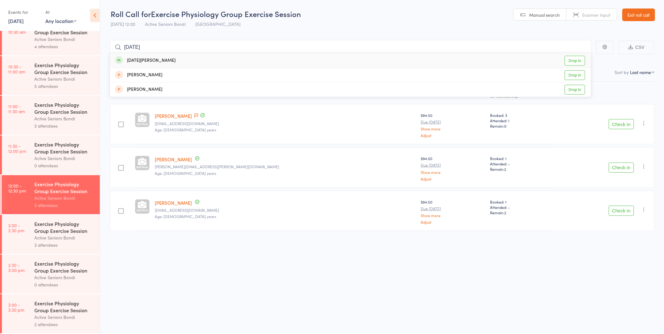
type input "raja"
click at [572, 61] on link "Drop in" at bounding box center [575, 61] width 20 height 10
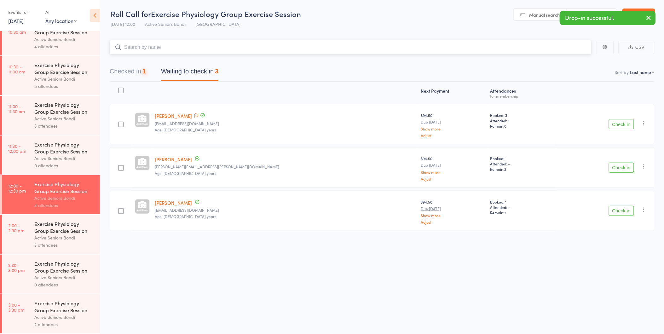
click at [127, 66] on button "Checked in 1" at bounding box center [128, 73] width 36 height 17
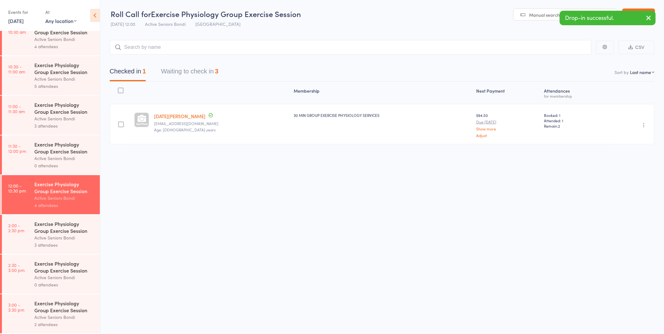
click at [645, 124] on icon "button" at bounding box center [644, 125] width 6 height 6
click at [642, 136] on li "Undo check-in" at bounding box center [622, 138] width 52 height 8
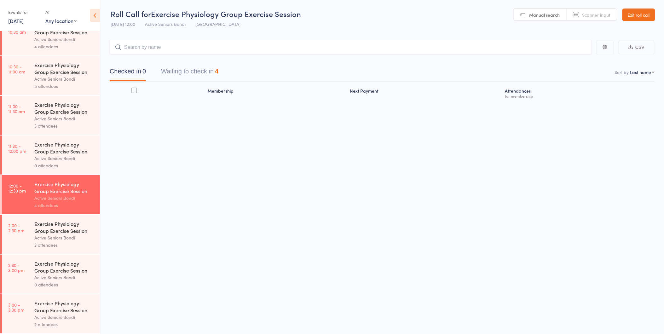
click at [199, 77] on button "Waiting to check in 4" at bounding box center [189, 73] width 57 height 17
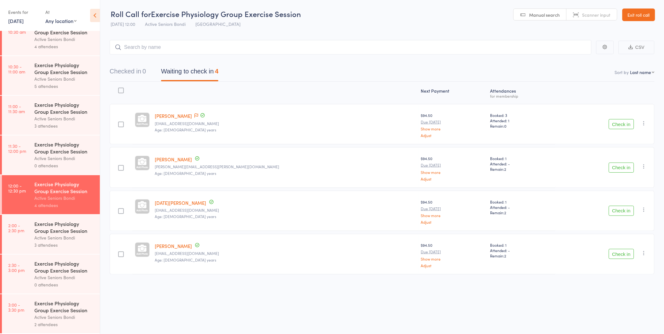
click at [619, 257] on button "Check in" at bounding box center [621, 254] width 25 height 10
click at [623, 268] on div "Roll Call for Exercise Physiology Group Exercise Session 14 Oct 12:00 Active Se…" at bounding box center [332, 167] width 664 height 334
click at [620, 170] on button "Check in" at bounding box center [621, 168] width 25 height 10
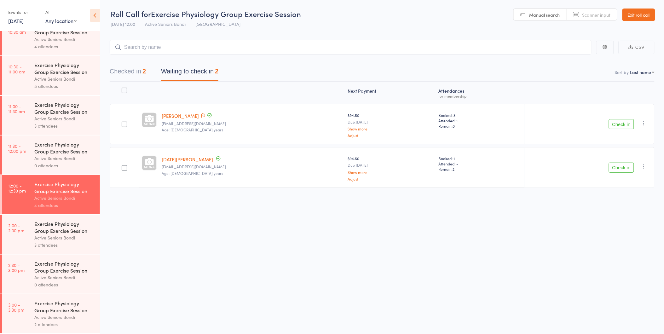
click at [628, 122] on button "Check in" at bounding box center [621, 124] width 25 height 10
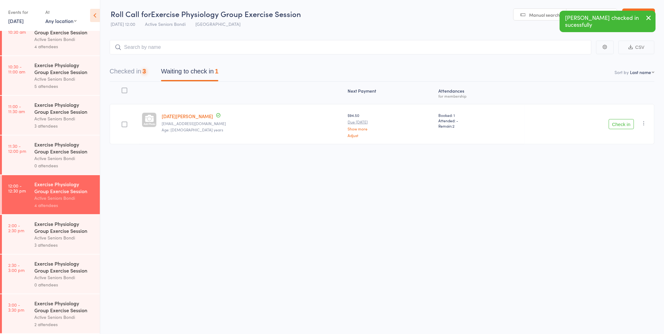
click at [139, 74] on button "Checked in 3" at bounding box center [128, 73] width 36 height 17
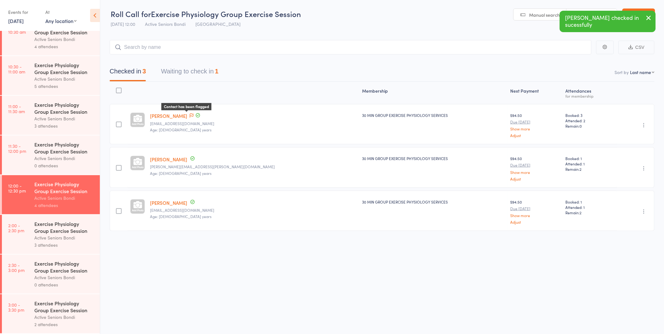
click at [191, 114] on icon at bounding box center [192, 115] width 4 height 4
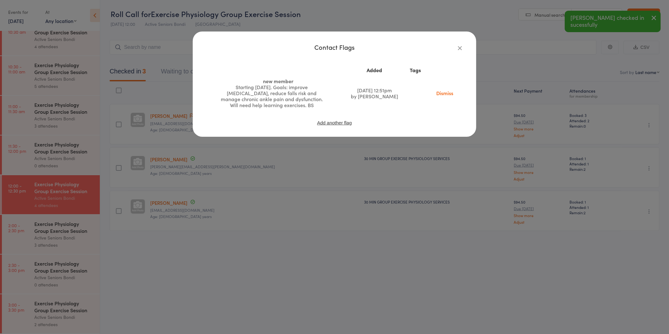
click at [216, 143] on div "Contact Flags Added Tags new member Starting 29/9/25. Goals: improve bone densi…" at bounding box center [334, 167] width 669 height 334
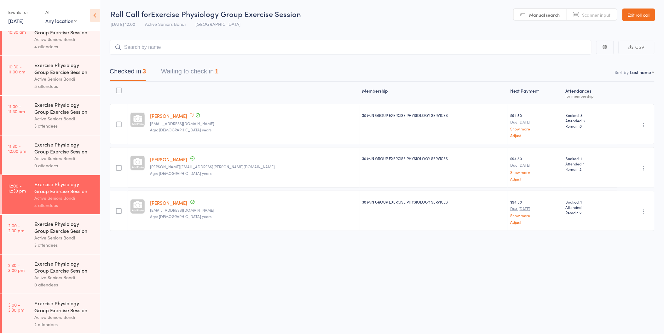
click at [173, 105] on div "Karen Gadeley kgadeley@me.com Age: 64 years" at bounding box center [253, 124] width 212 height 40
click at [204, 74] on button "Waiting to check in 1" at bounding box center [189, 73] width 57 height 17
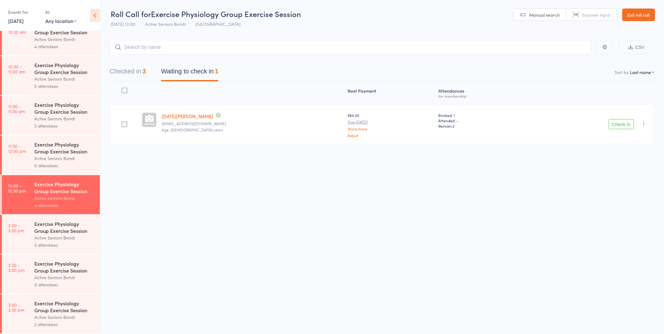
click at [193, 116] on link "[DATE][PERSON_NAME]" at bounding box center [187, 116] width 51 height 7
click at [624, 126] on button "Check in" at bounding box center [621, 124] width 25 height 10
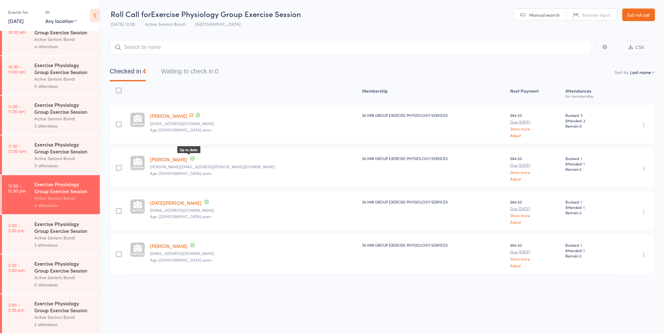
click at [194, 159] on icon at bounding box center [193, 159] width 6 height 6
click at [75, 222] on div "Exercise Physiology Group Exercise Session" at bounding box center [64, 227] width 60 height 14
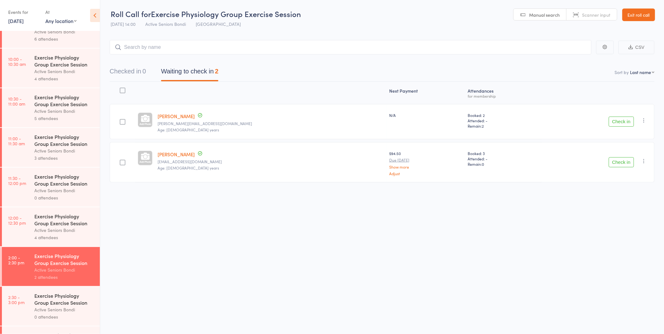
scroll to position [254, 0]
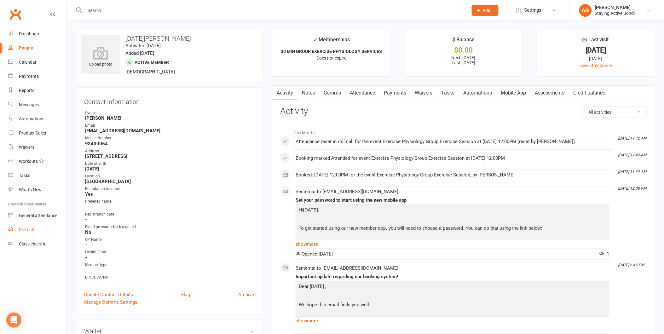
click at [34, 227] on div "Roll call" at bounding box center [26, 229] width 15 height 5
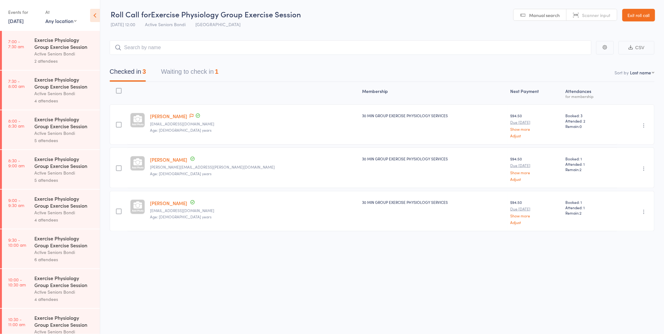
click at [176, 81] on button "Waiting to check in 1" at bounding box center [189, 73] width 57 height 17
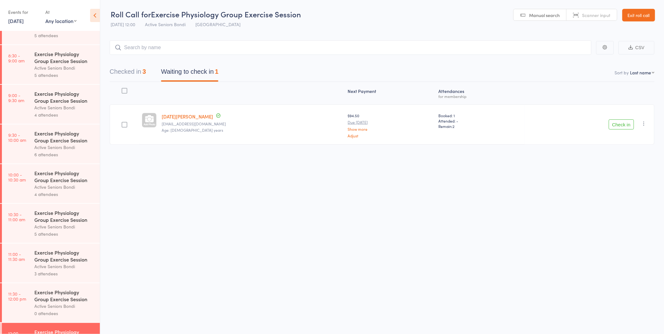
scroll to position [254, 0]
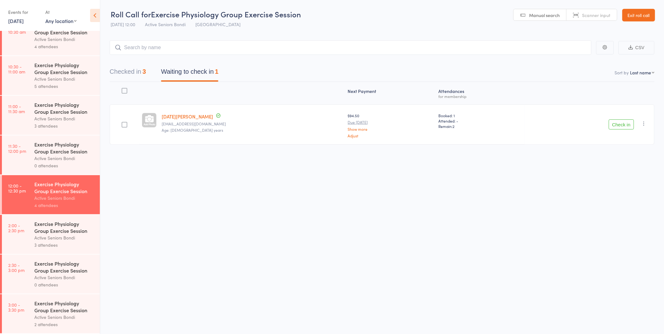
click at [629, 124] on button "Check in" at bounding box center [621, 124] width 25 height 10
